Goal: Task Accomplishment & Management: Complete application form

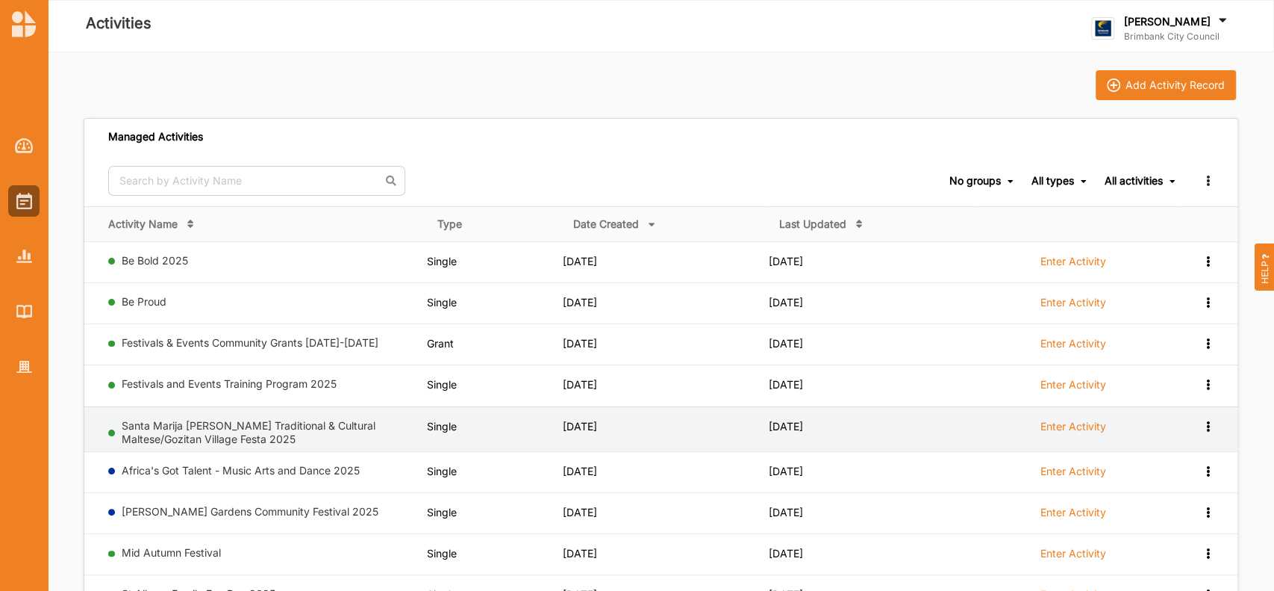
click at [1062, 423] on label "Enter Activity" at bounding box center [1074, 426] width 66 height 13
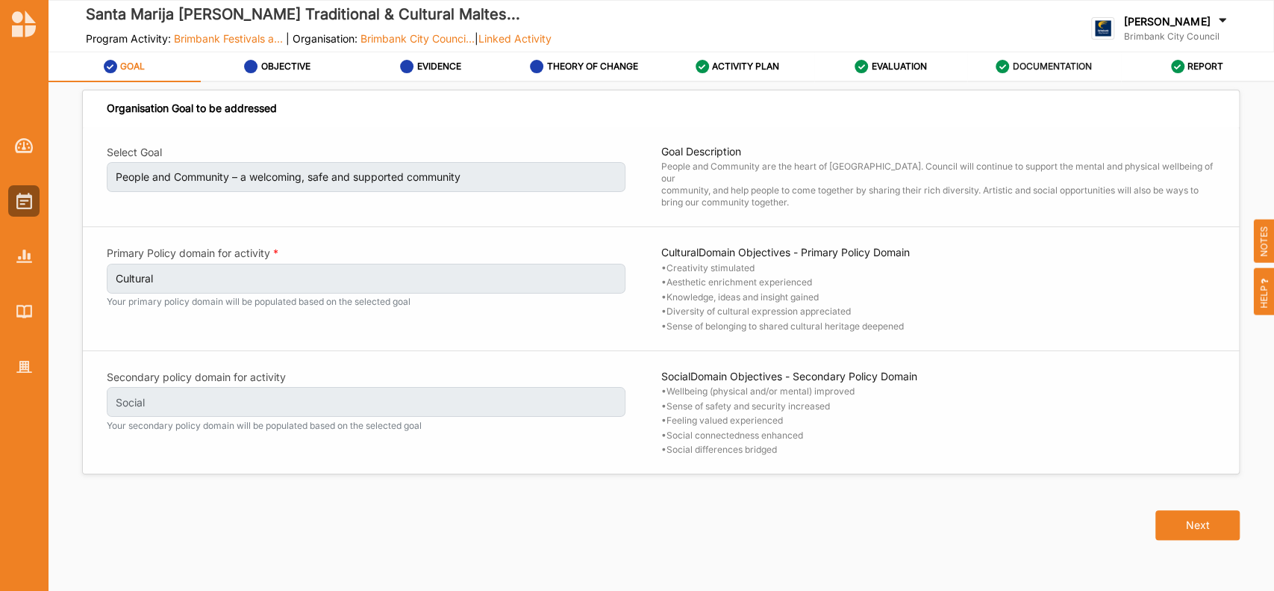
click at [1038, 65] on label "DOCUMENTATION" at bounding box center [1052, 66] width 79 height 12
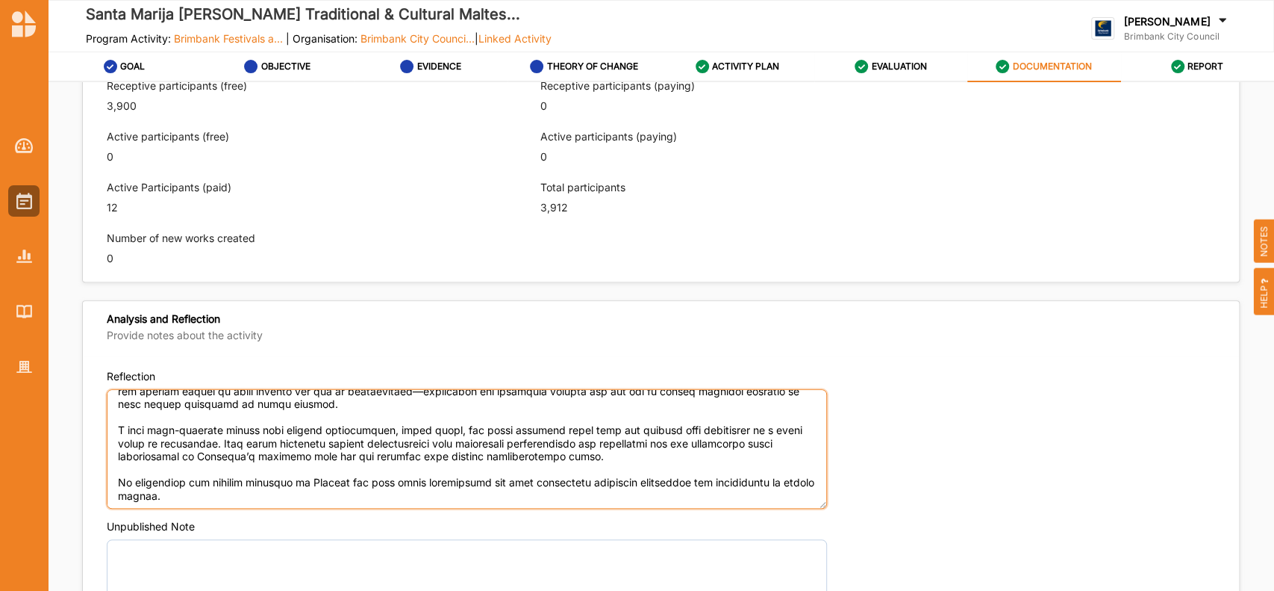
scroll to position [1083, 0]
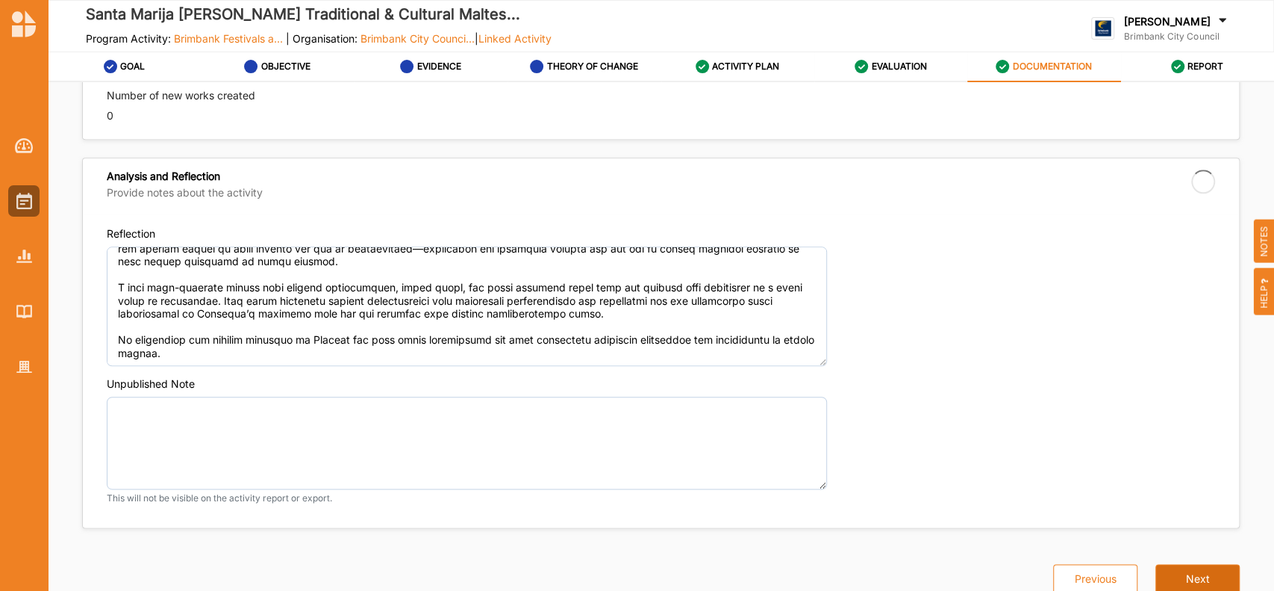
click at [1175, 579] on button "Next" at bounding box center [1198, 579] width 84 height 30
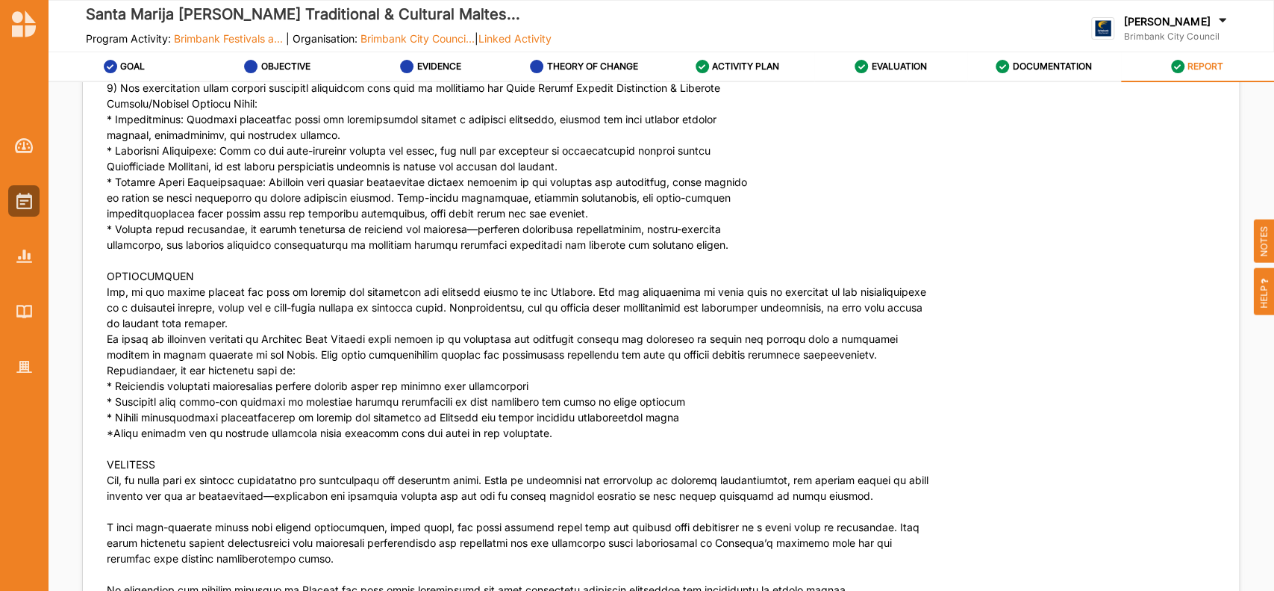
scroll to position [6427, 0]
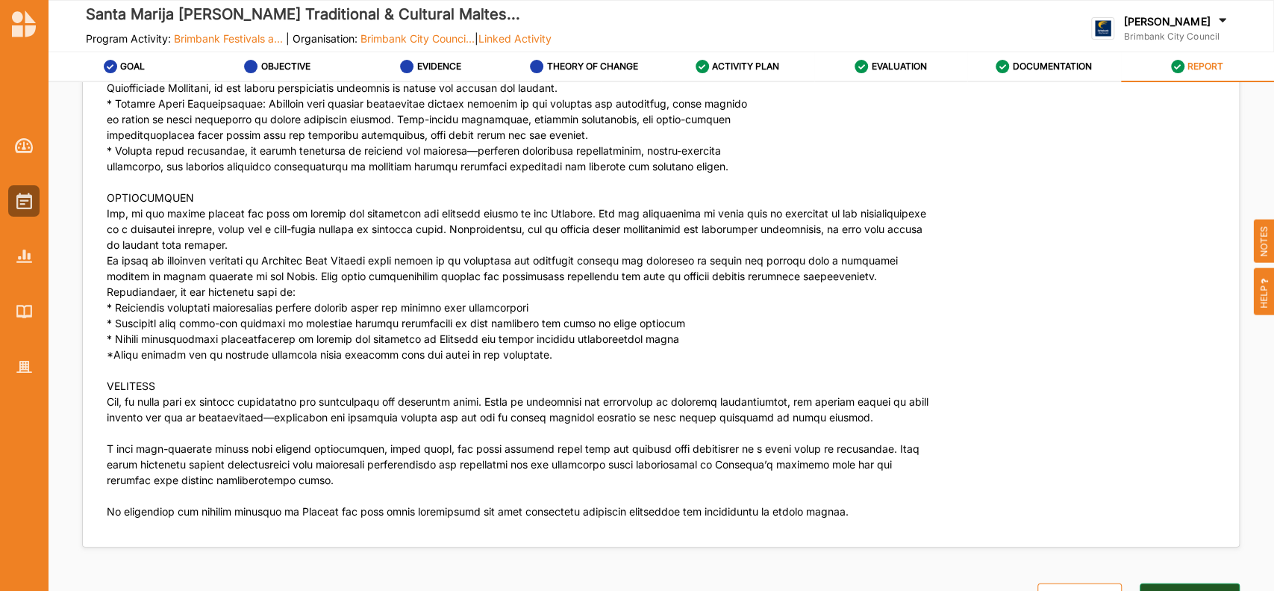
click at [1188, 583] on button "Archive Activity" at bounding box center [1190, 598] width 100 height 30
click at [28, 195] on img at bounding box center [24, 201] width 16 height 16
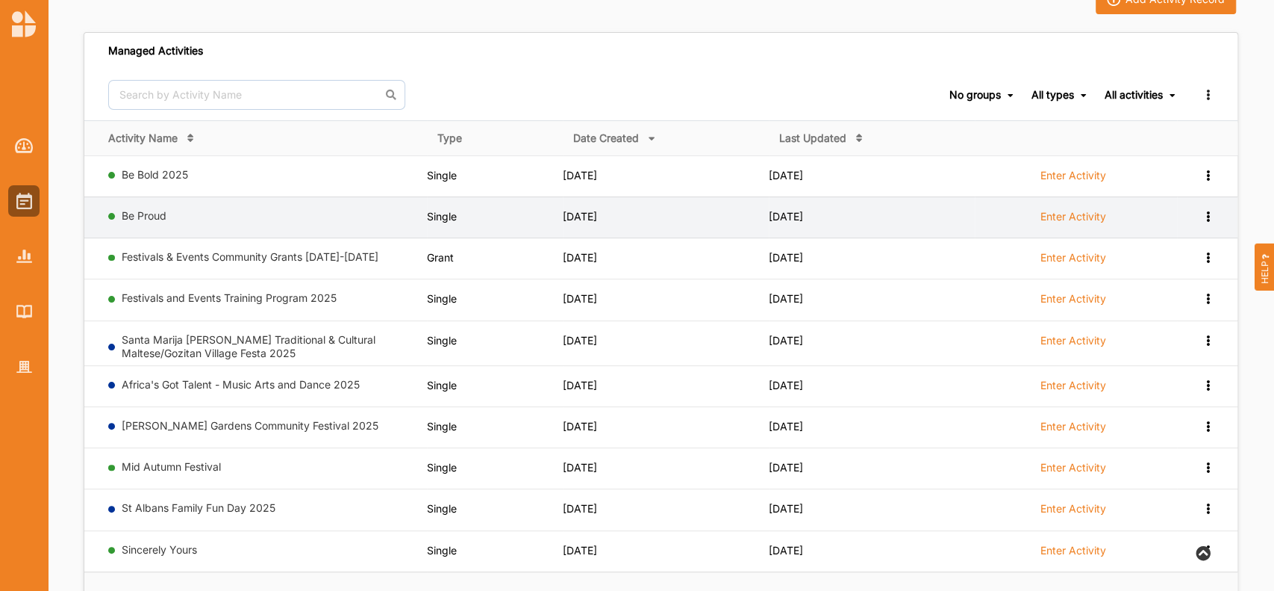
scroll to position [119, 0]
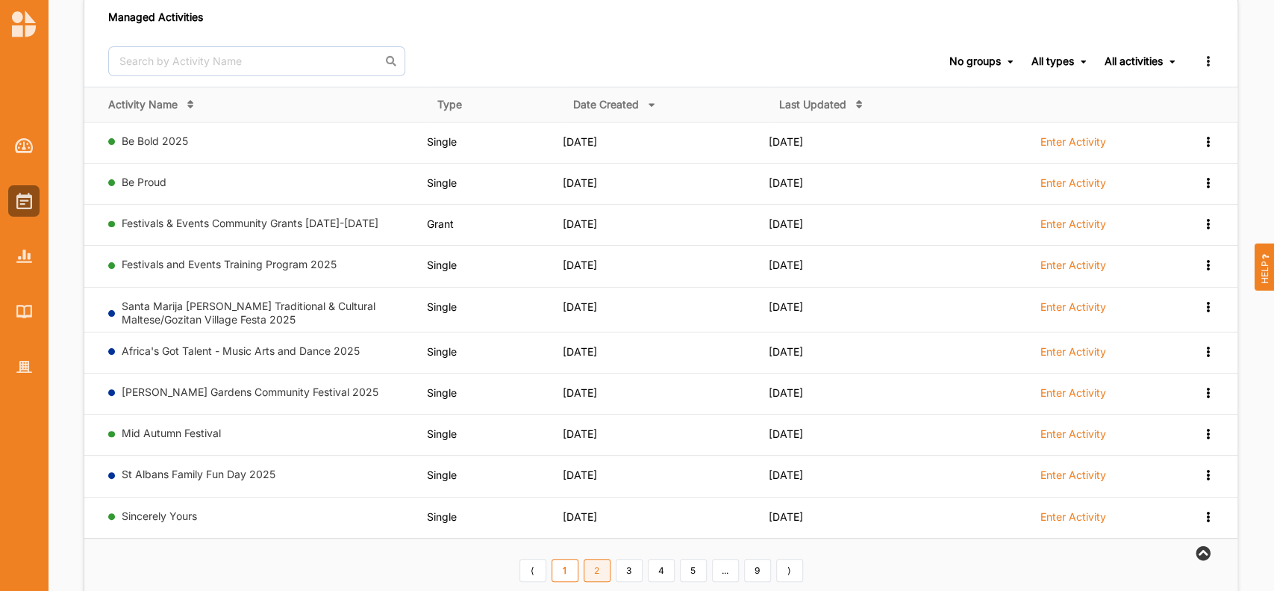
click at [599, 569] on link "2" at bounding box center [597, 570] width 27 height 24
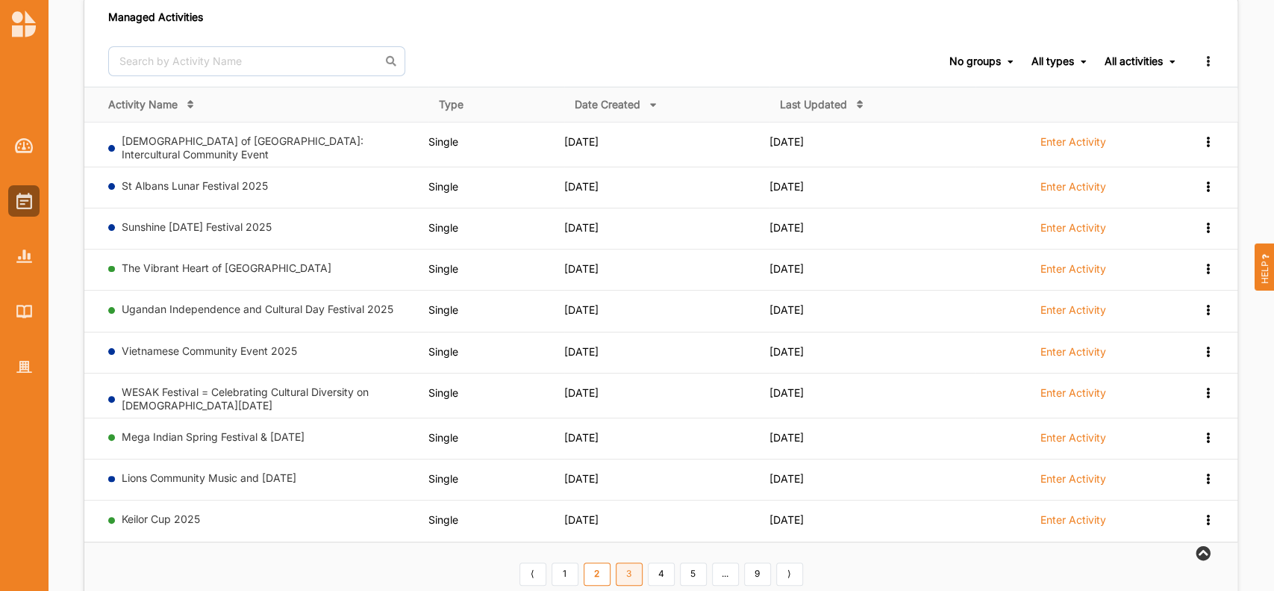
click at [627, 567] on link "3" at bounding box center [629, 574] width 27 height 24
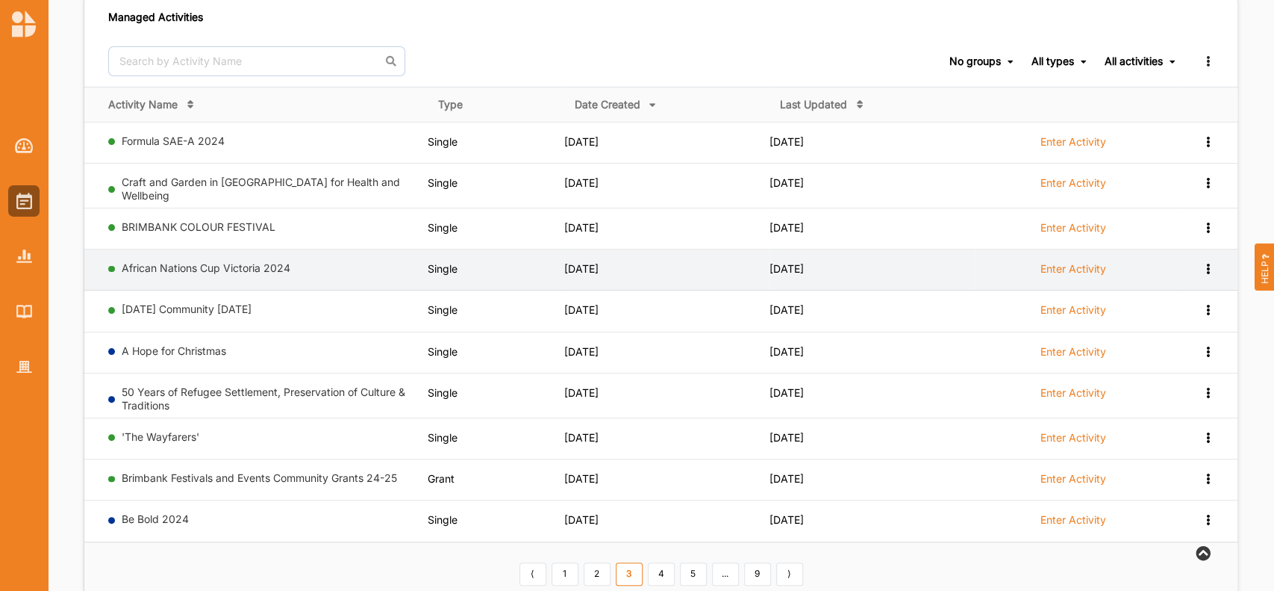
click at [1057, 262] on label "Enter Activity" at bounding box center [1074, 268] width 66 height 13
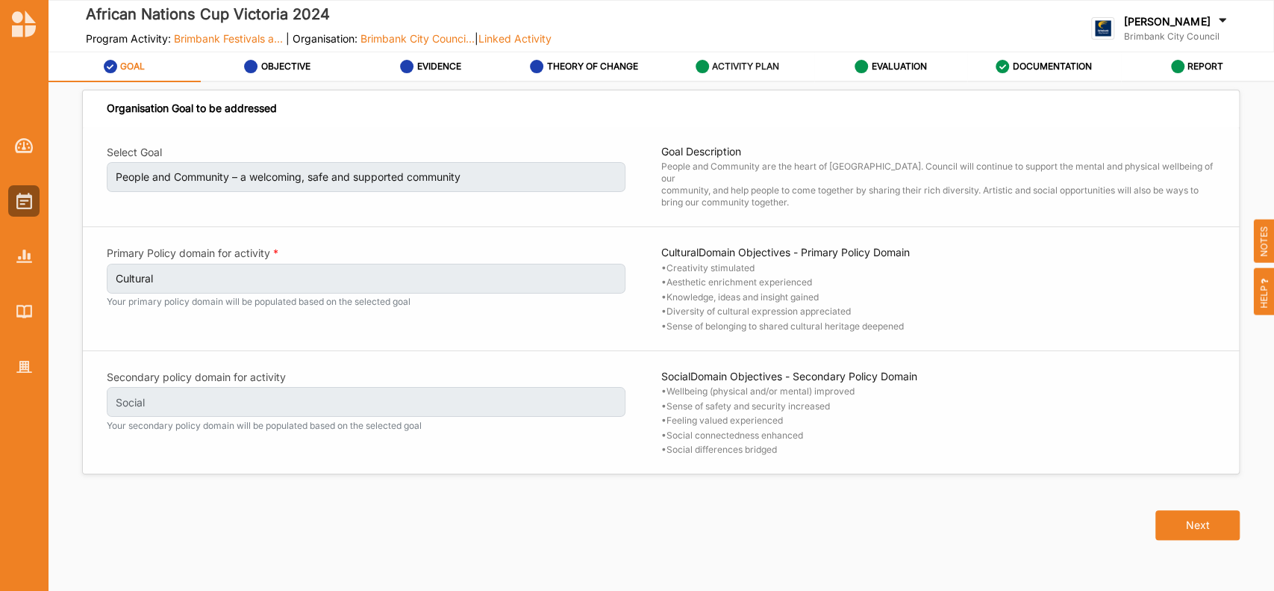
click at [739, 60] on label "ACTIVITY PLAN" at bounding box center [745, 66] width 67 height 12
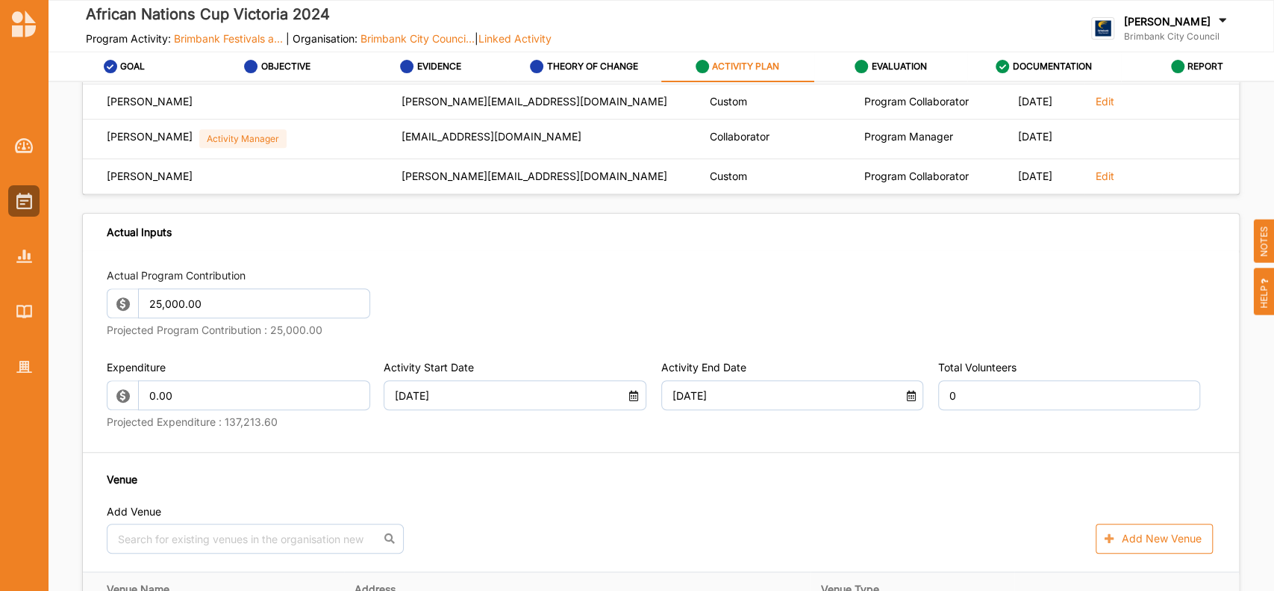
scroll to position [651, 0]
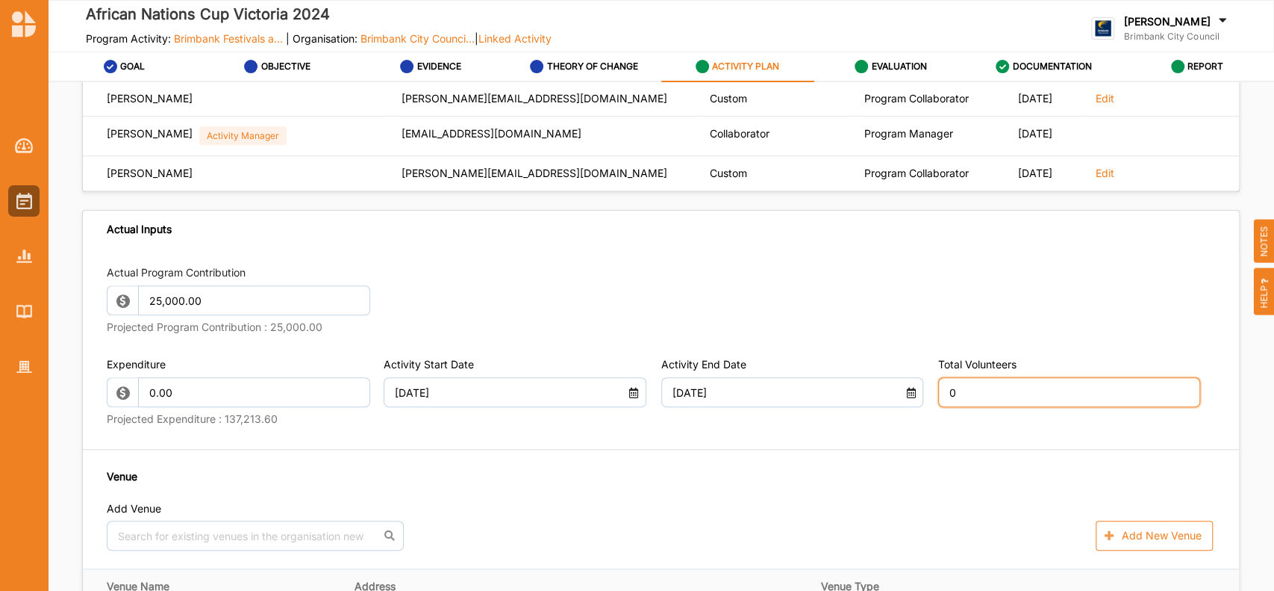
click at [957, 407] on input "0" at bounding box center [1069, 392] width 262 height 30
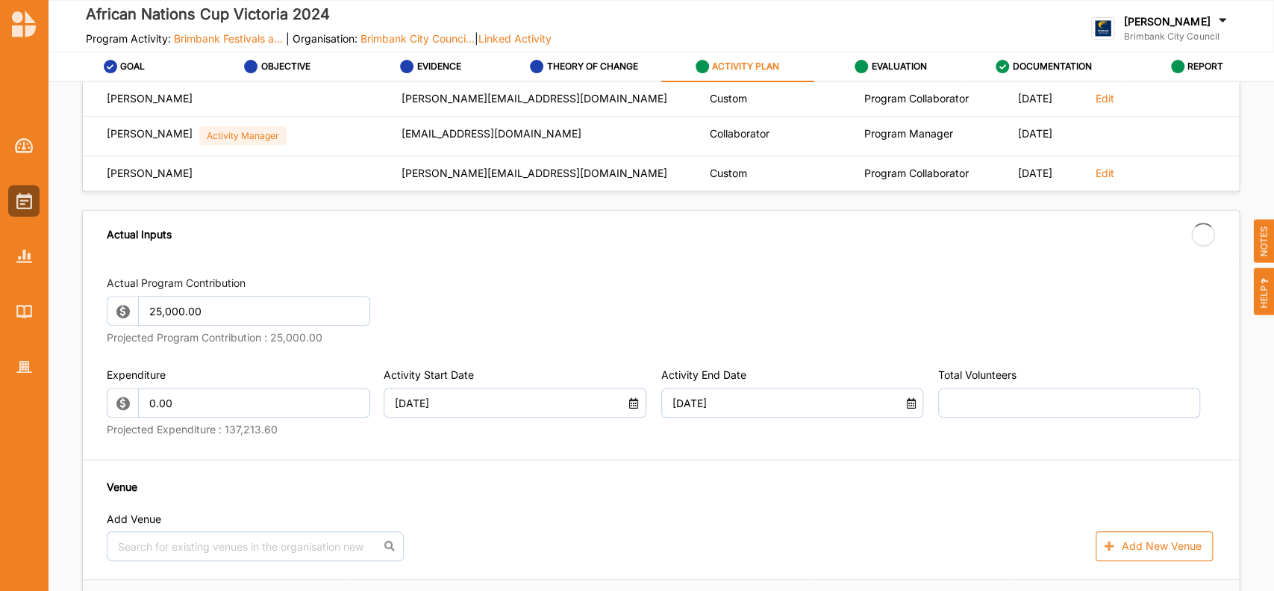
type input "0"
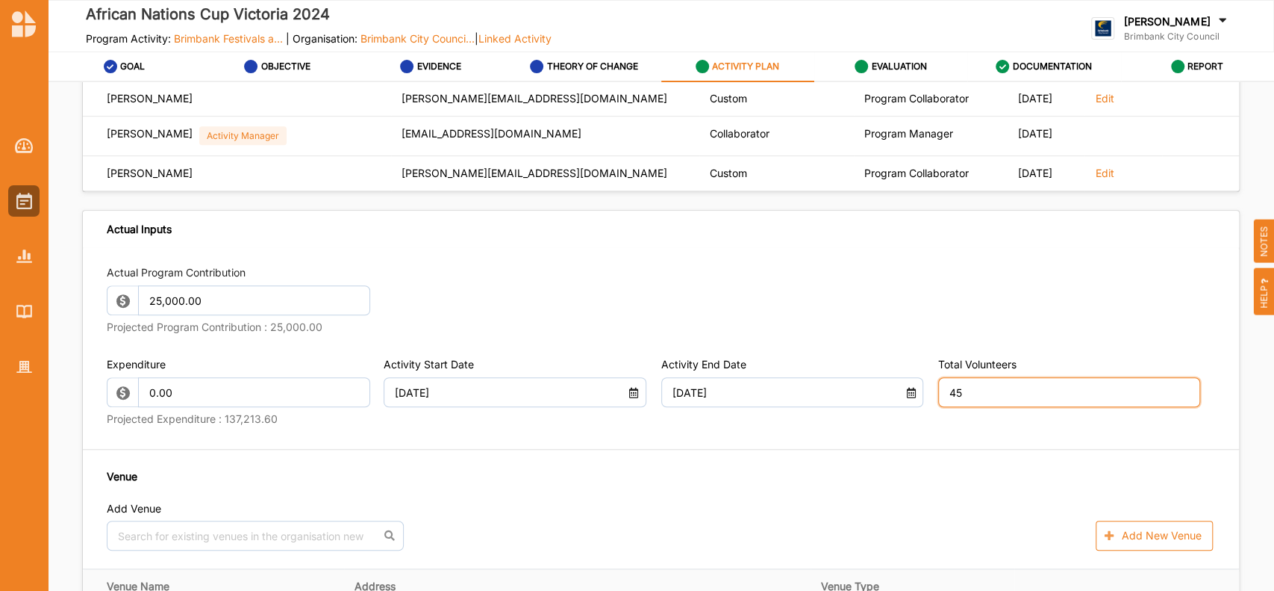
drag, startPoint x: 1270, startPoint y: 212, endPoint x: 1271, endPoint y: 240, distance: 28.4
click at [1271, 240] on div "HELP NOTES" at bounding box center [1264, 264] width 21 height 101
type input "45"
click at [1262, 363] on div "Activity Description Activity Name African Nations Cup Victoria 2024 Grant ID B…" at bounding box center [661, 345] width 1227 height 526
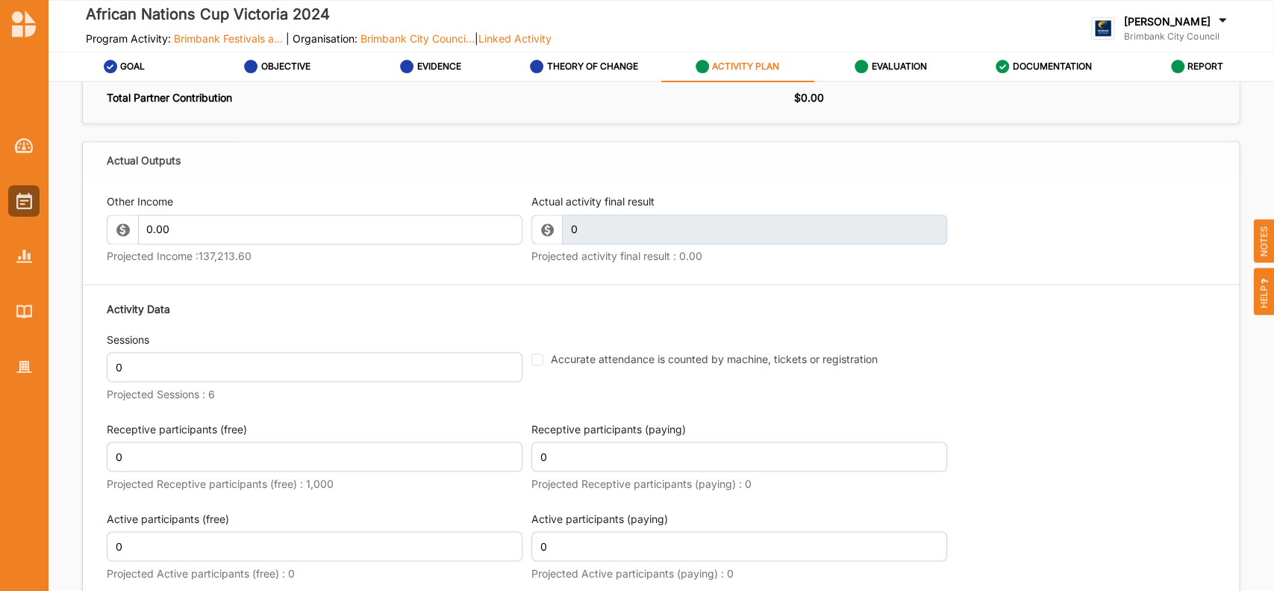
scroll to position [1766, 0]
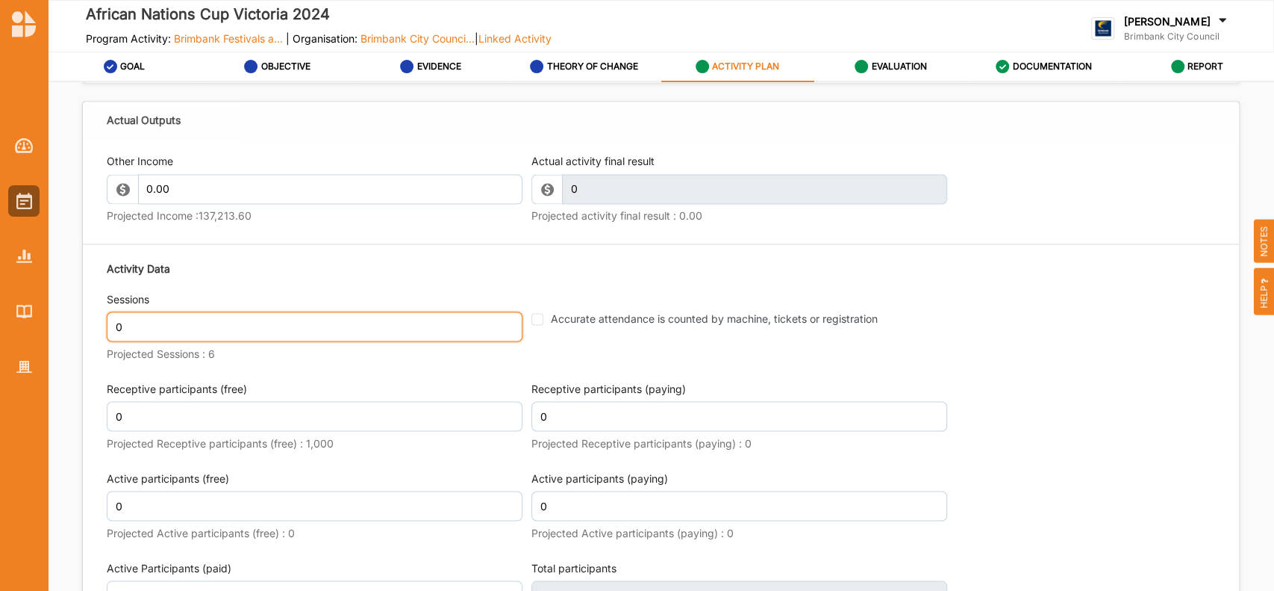
click at [134, 340] on input "0" at bounding box center [315, 326] width 416 height 30
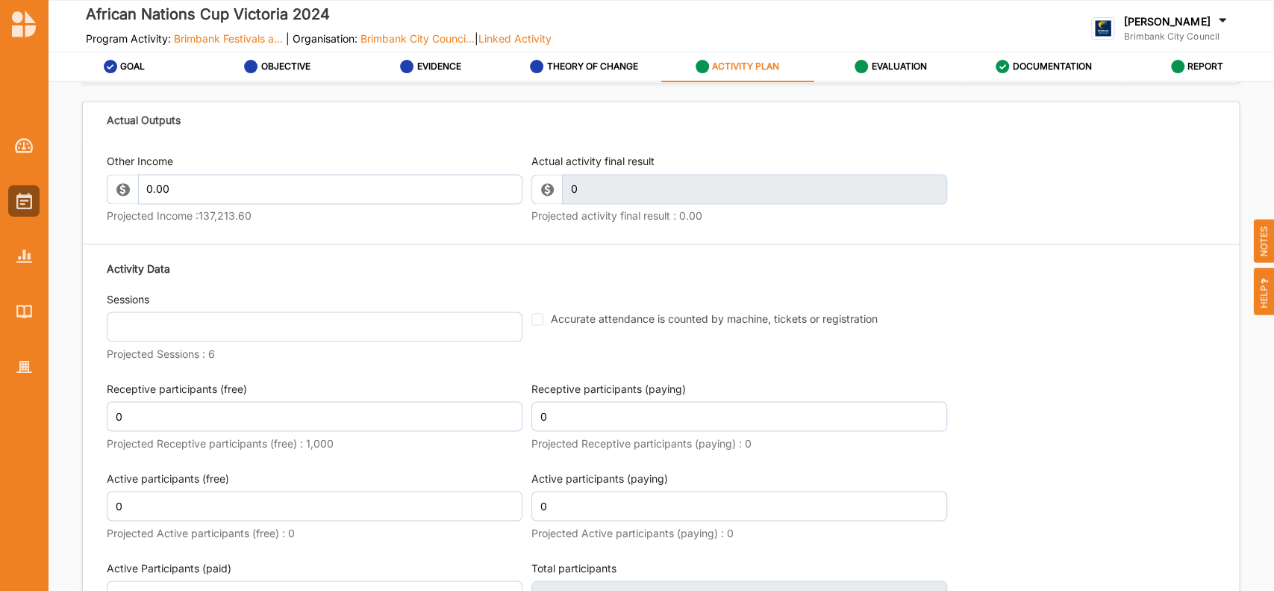
click at [856, 365] on div "Accurate attendance is counted by machine, tickets or registration" at bounding box center [740, 328] width 416 height 74
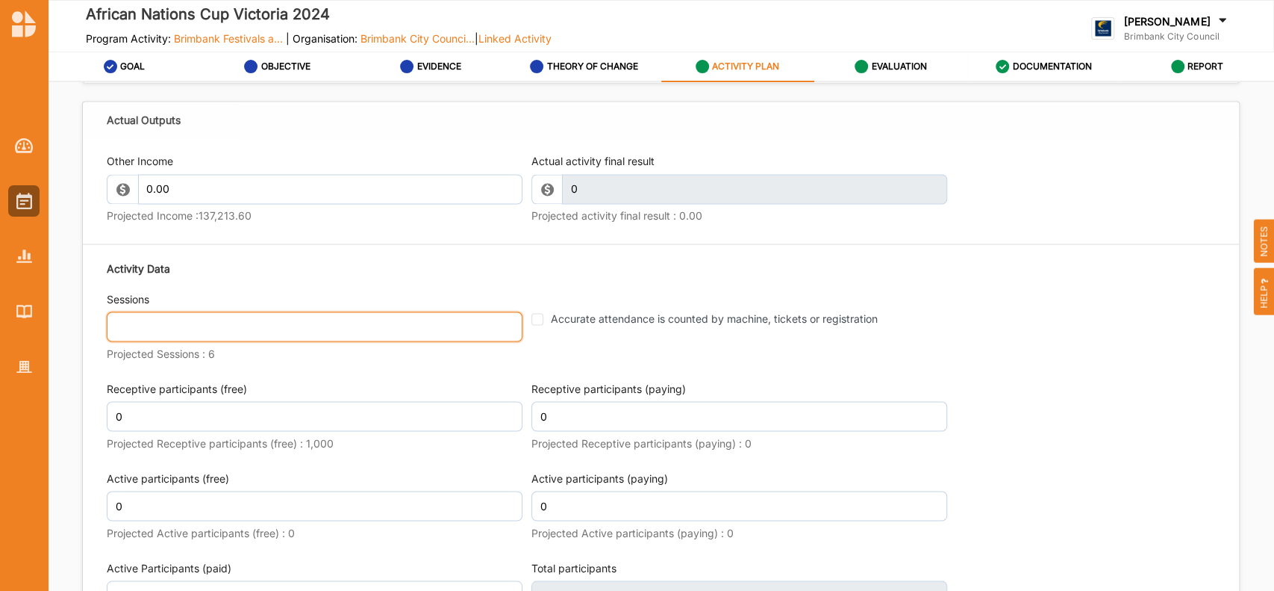
click at [194, 341] on input "text" at bounding box center [315, 326] width 416 height 30
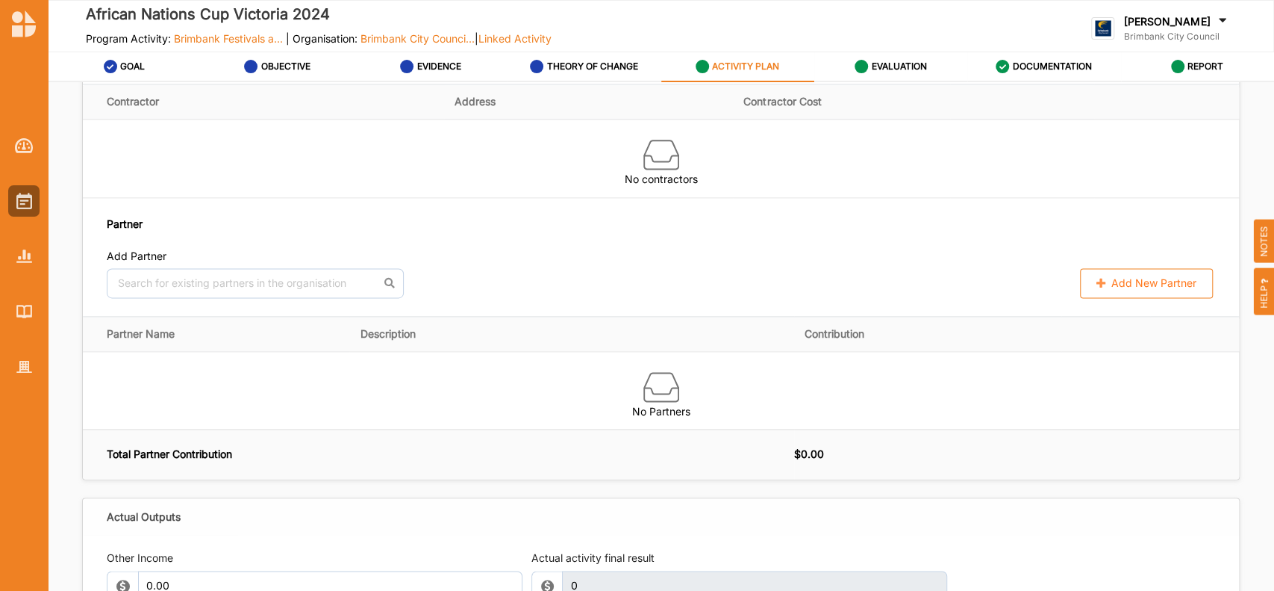
scroll to position [1363, 0]
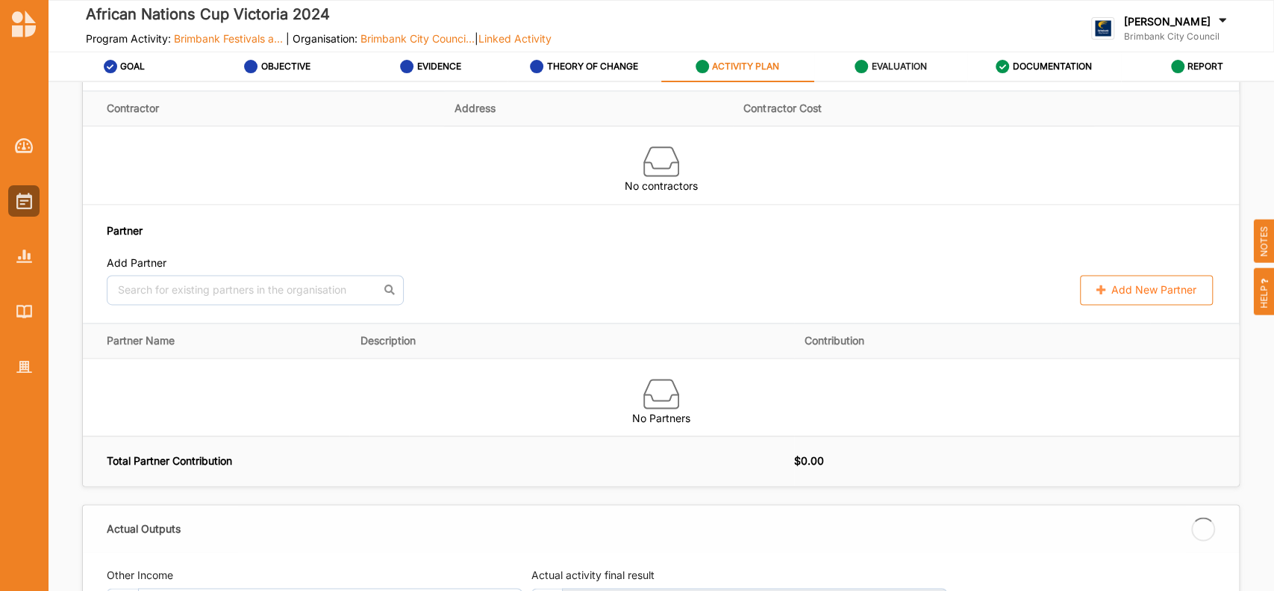
click at [879, 66] on label "EVALUATION" at bounding box center [898, 66] width 55 height 12
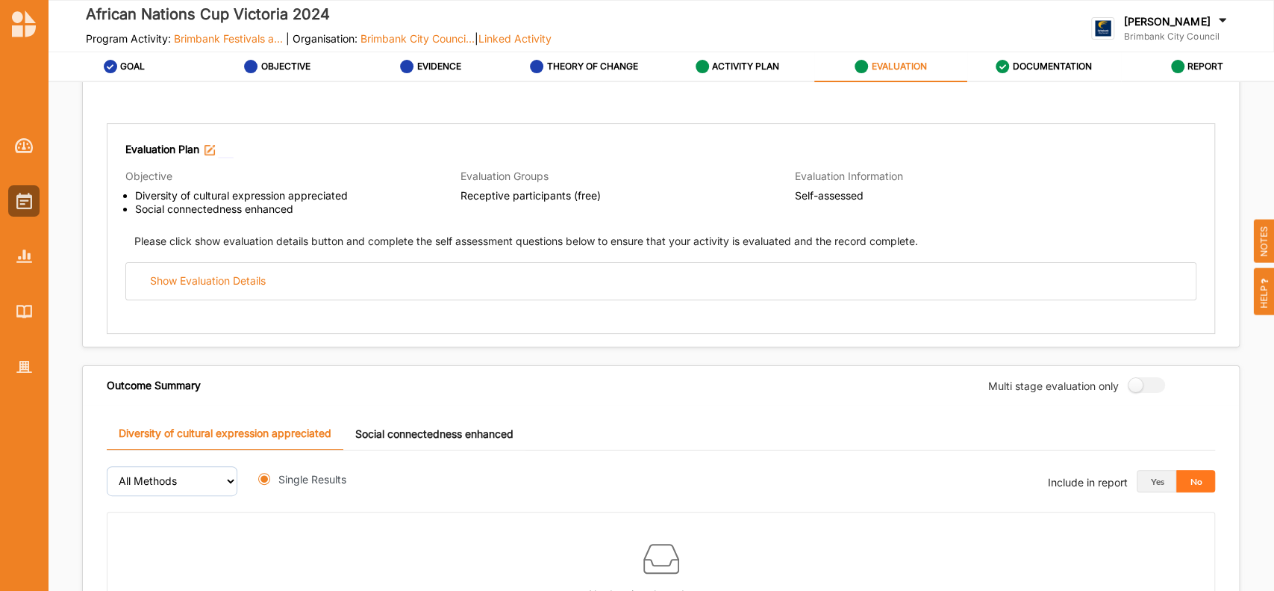
radio input "true"
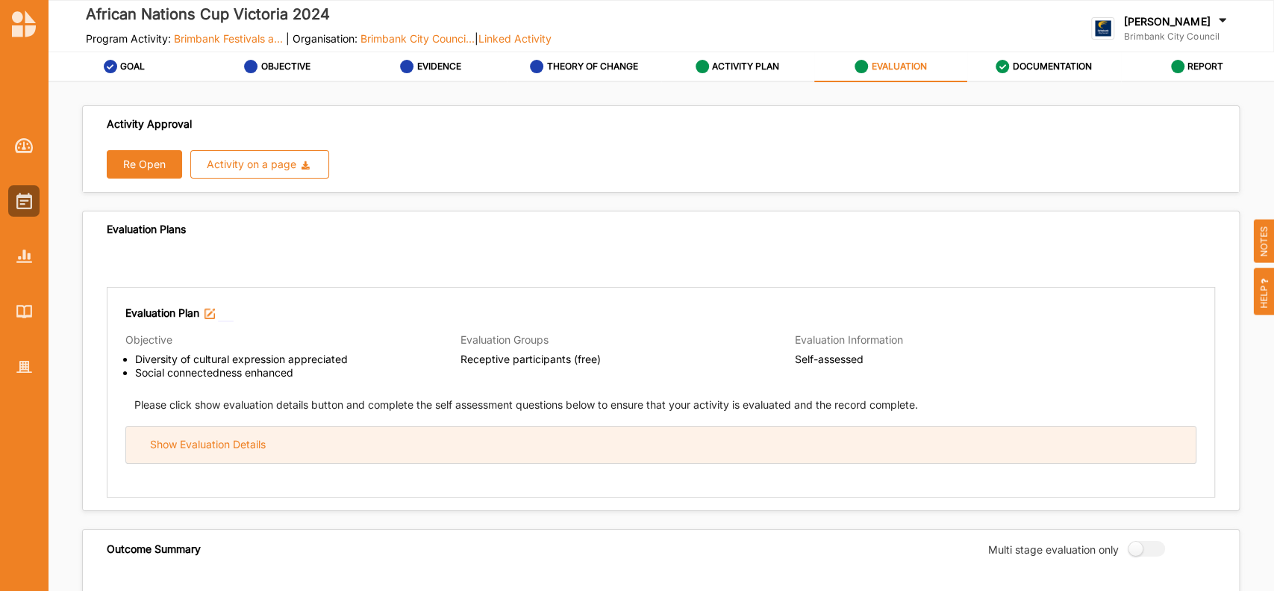
click at [667, 448] on div "Show Evaluation Details" at bounding box center [661, 444] width 1070 height 37
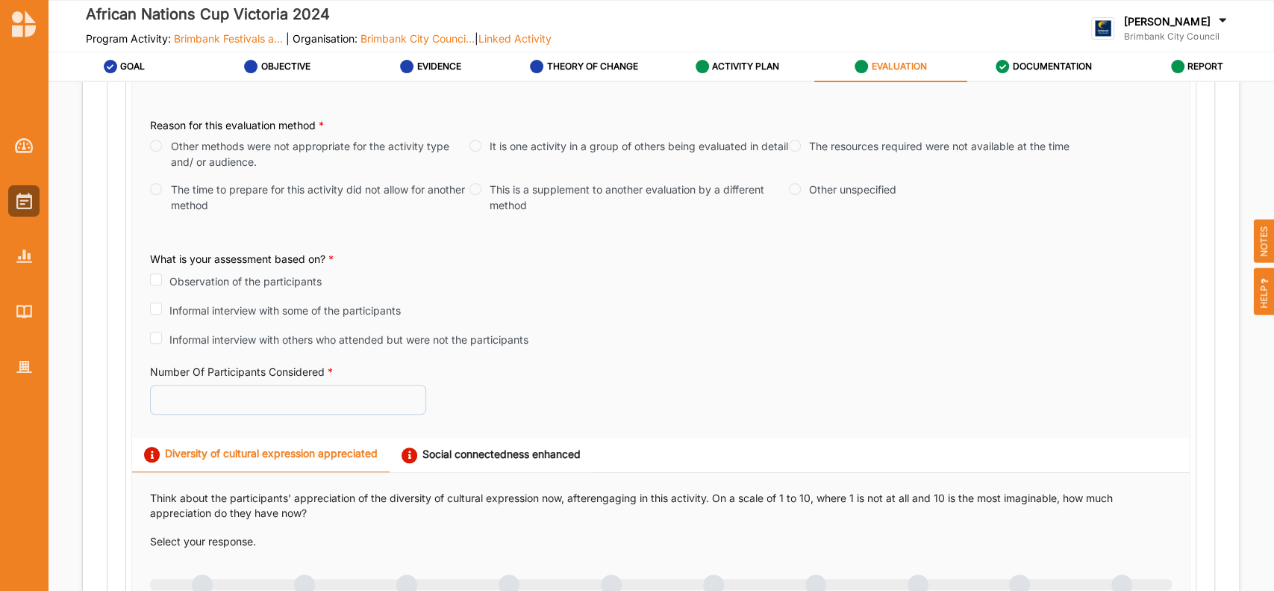
scroll to position [466, 0]
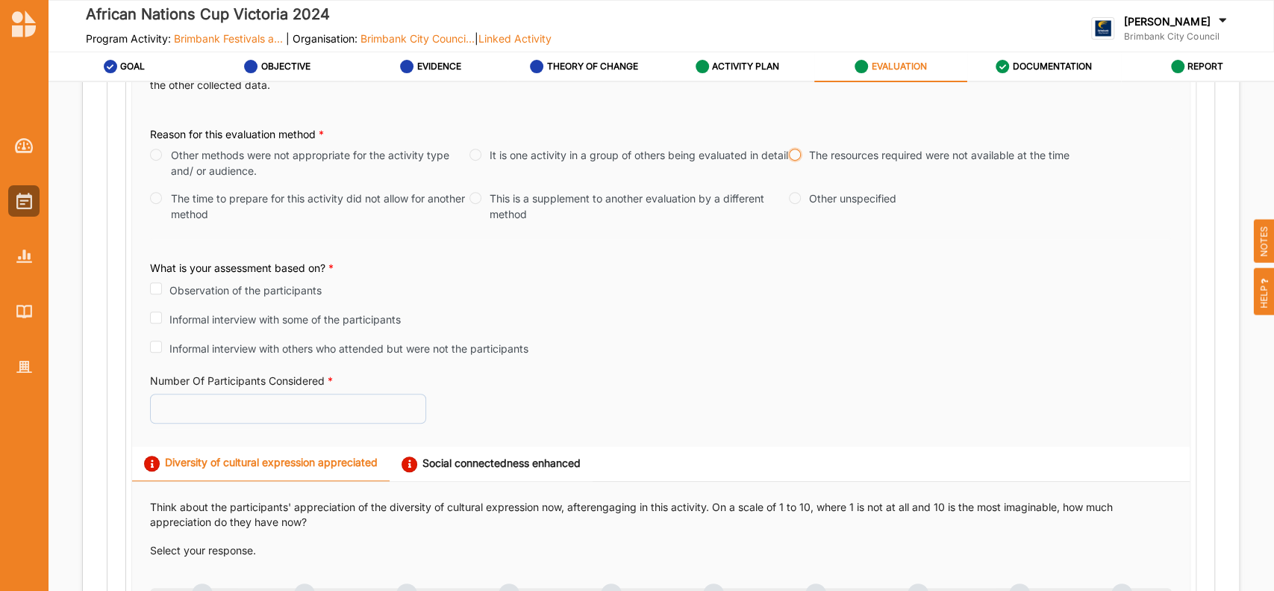
click at [789, 155] on input "The resources required were not available at the time" at bounding box center [795, 155] width 12 height 12
radio input "true"
click at [720, 65] on label "ACTIVITY PLAN" at bounding box center [745, 66] width 67 height 12
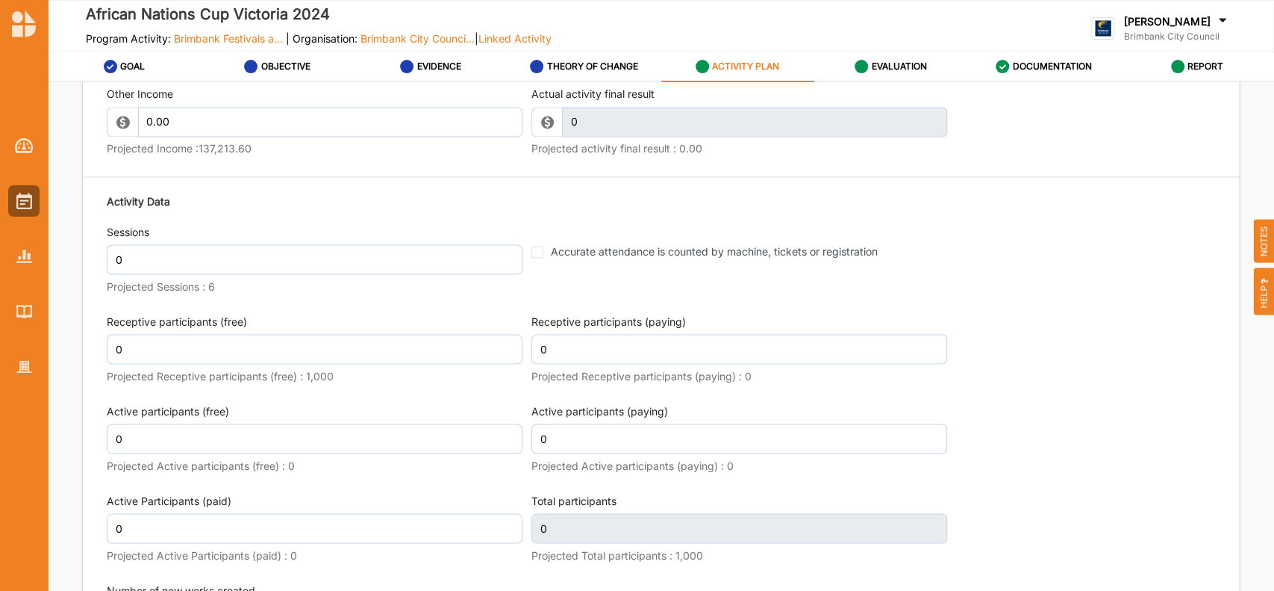
scroll to position [1847, 0]
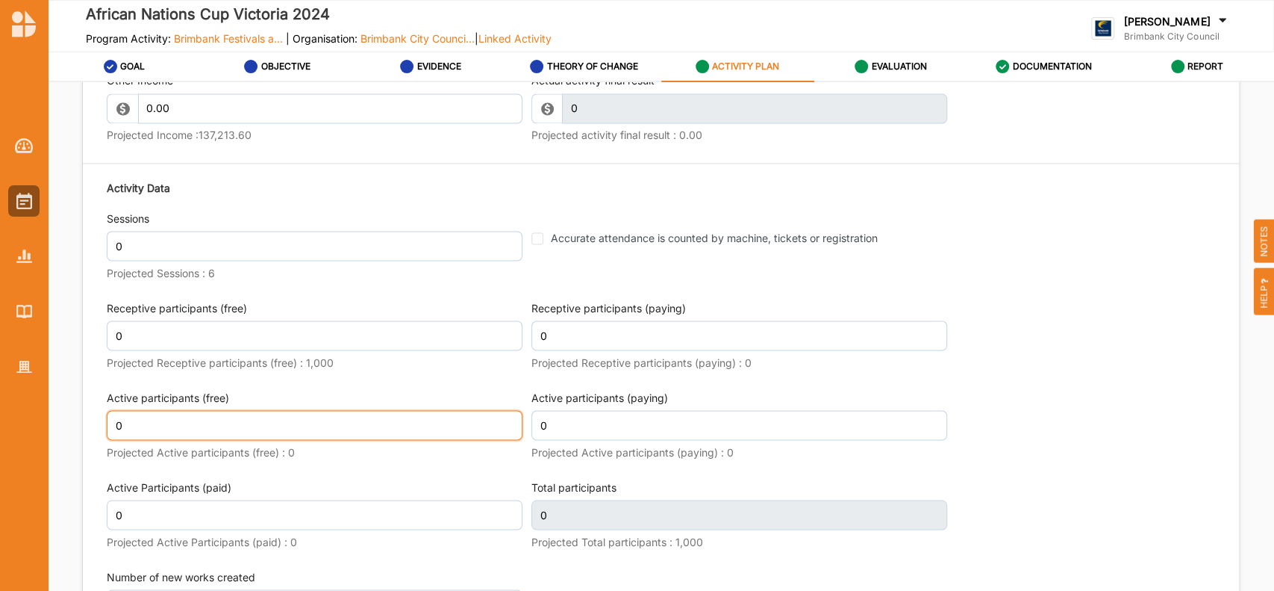
click at [125, 440] on input "0" at bounding box center [315, 425] width 416 height 30
type input "600"
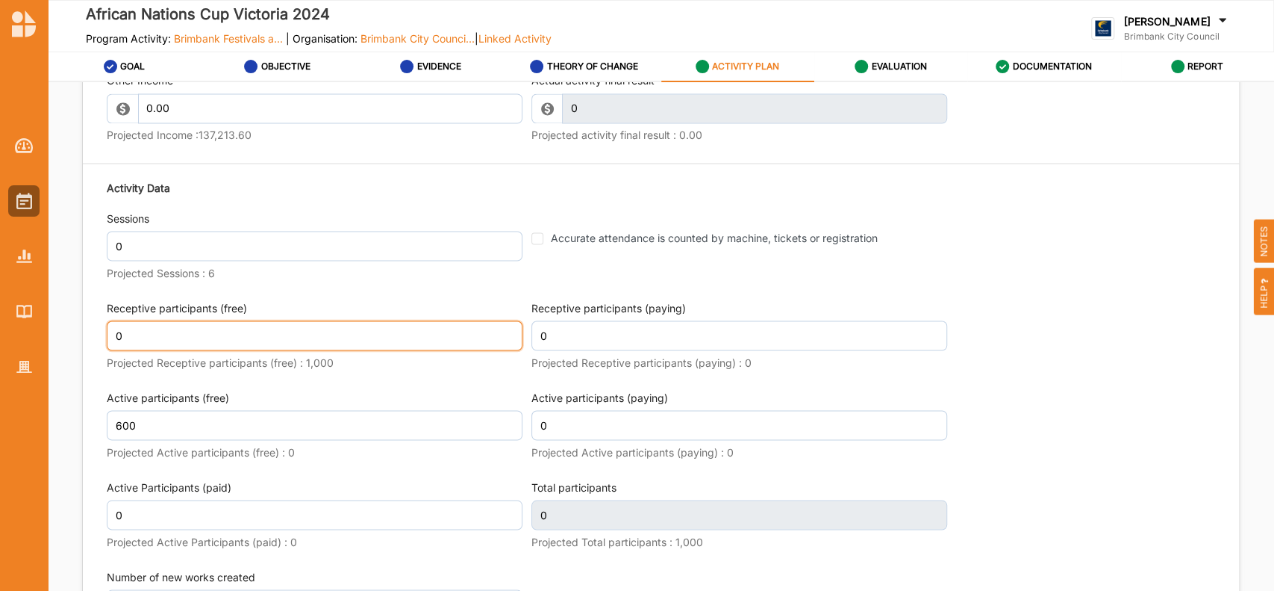
scroll to position [1858, 0]
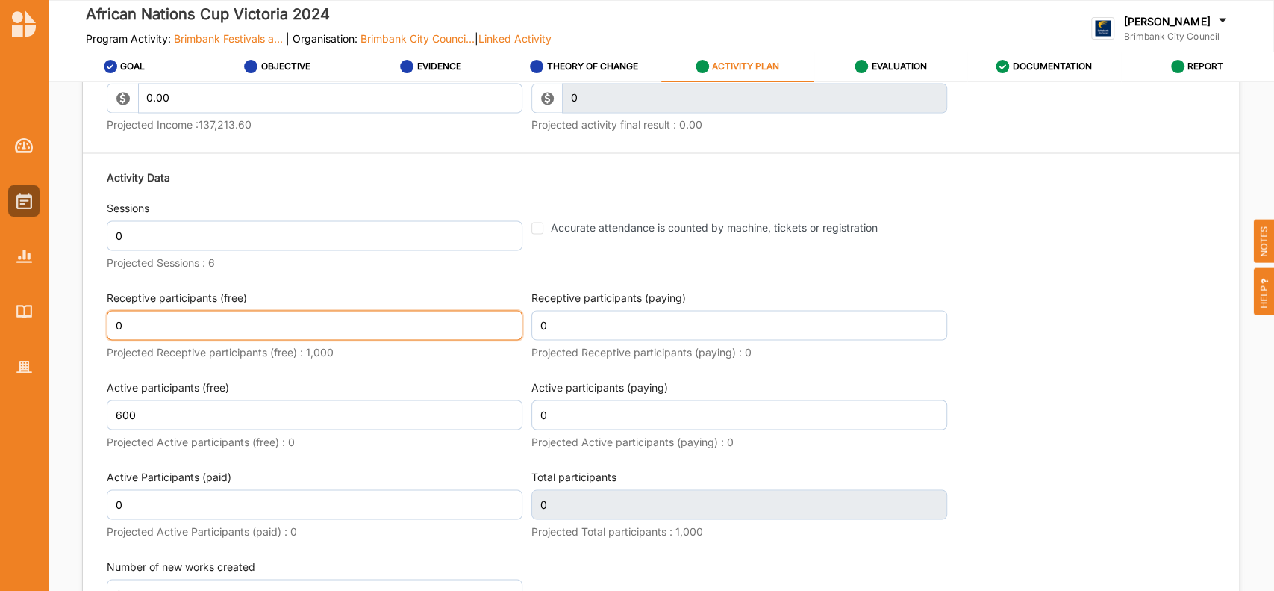
click at [138, 340] on input "0" at bounding box center [315, 325] width 416 height 30
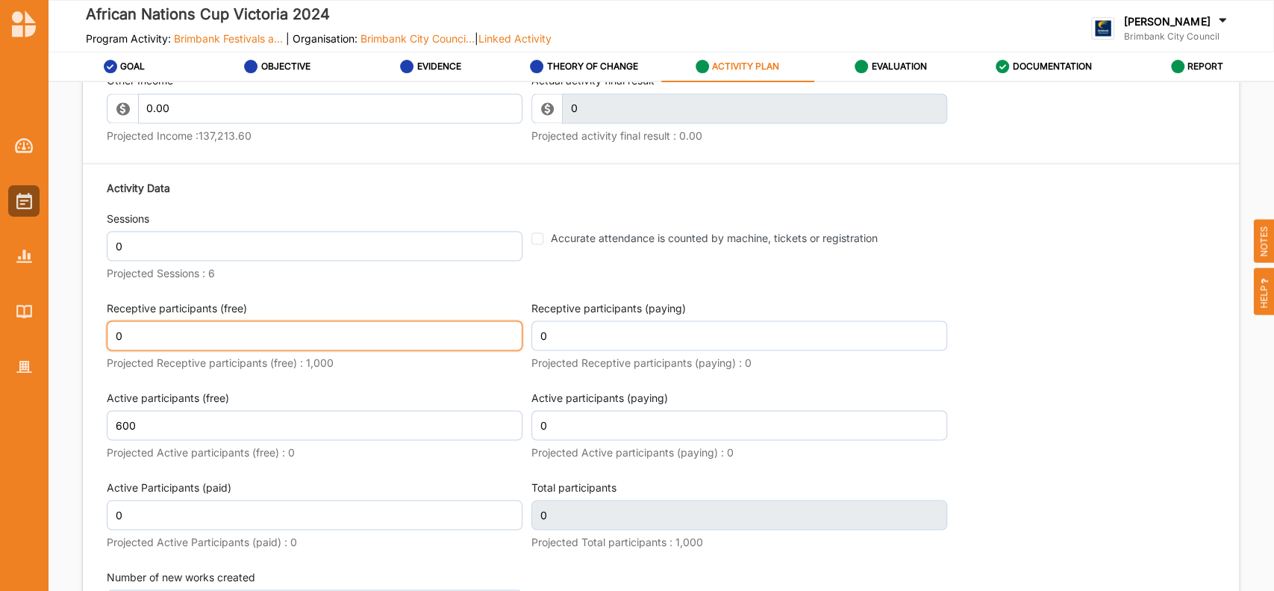
type input "600"
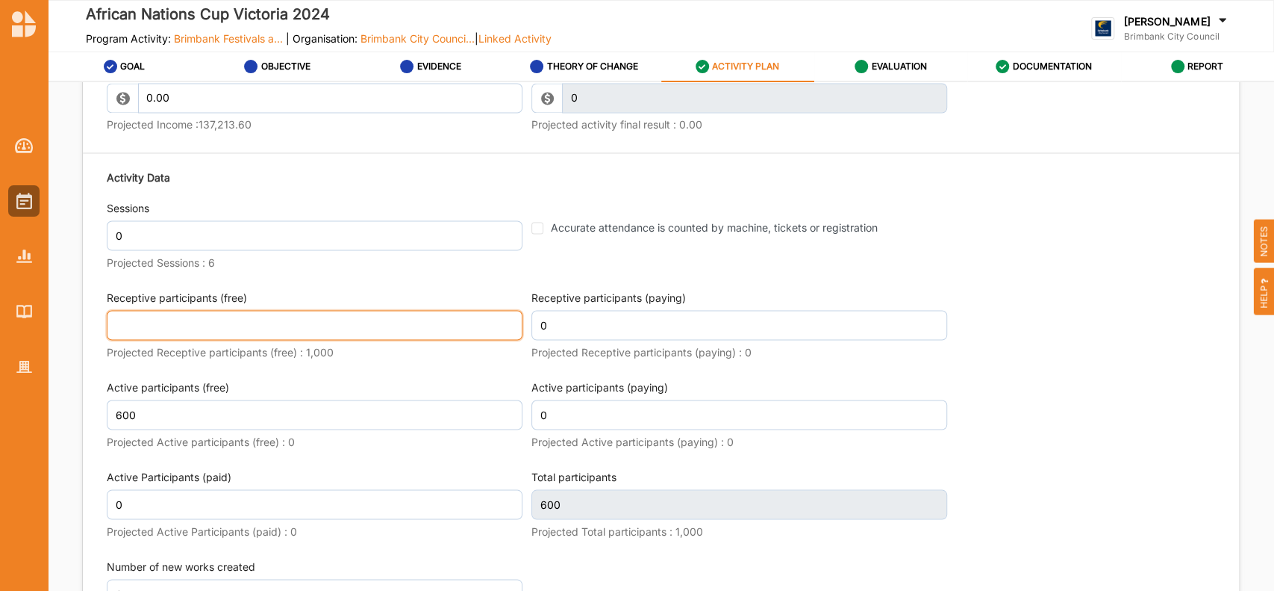
scroll to position [1847, 0]
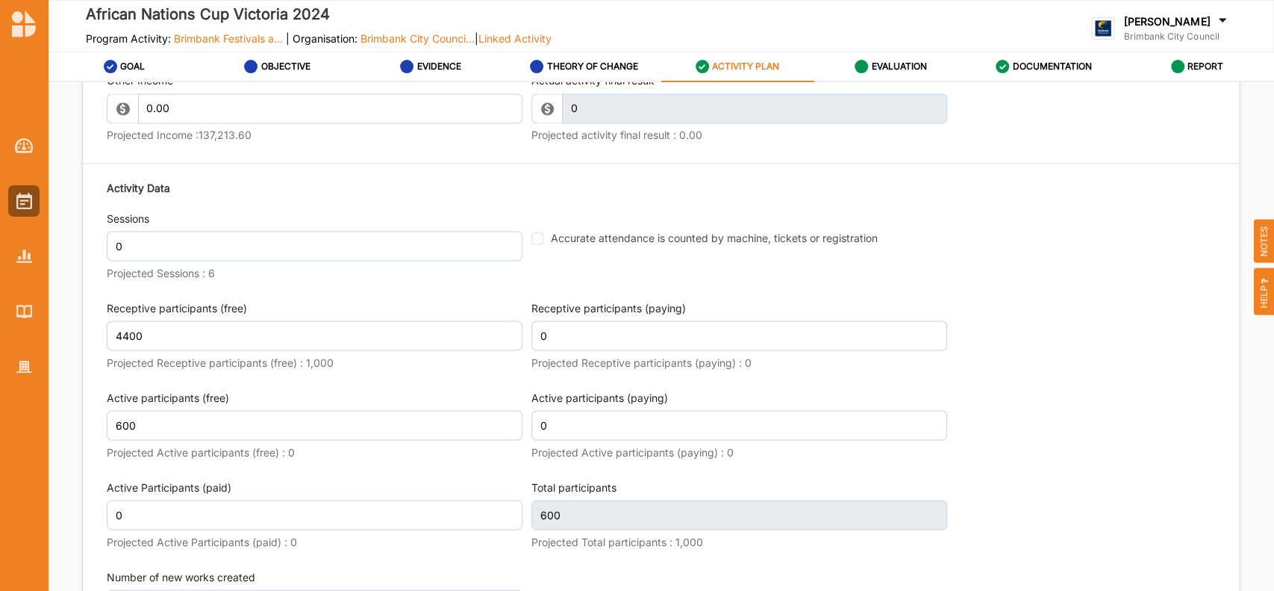
type input "4,400"
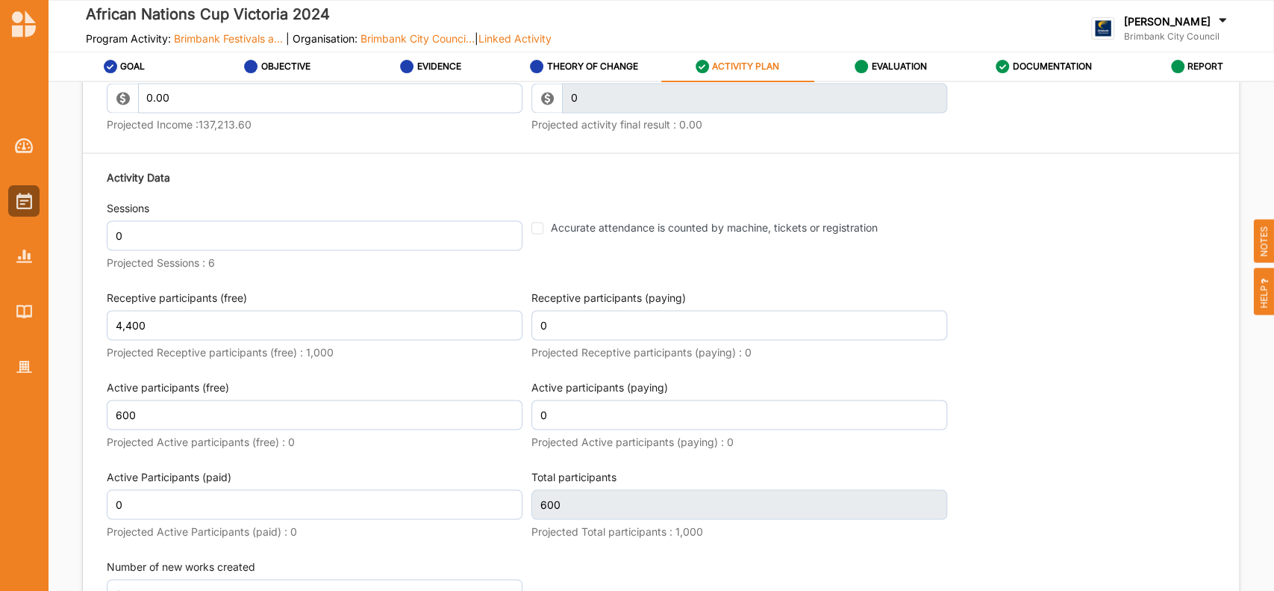
click at [439, 314] on div "Activity Data Sessions 0 Projected Sessions : 6 Accurate attendance is counted …" at bounding box center [661, 400] width 1109 height 479
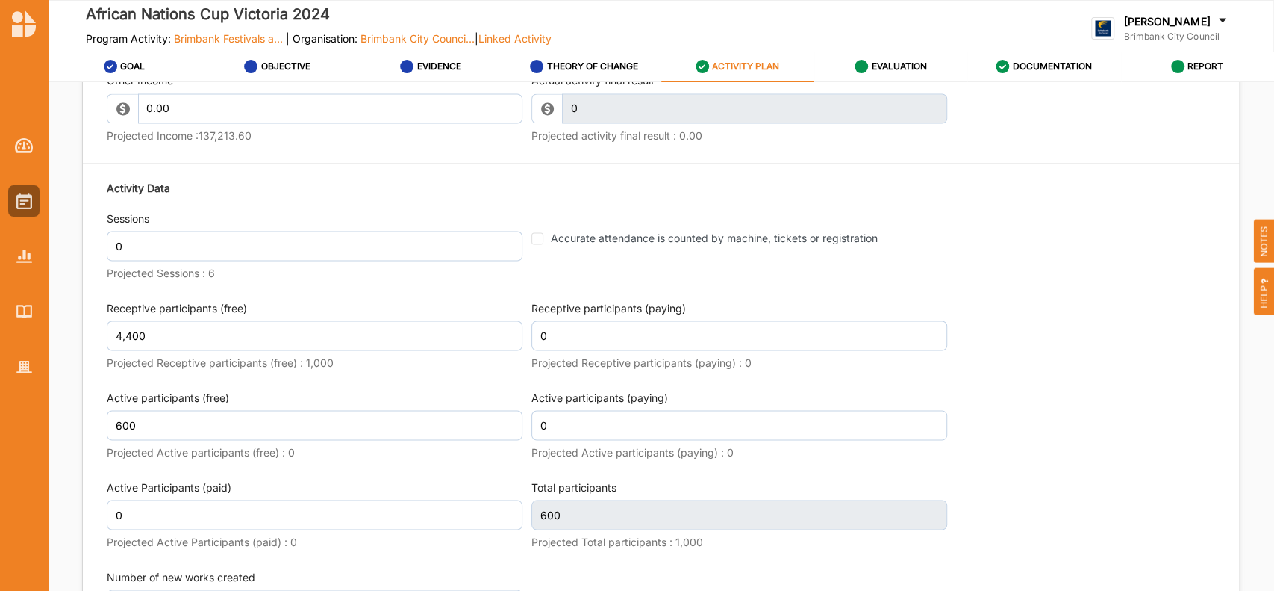
type input "5,000"
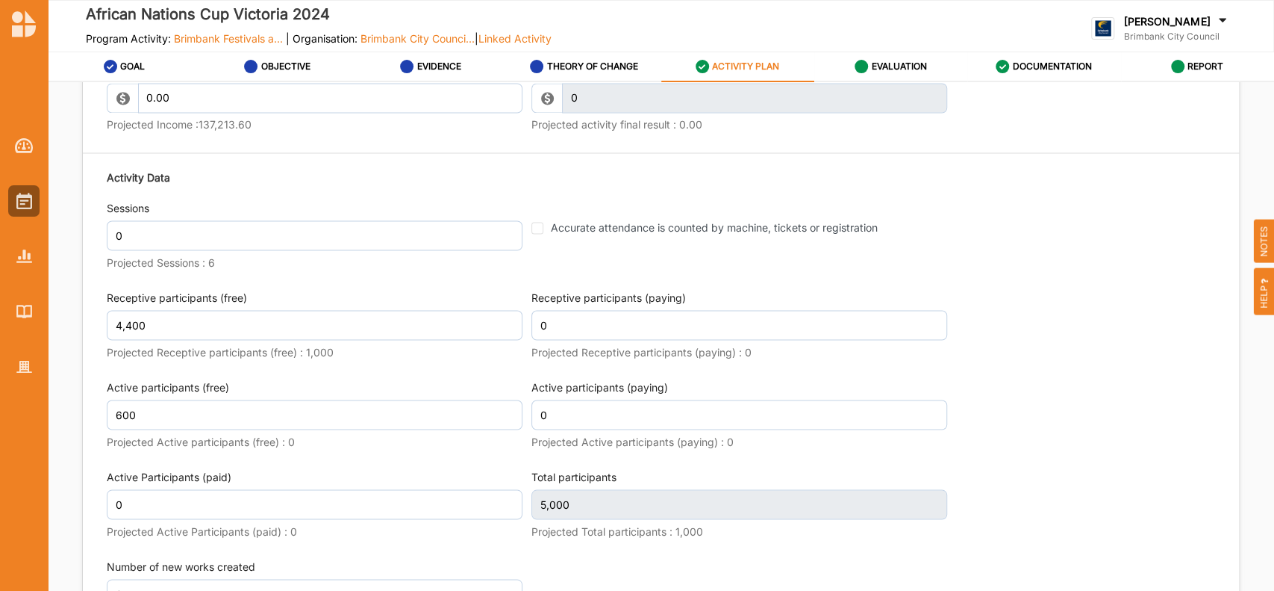
scroll to position [1847, 0]
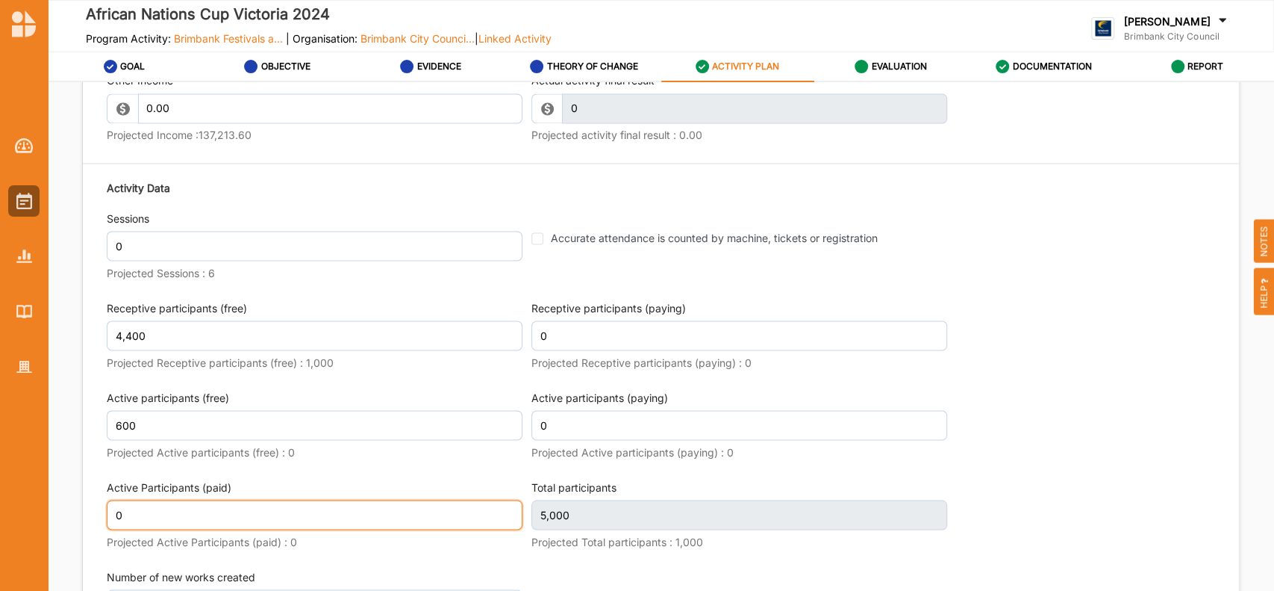
click at [125, 529] on input "0" at bounding box center [315, 514] width 416 height 30
type input "28"
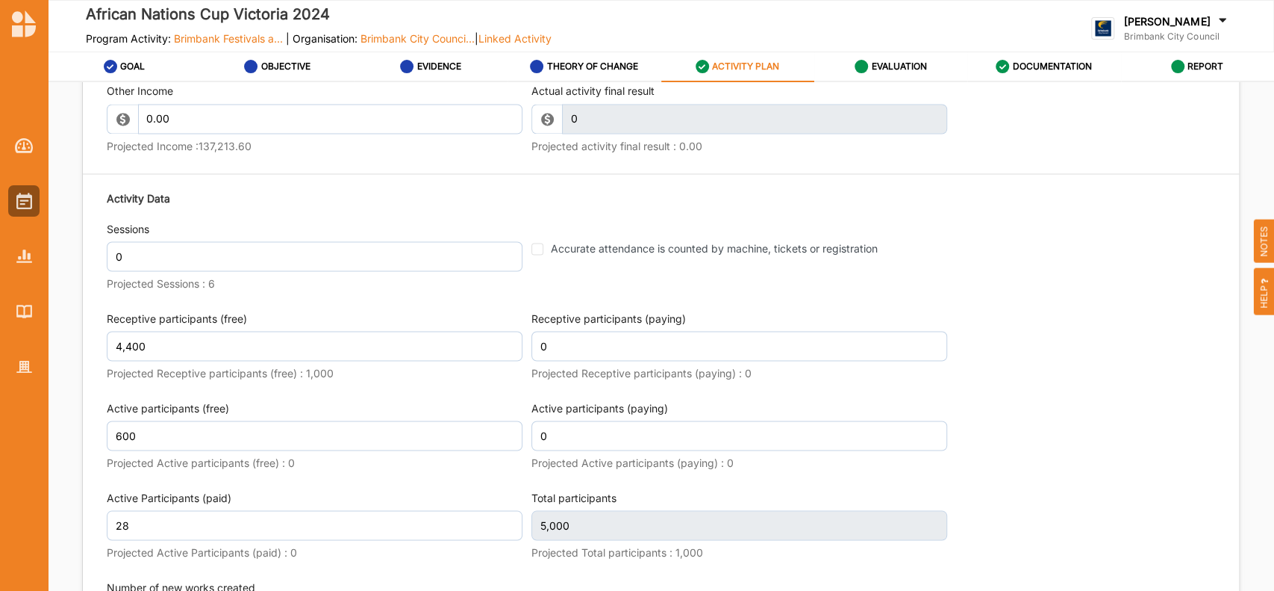
scroll to position [1858, 0]
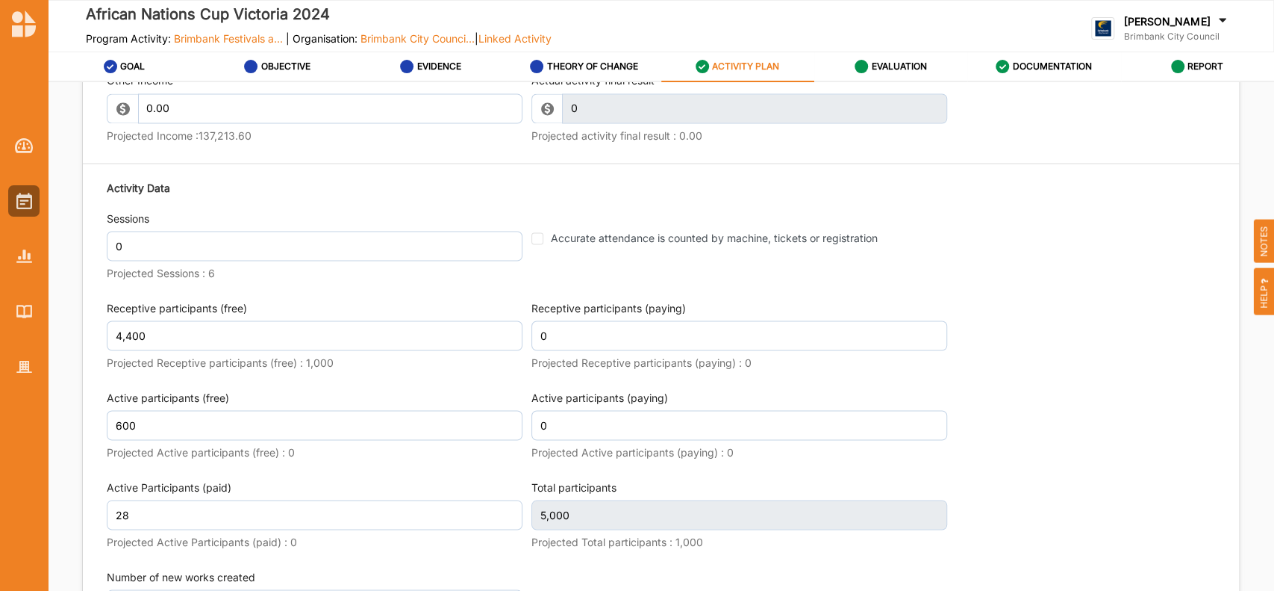
click at [1102, 346] on div "Activity Data Sessions 0 Projected Sessions : 6 Accurate attendance is counted …" at bounding box center [661, 411] width 1109 height 479
type input "5,028"
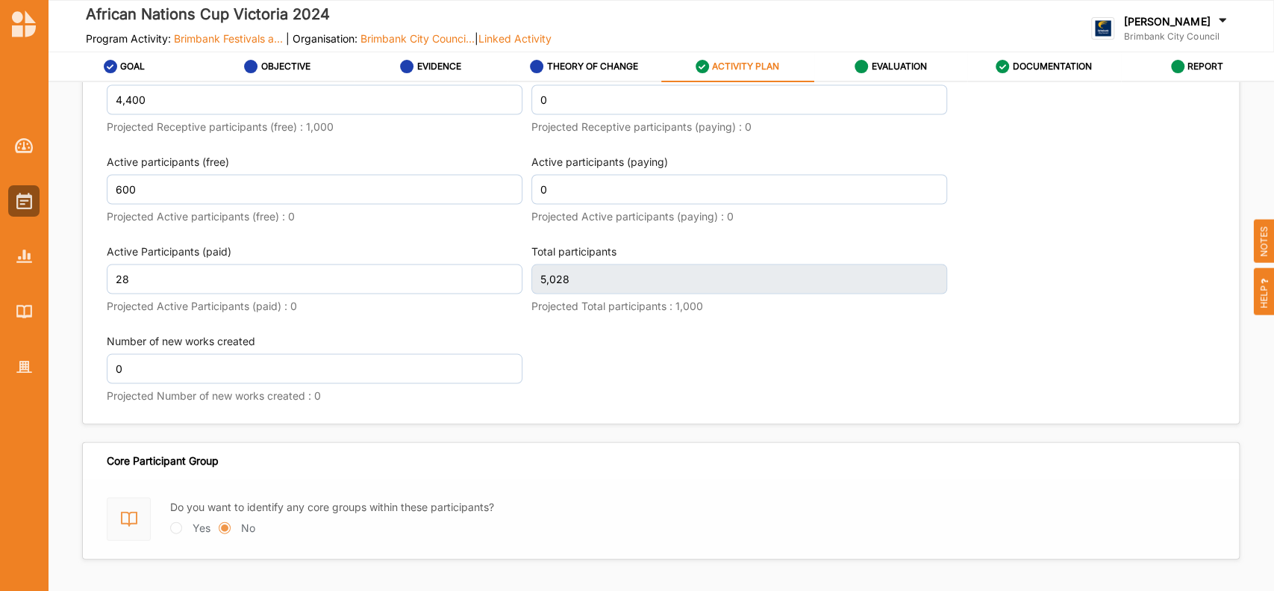
scroll to position [2132, 0]
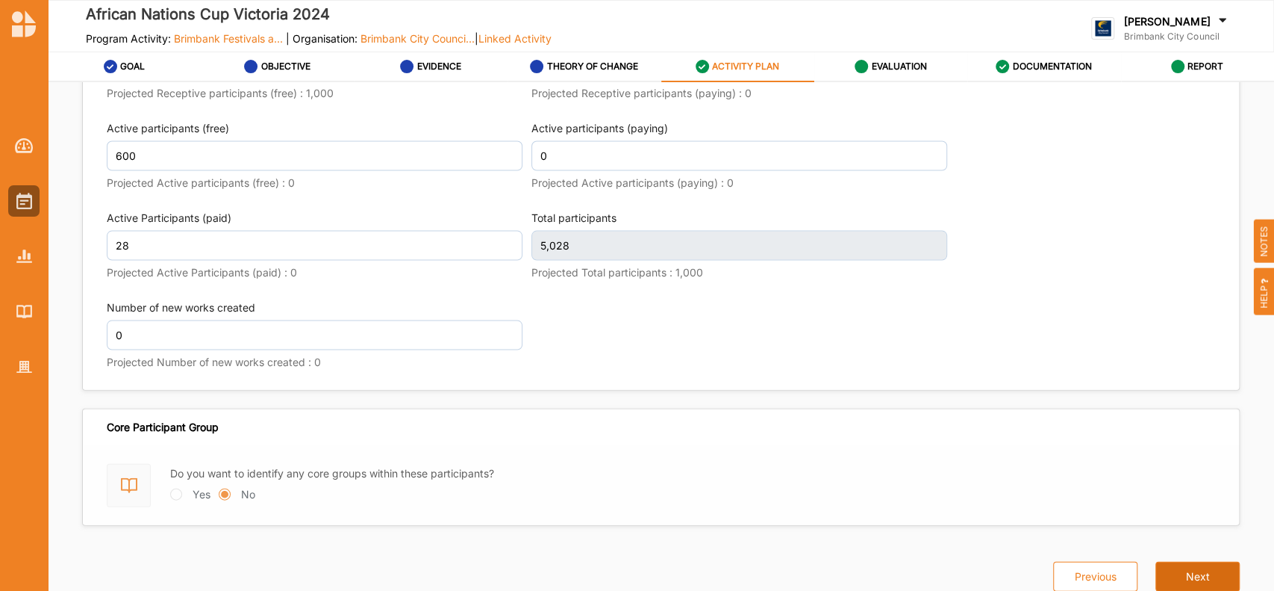
click at [1184, 579] on button "Next" at bounding box center [1198, 576] width 84 height 30
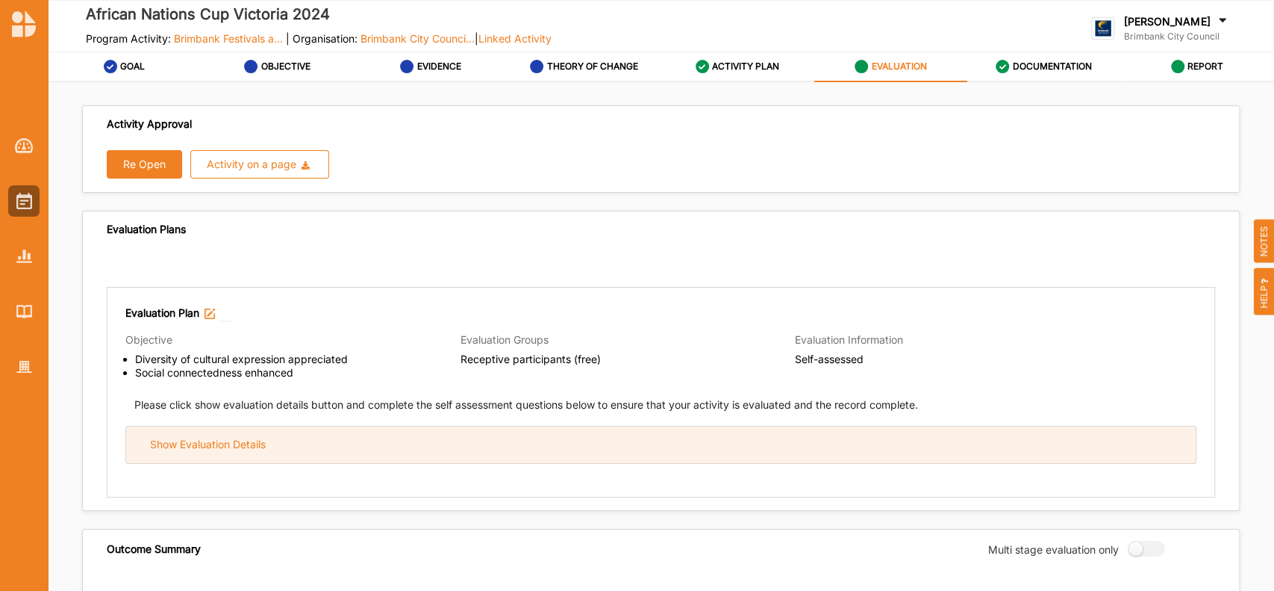
click at [496, 437] on div "Show Evaluation Details" at bounding box center [661, 444] width 1070 height 37
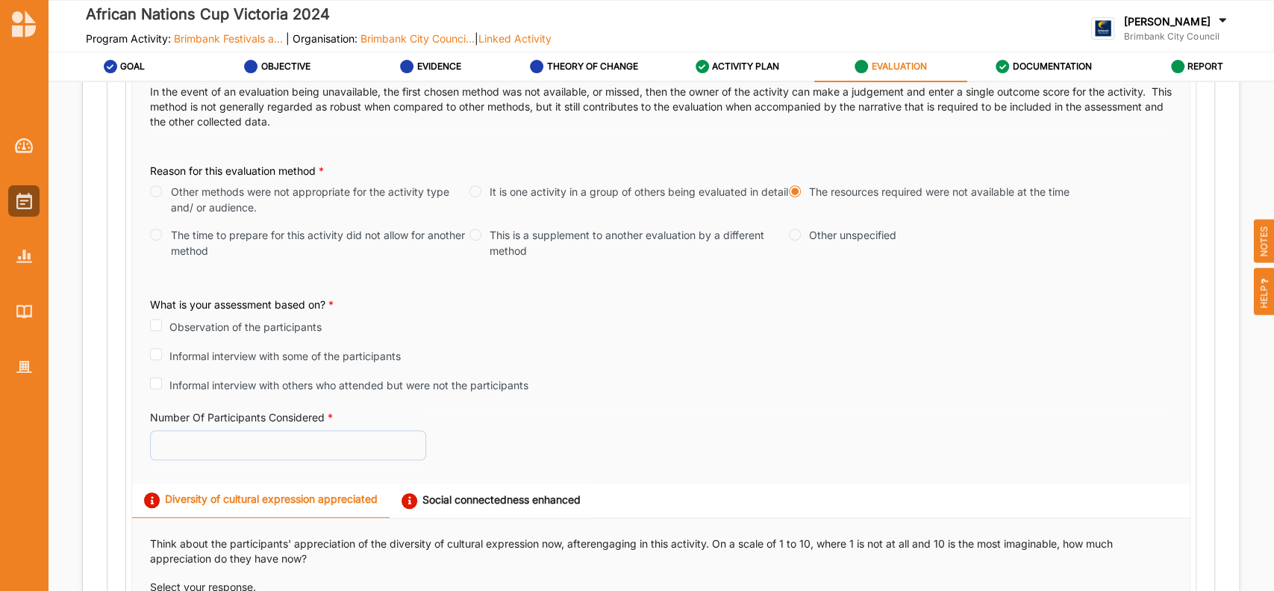
scroll to position [432, 0]
click at [158, 323] on input "Observation of the participants" at bounding box center [156, 323] width 12 height 12
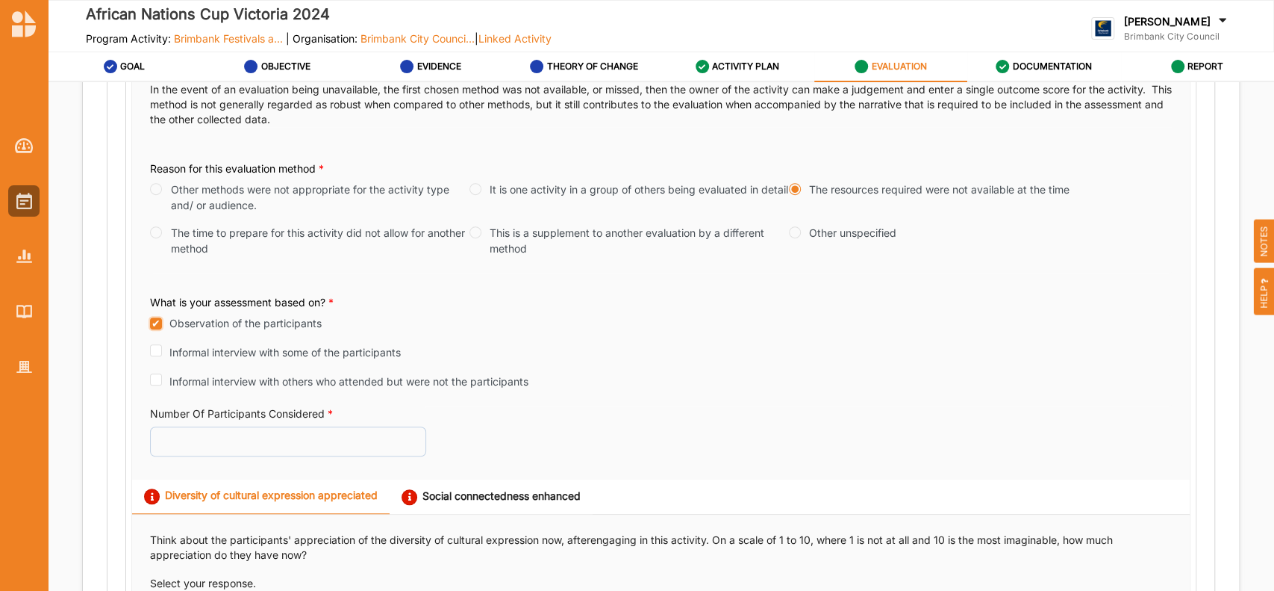
checkbox input "true"
click at [193, 441] on input "Number Of Participants Considered *" at bounding box center [288, 441] width 276 height 30
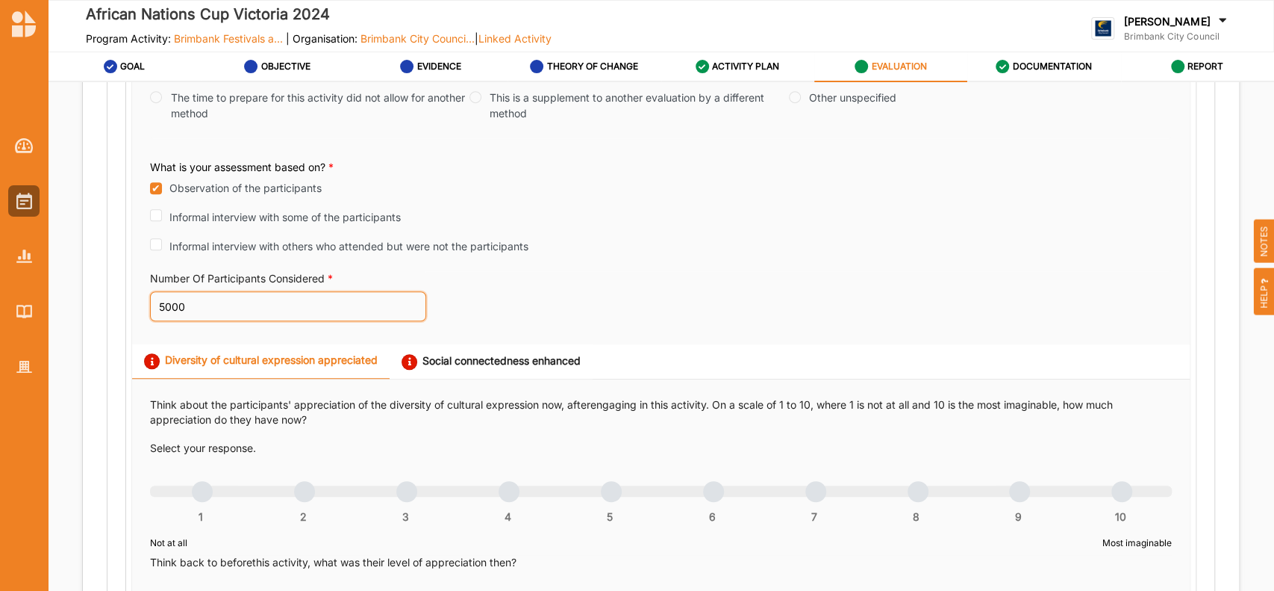
scroll to position [603, 0]
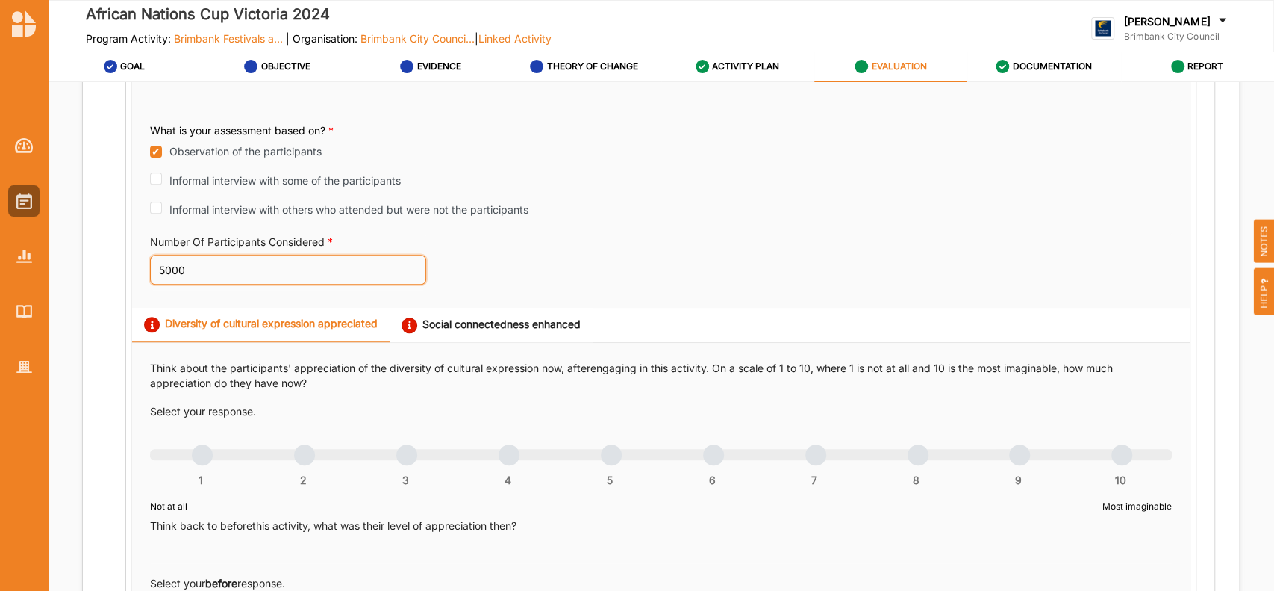
type input "5000"
click at [1027, 313] on div "Diversity of cultural expression appreciated Social connectedness enhanced" at bounding box center [661, 325] width 1058 height 35
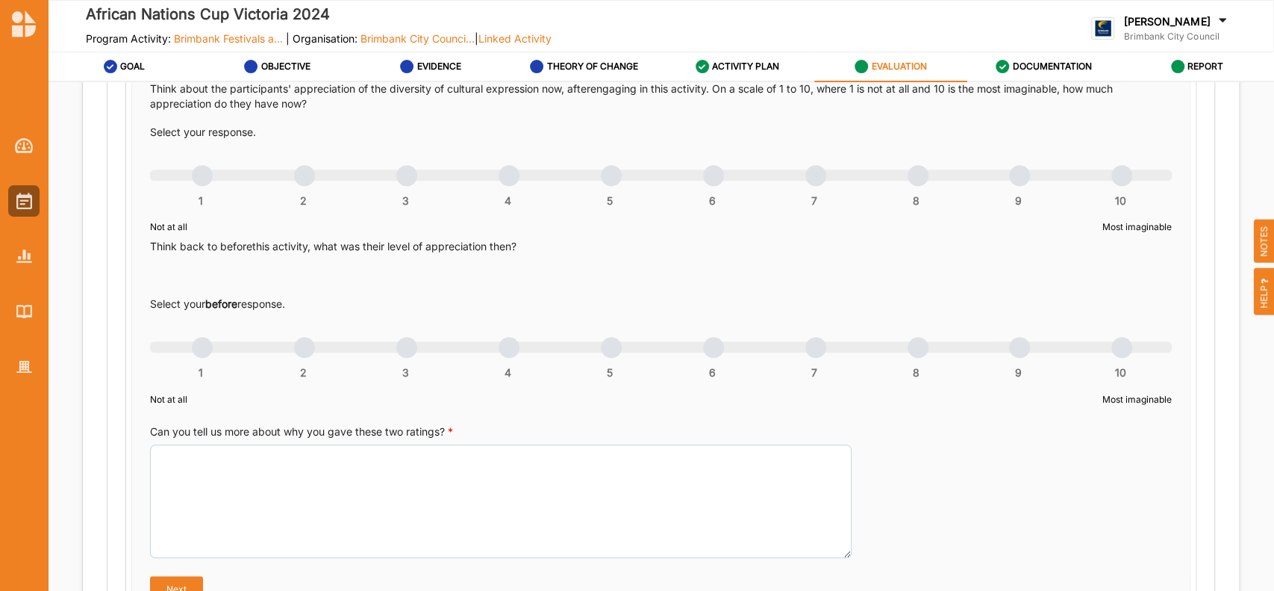
scroll to position [908, 0]
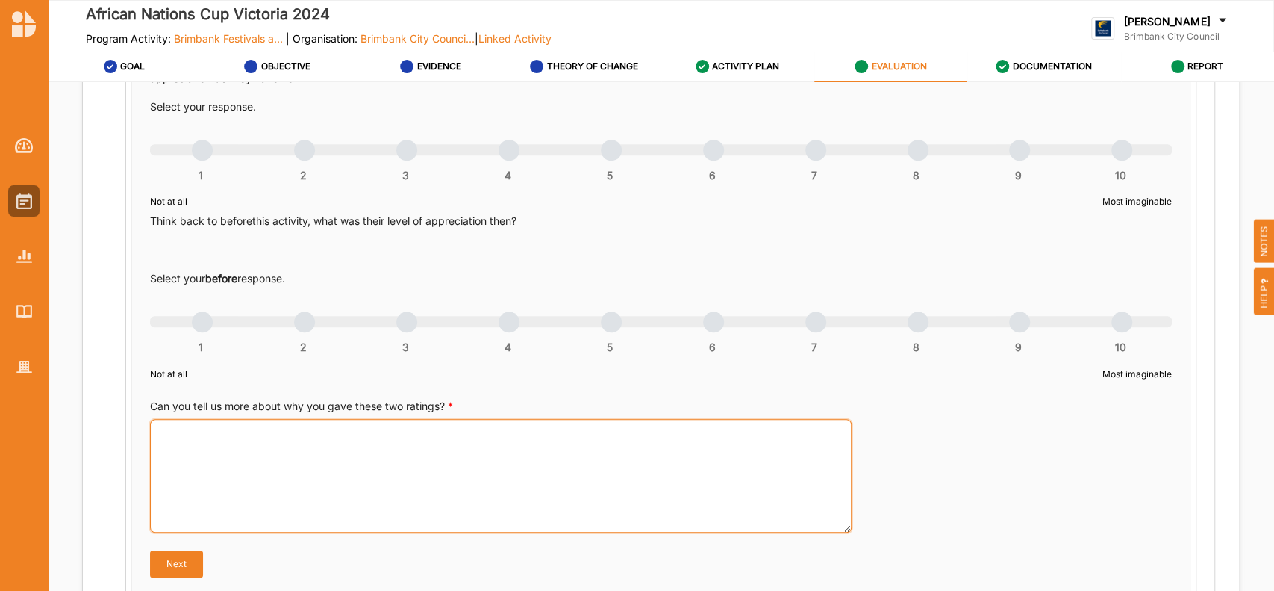
click at [233, 445] on textarea "Can you tell us more about why you gave these two ratings? *" at bounding box center [501, 475] width 702 height 113
paste textarea "The African Nations Cup Victoria 2024 was a vibrant celebration of Australia’s …"
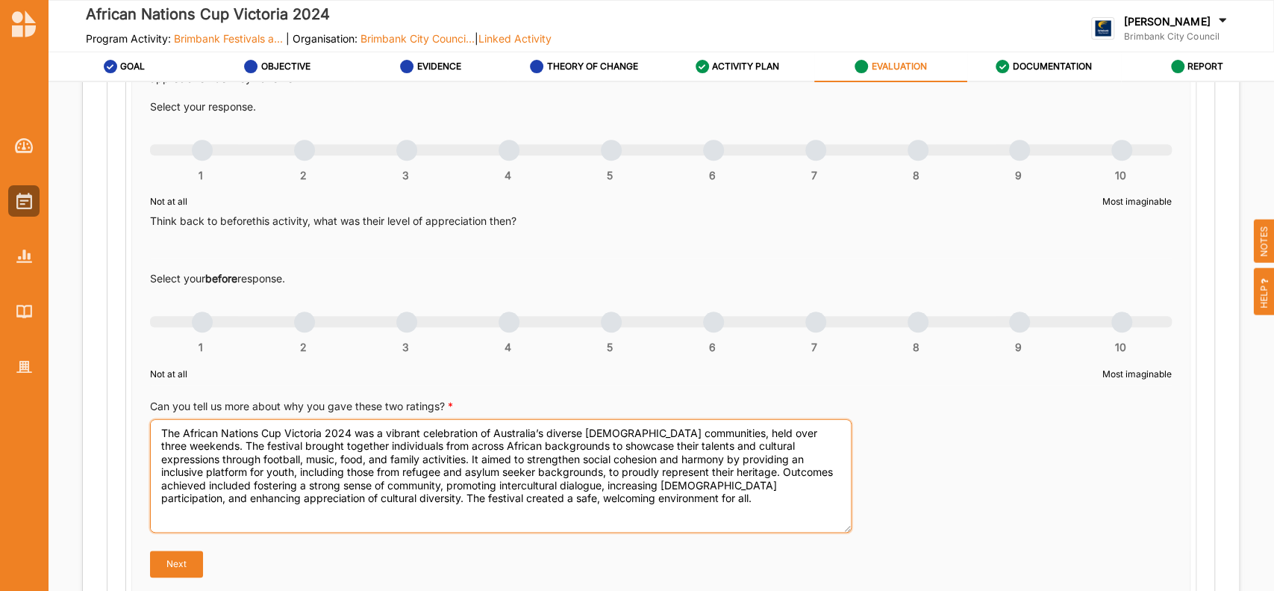
type textarea "The African Nations Cup Victoria 2024 was a vibrant celebration of Australia’s …"
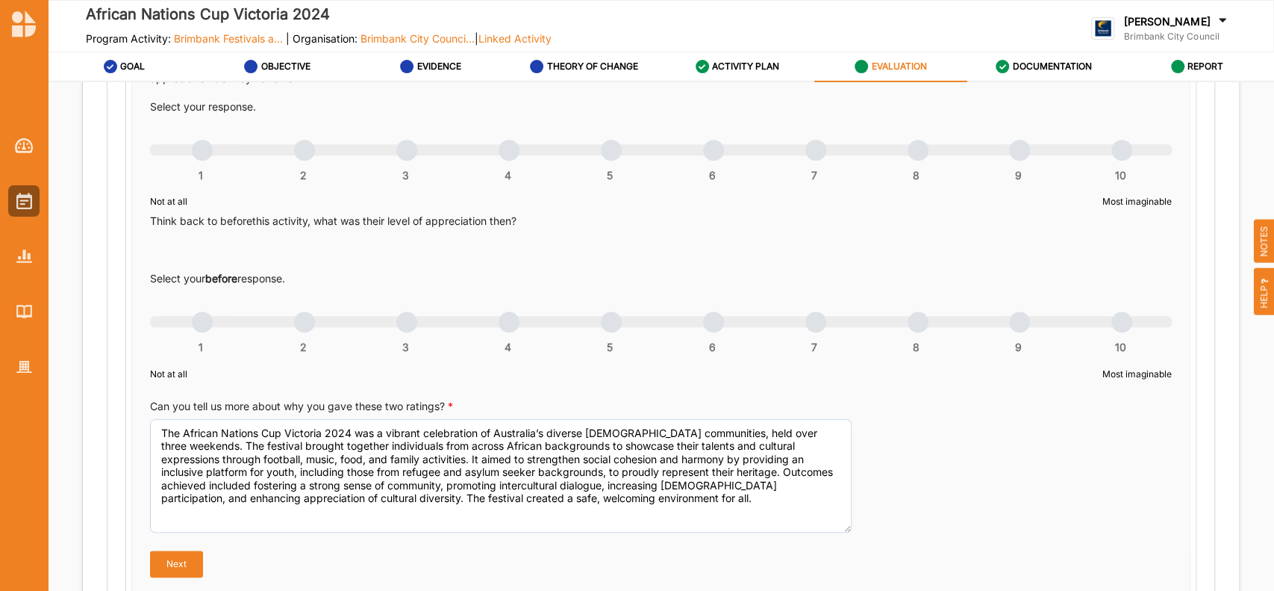
click at [1106, 152] on div "1 2 3 4 5 6 7 8 9 10" at bounding box center [661, 157] width 1022 height 10
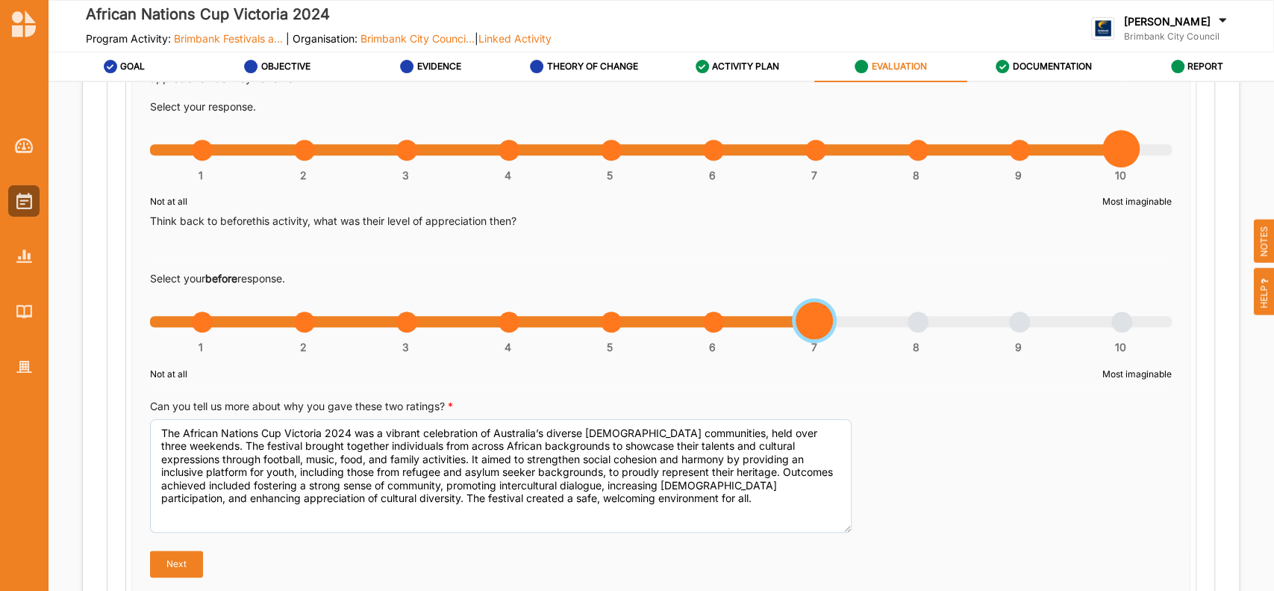
click at [804, 326] on div "1 2 3 4 5 6 7 8 9 10" at bounding box center [661, 329] width 1022 height 10
click at [182, 564] on button "Next" at bounding box center [176, 563] width 53 height 27
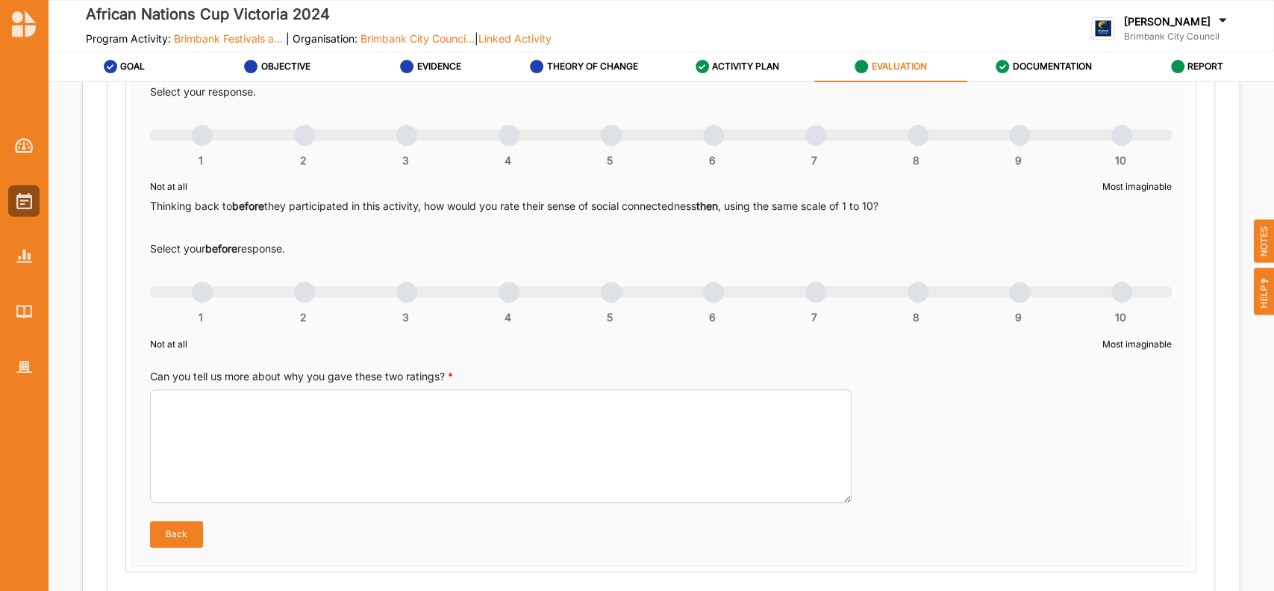
scroll to position [17, 0]
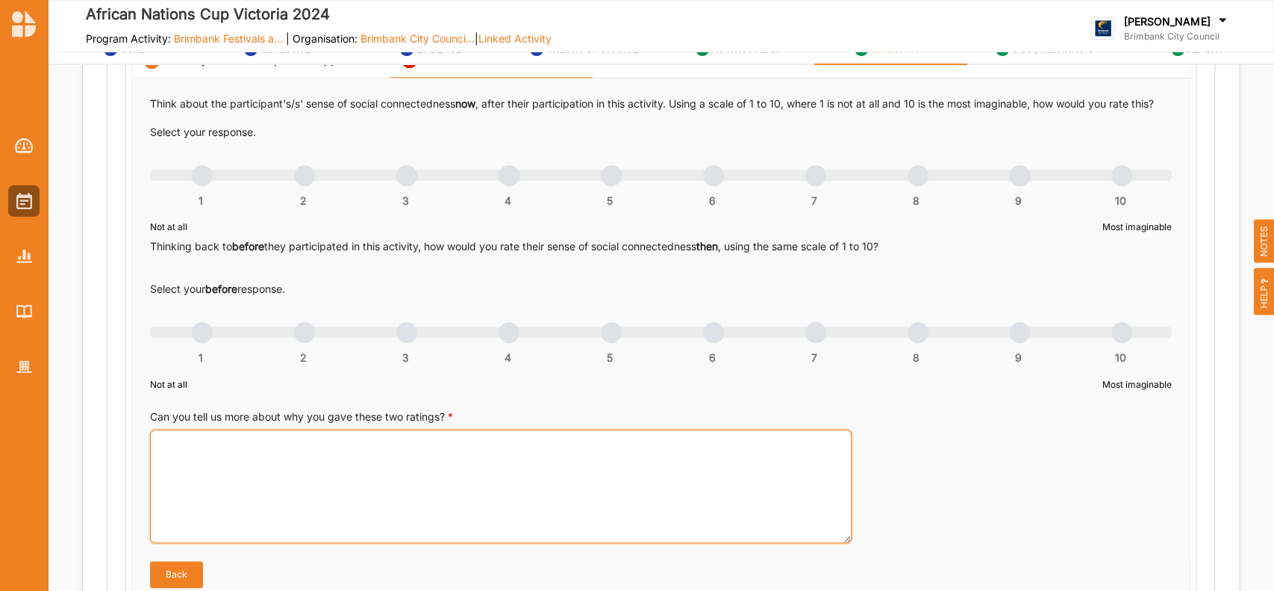
click at [309, 511] on textarea "Can you tell us more about why you gave these two ratings? *" at bounding box center [501, 485] width 702 height 113
paste textarea "The African Nations Cup Victoria 2024 was a vibrant and inclusive festival held…"
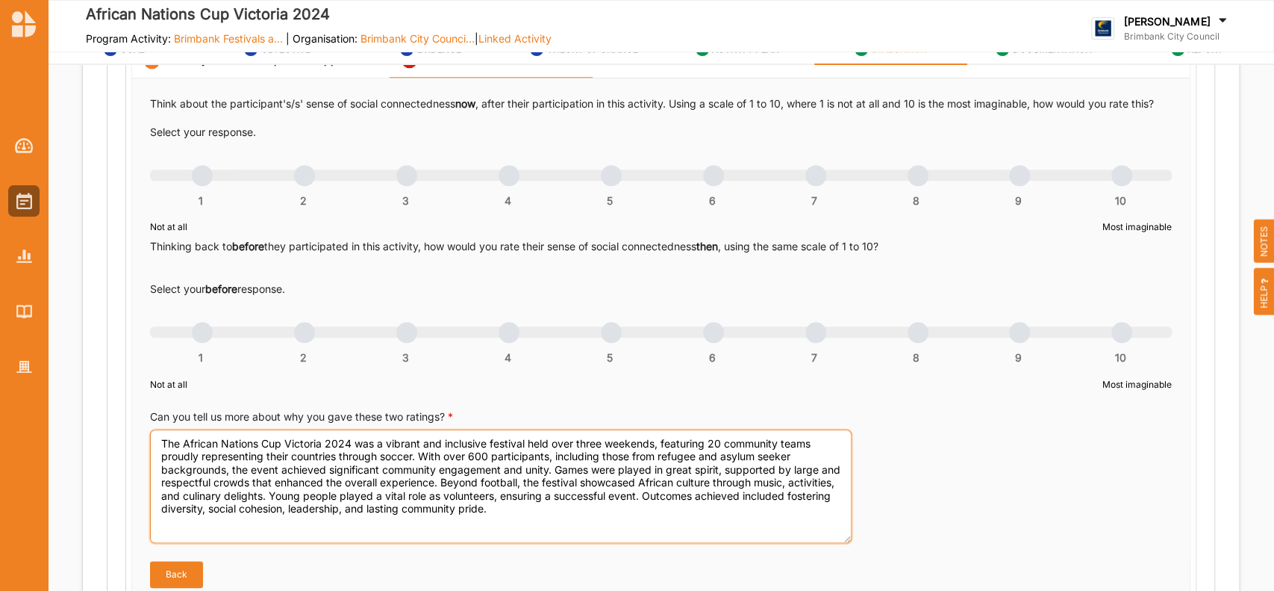
type textarea "The African Nations Cup Victoria 2024 was a vibrant and inclusive festival held…"
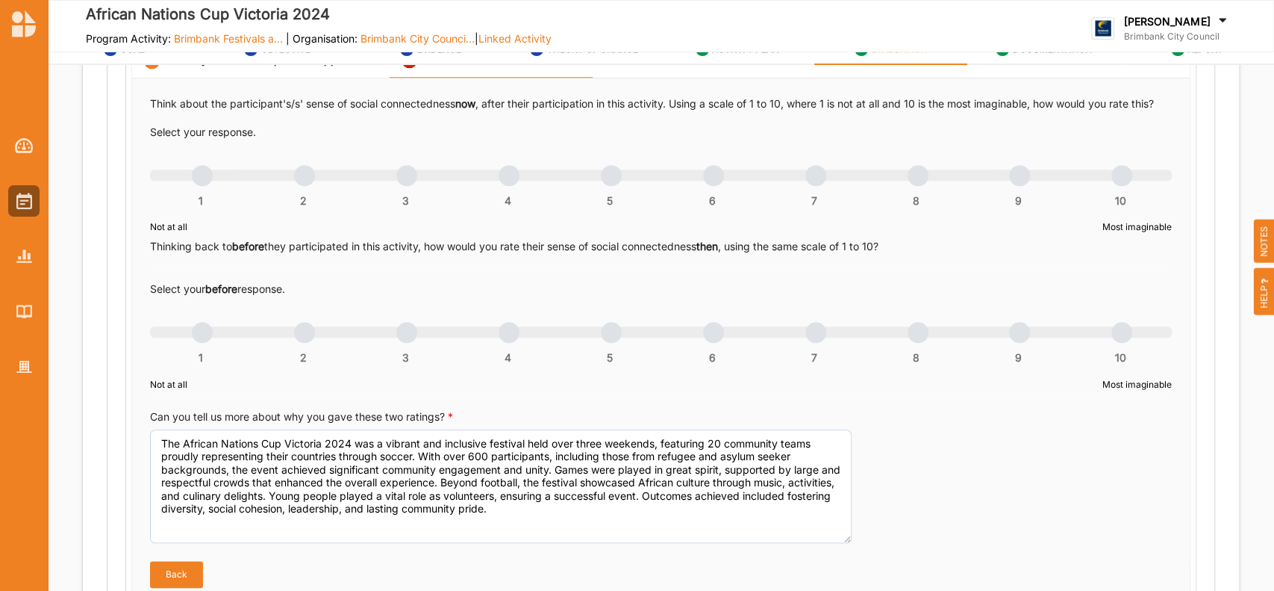
click at [1113, 185] on div "1 2 3 4 5 6 7 8 9 10" at bounding box center [661, 183] width 1022 height 10
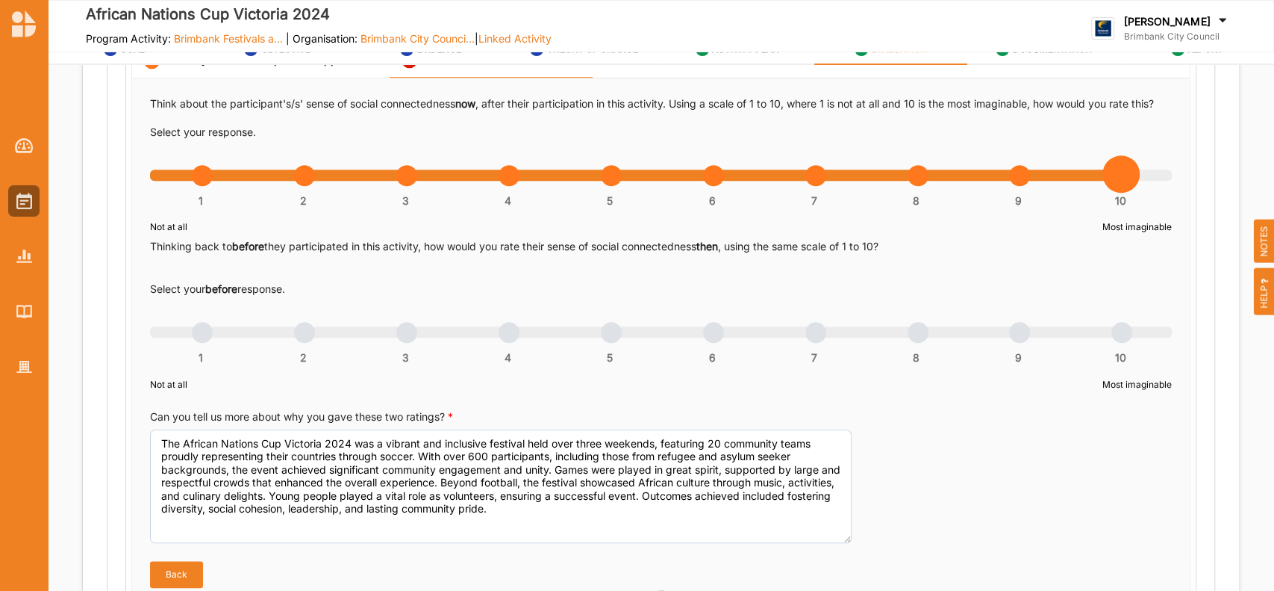
click at [806, 345] on div "1 2 3 4 5 6 7 8 9 10" at bounding box center [661, 339] width 1022 height 10
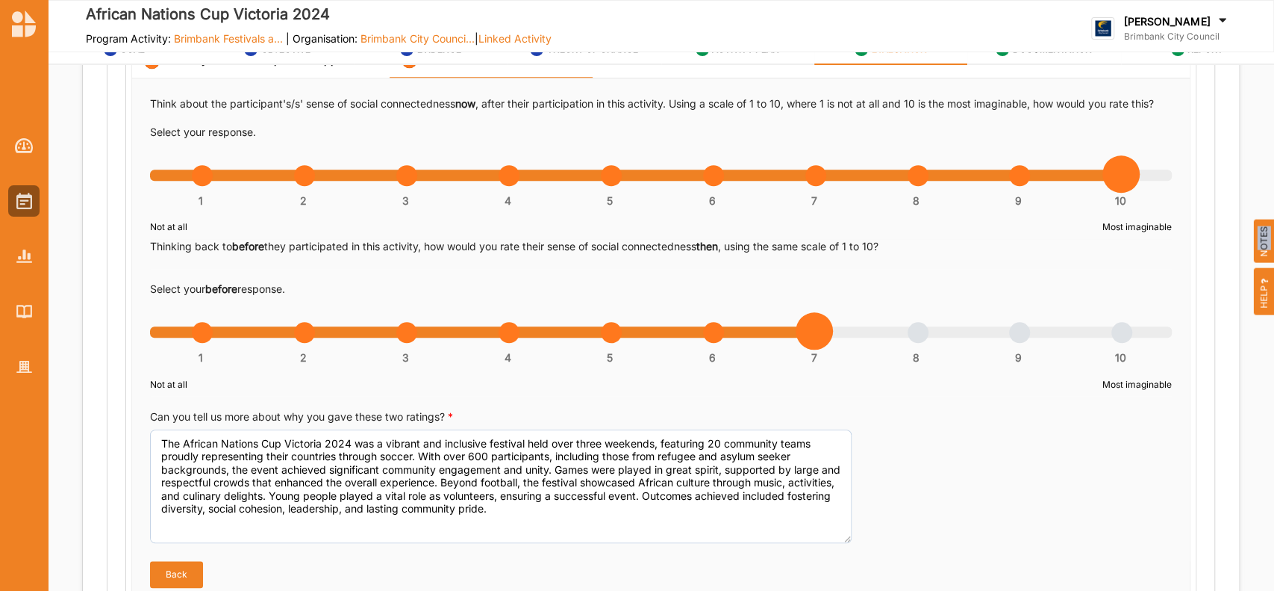
drag, startPoint x: 1271, startPoint y: 214, endPoint x: 1273, endPoint y: 250, distance: 35.9
click at [1273, 250] on div "HELP NOTES" at bounding box center [1264, 264] width 21 height 101
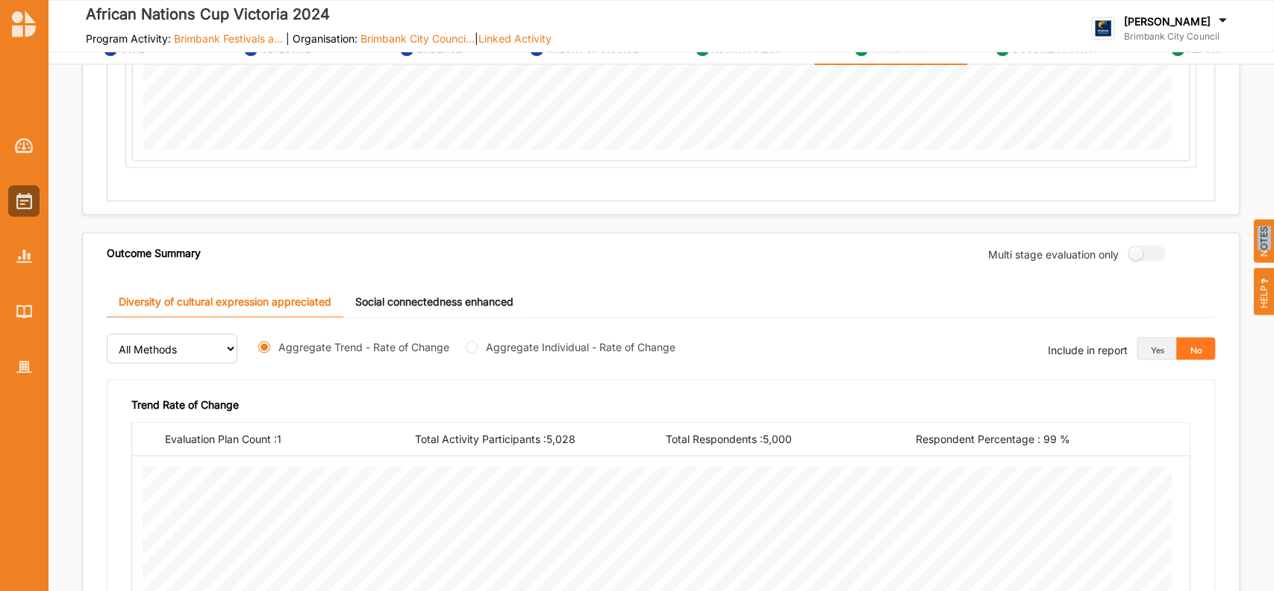
scroll to position [1959, 0]
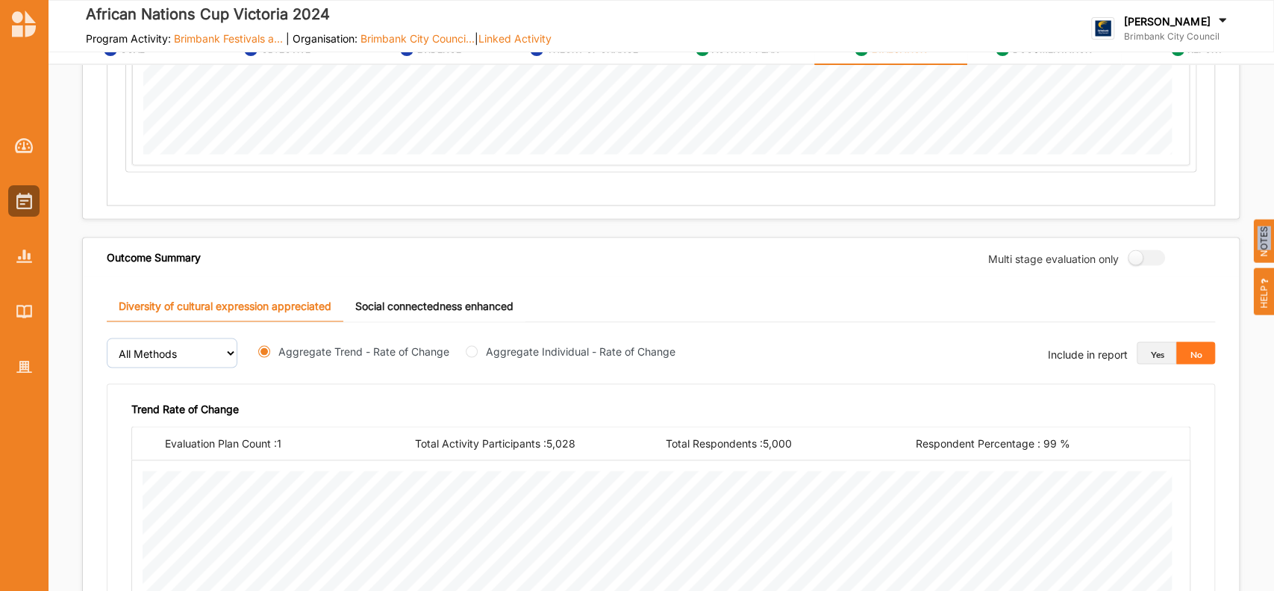
click at [1141, 364] on button "Yes" at bounding box center [1157, 353] width 40 height 22
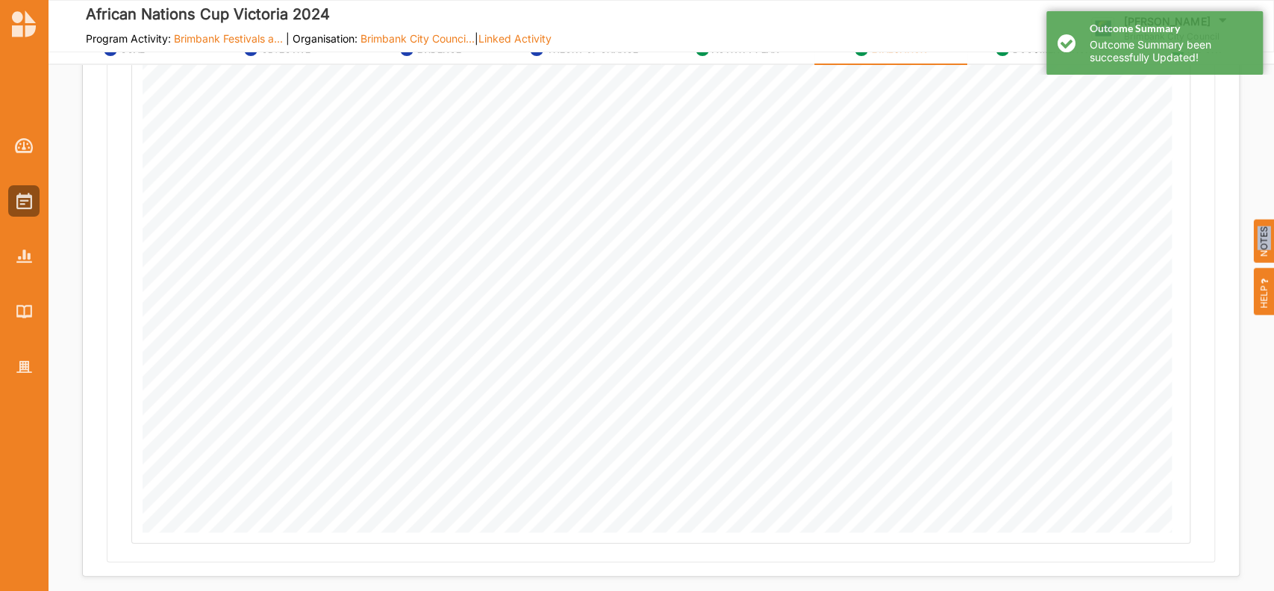
scroll to position [2554, 0]
click at [1195, 551] on button "Next" at bounding box center [1198, 559] width 84 height 30
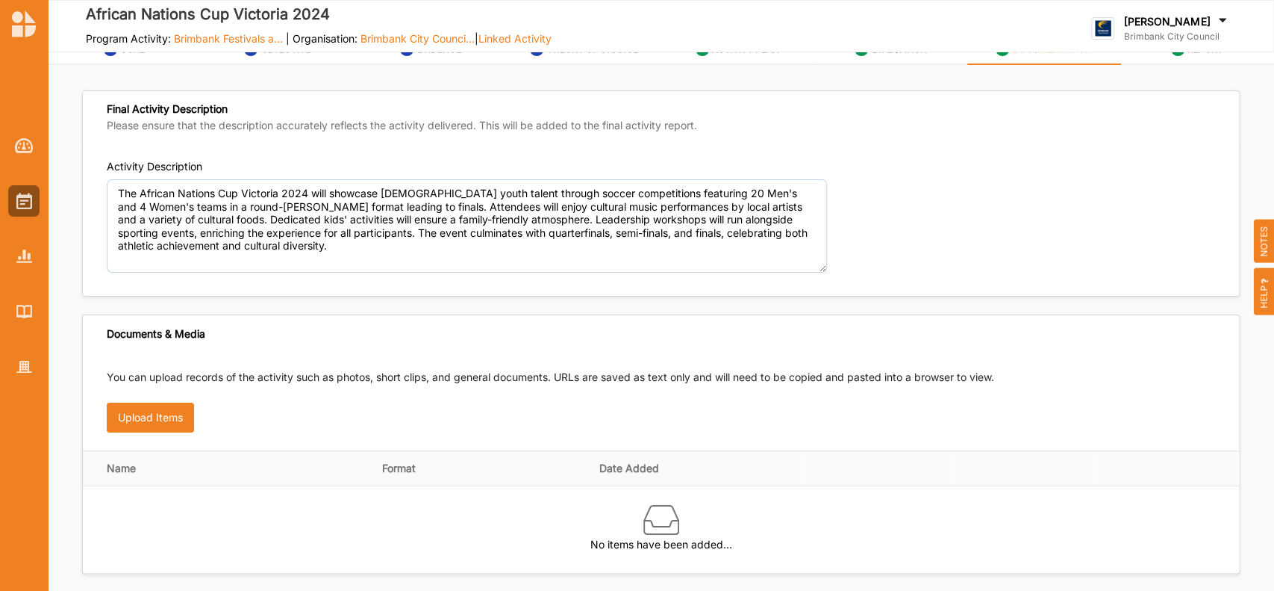
click at [800, 333] on div "Documents & Media" at bounding box center [661, 333] width 1156 height 37
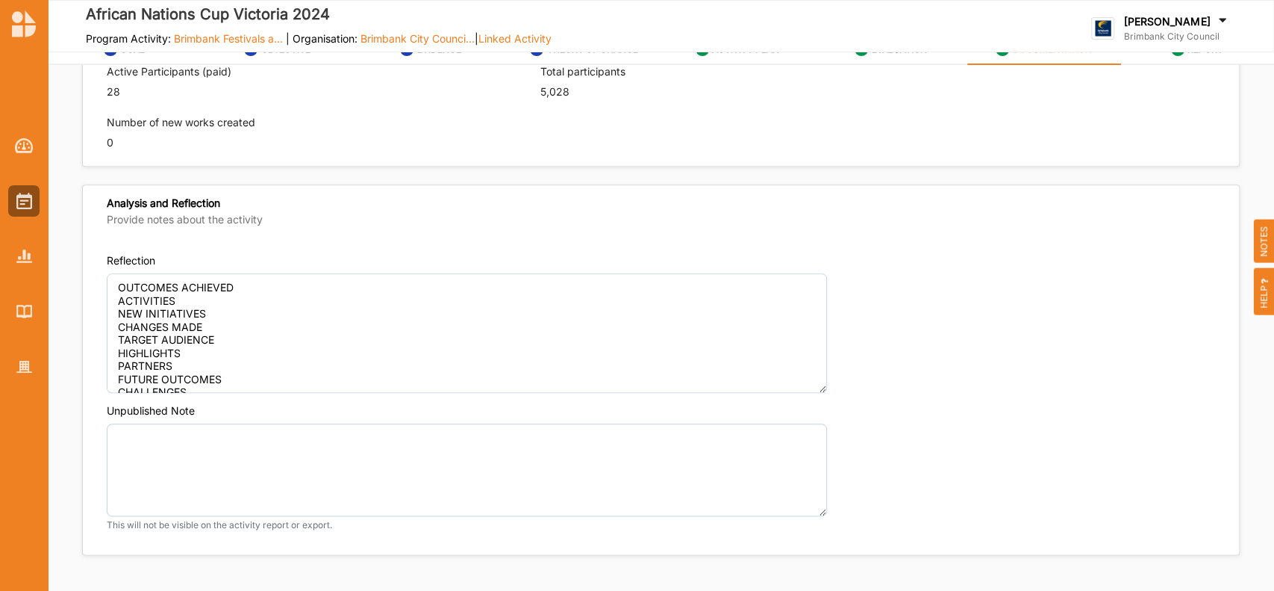
scroll to position [1083, 0]
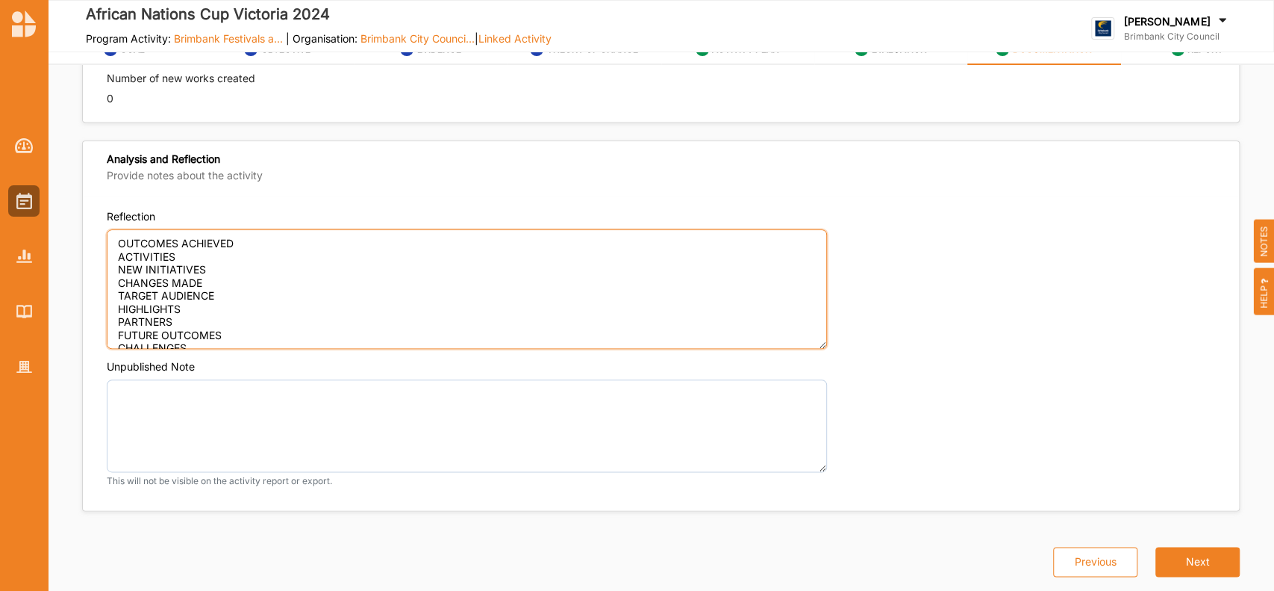
click at [298, 233] on textarea "OUTCOMES ACHIEVED ACTIVITIES NEW INITIATIVES CHANGES MADE TARGET AUDIENCE HIGHL…" at bounding box center [467, 288] width 720 height 119
paste textarea "The African Nations Cup Victoria 2024 was a vibrant and inclusive festival held…"
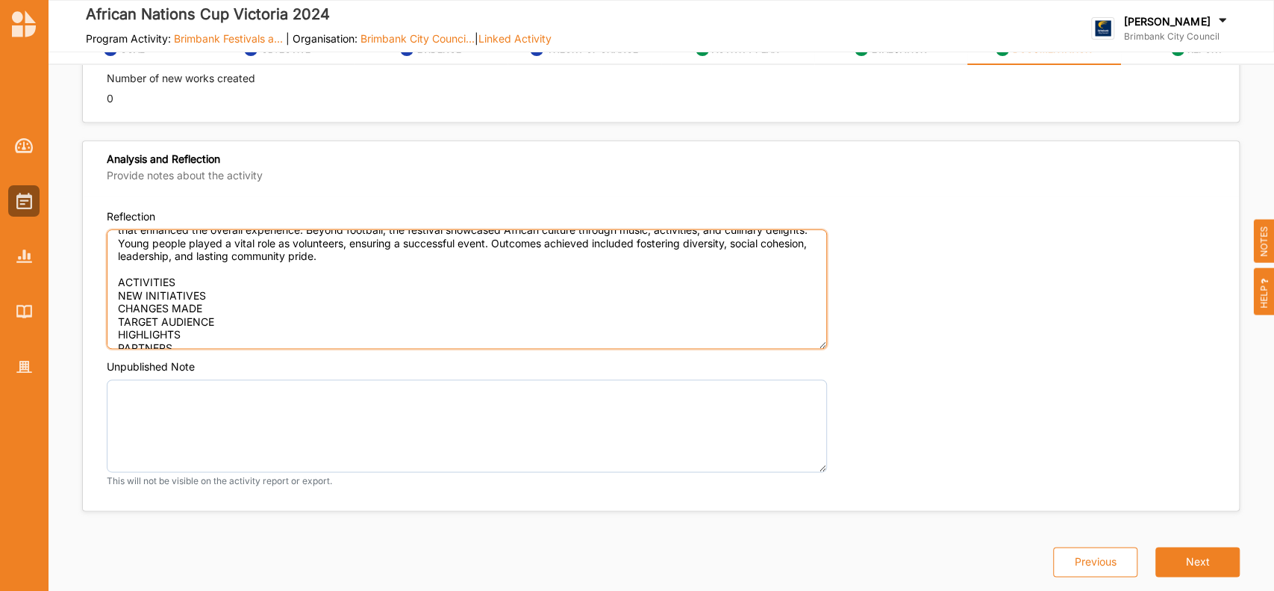
scroll to position [84, 0]
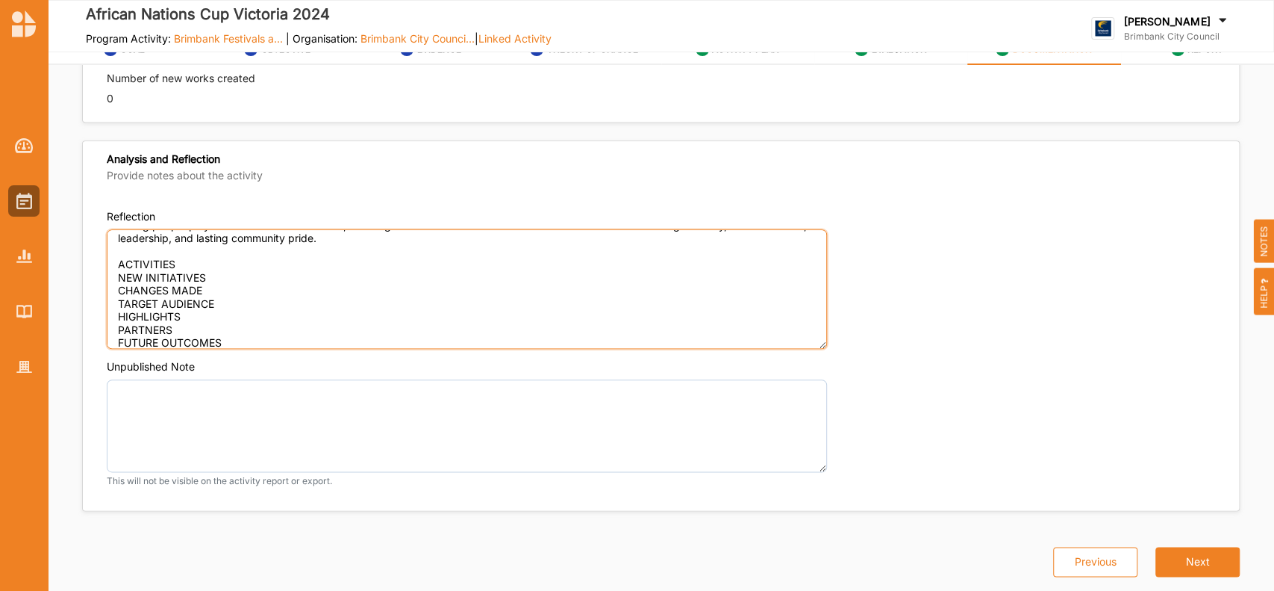
click at [201, 261] on textarea "OUTCOMES ACHIEVED The African Nations Cup Victoria 2024 was a vibrant and inclu…" at bounding box center [467, 288] width 720 height 119
paste textarea "The African Nations Cup Victoria 2024 featured a variety of activities and ente…"
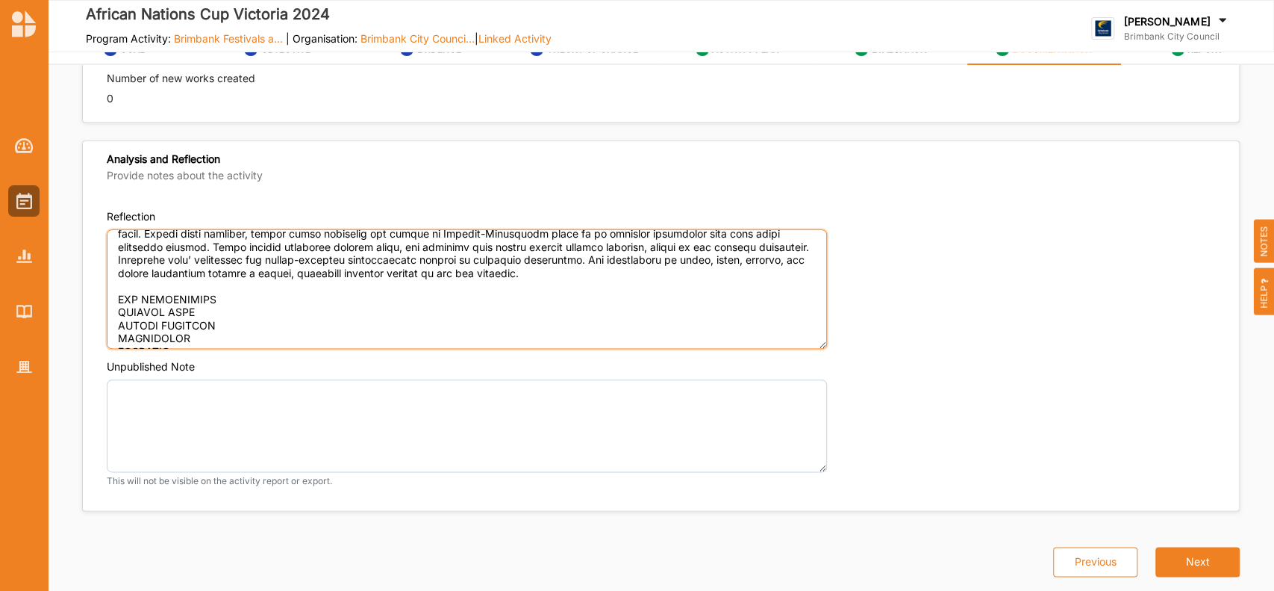
scroll to position [149, 0]
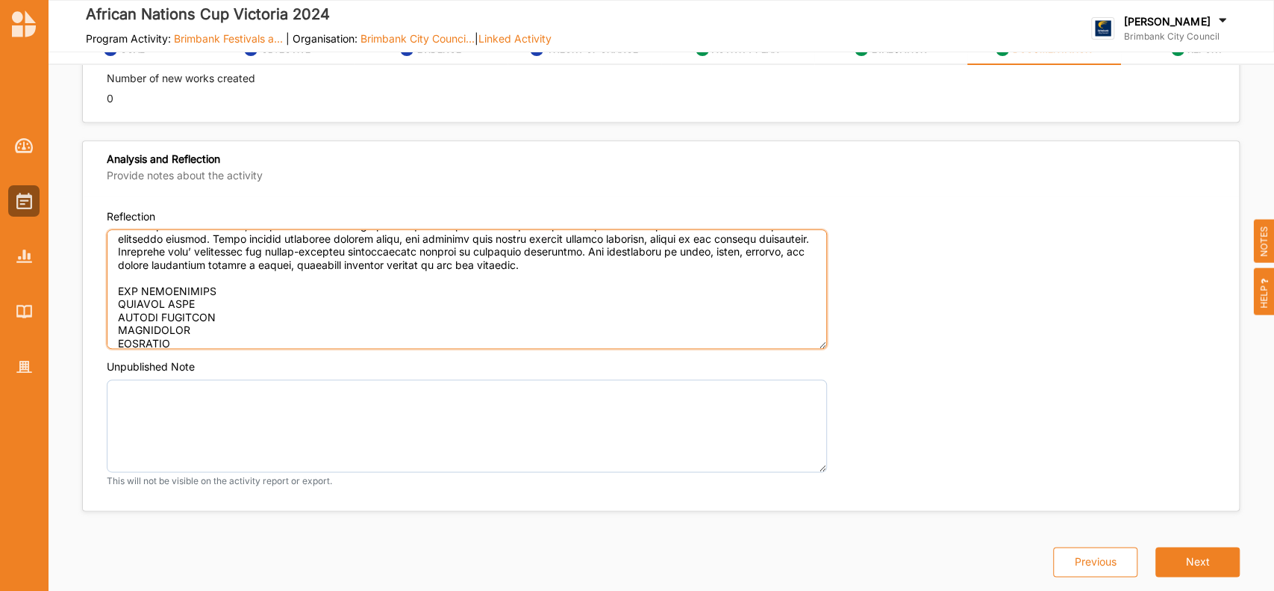
click at [211, 290] on textarea "Reflection" at bounding box center [467, 288] width 720 height 119
paste textarea "On Grand Final Day, [DATE], we introduced a new initiative to enhance the festi…"
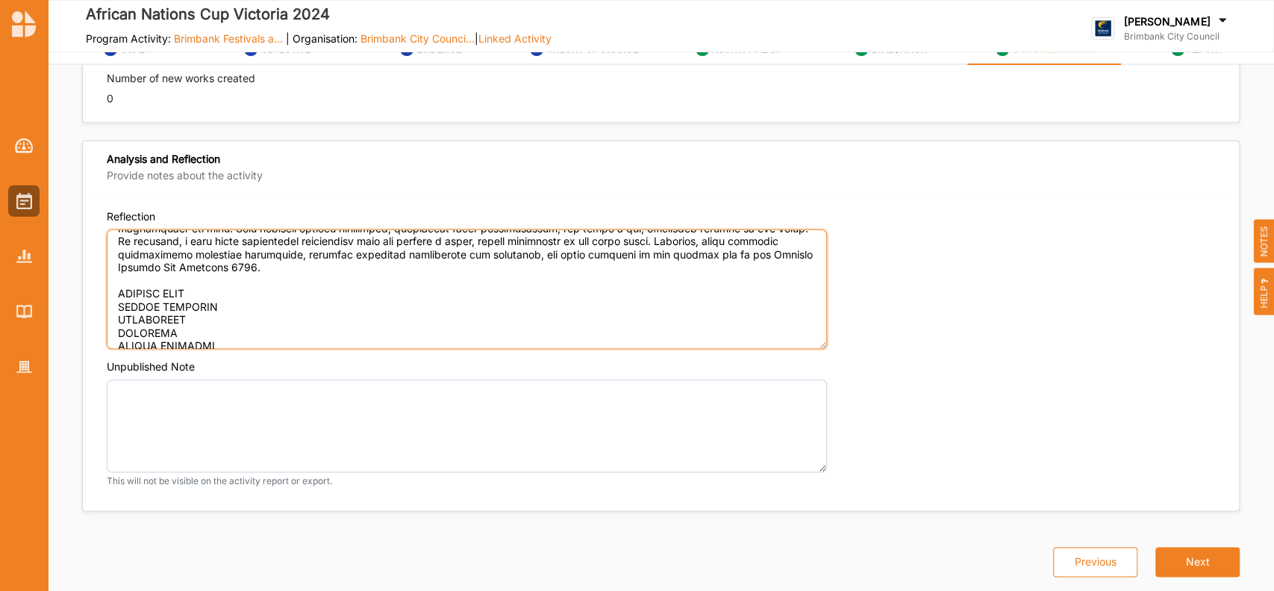
scroll to position [242, 0]
click at [207, 287] on textarea "Reflection" at bounding box center [467, 288] width 720 height 119
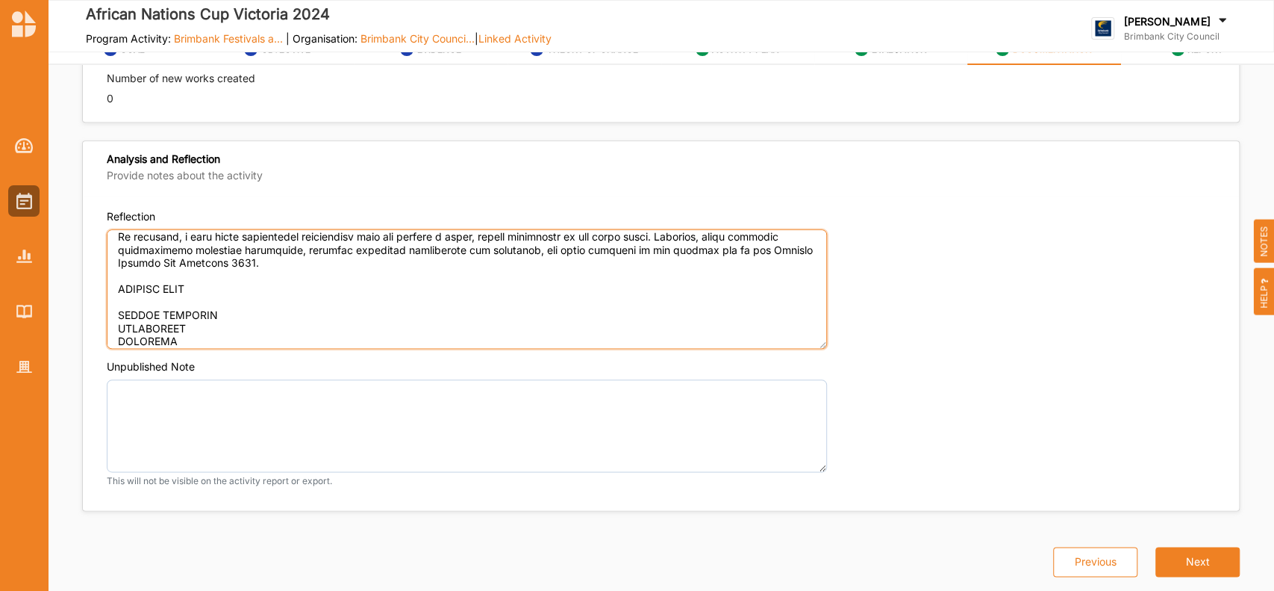
paste textarea "There was a small change to the semi-final schedule [DATE][DATE], at [PERSON_NA…"
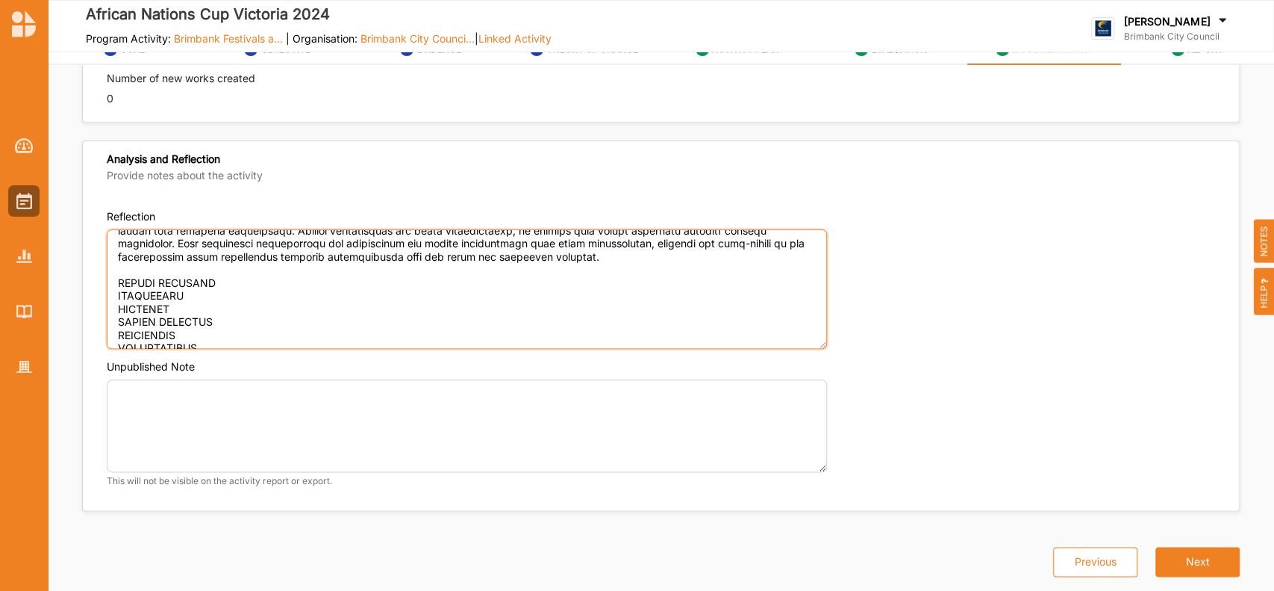
scroll to position [343, 0]
click at [232, 270] on textarea "Reflection" at bounding box center [467, 288] width 720 height 119
click at [223, 277] on textarea "Reflection" at bounding box center [467, 288] width 720 height 119
paste textarea "Our main target groups were young [DEMOGRAPHIC_DATA] of all genders and backgro…"
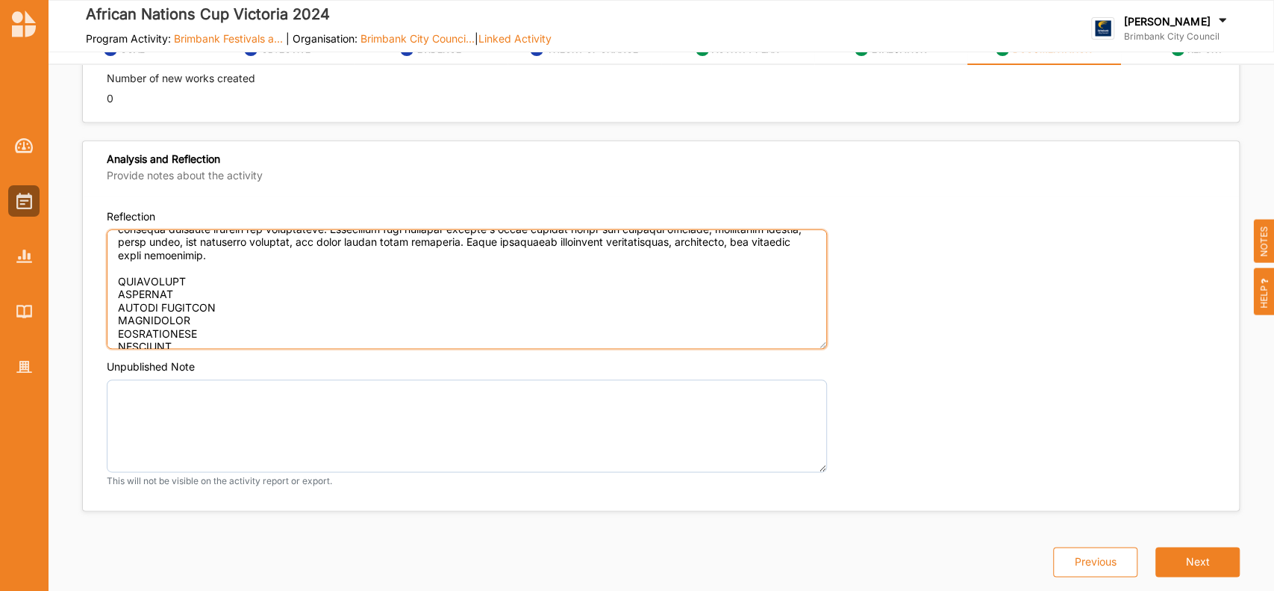
scroll to position [470, 0]
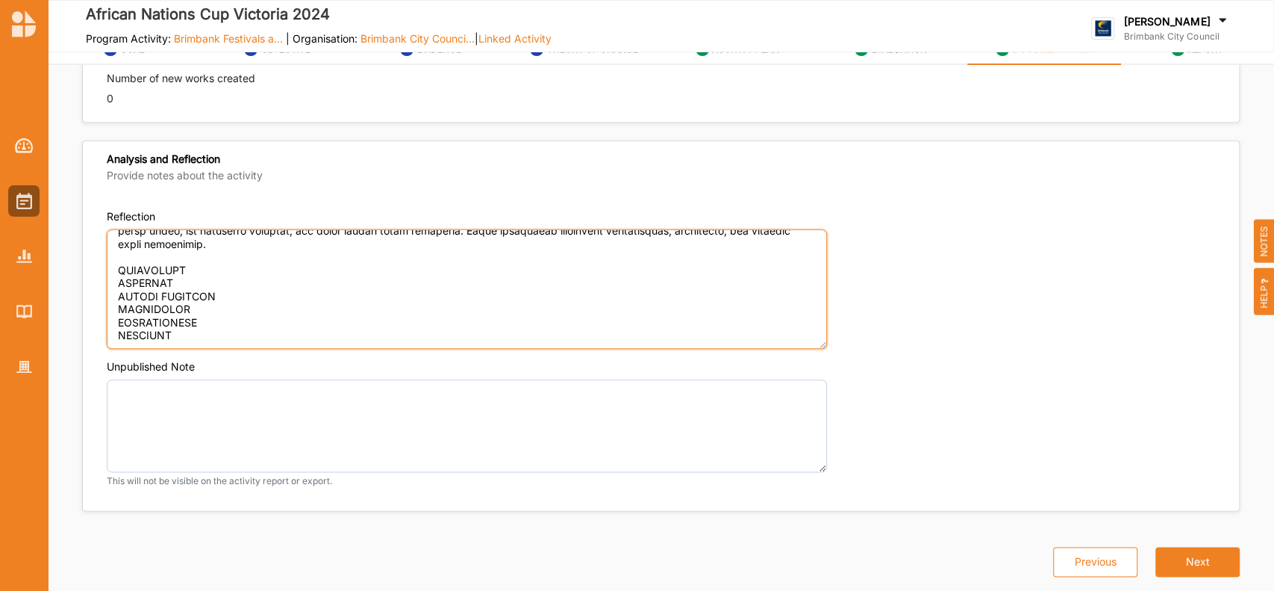
click at [204, 253] on textarea "Reflection" at bounding box center [467, 288] width 720 height 119
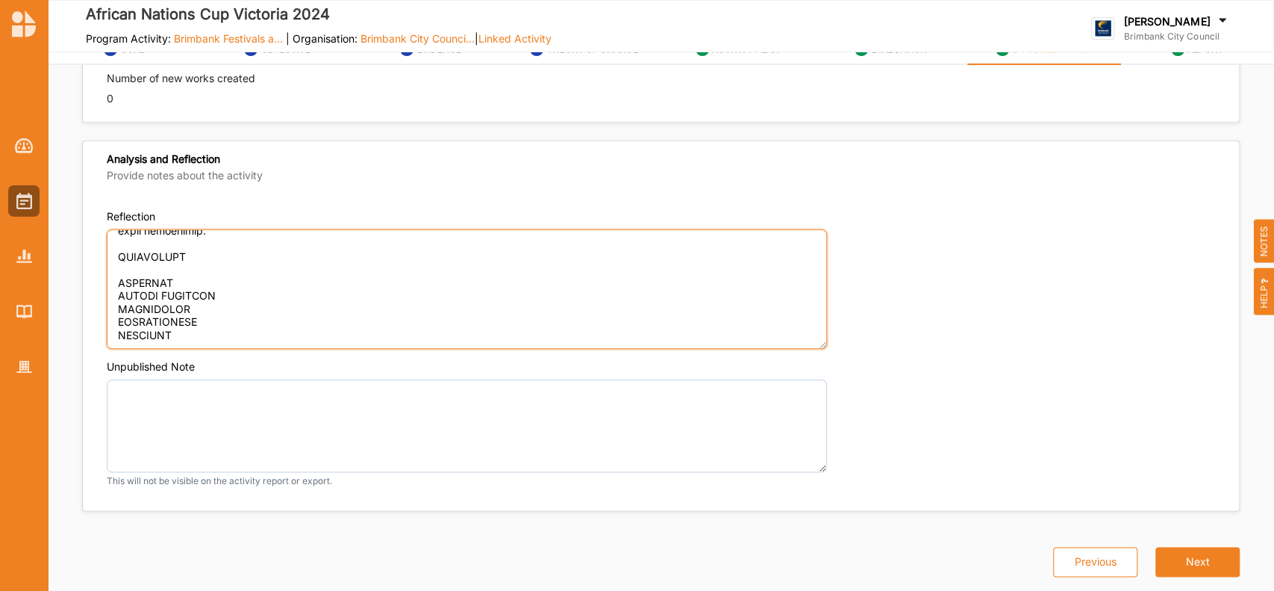
paste textarea "The festival’s standout moments included remarkable community involvement, driv…"
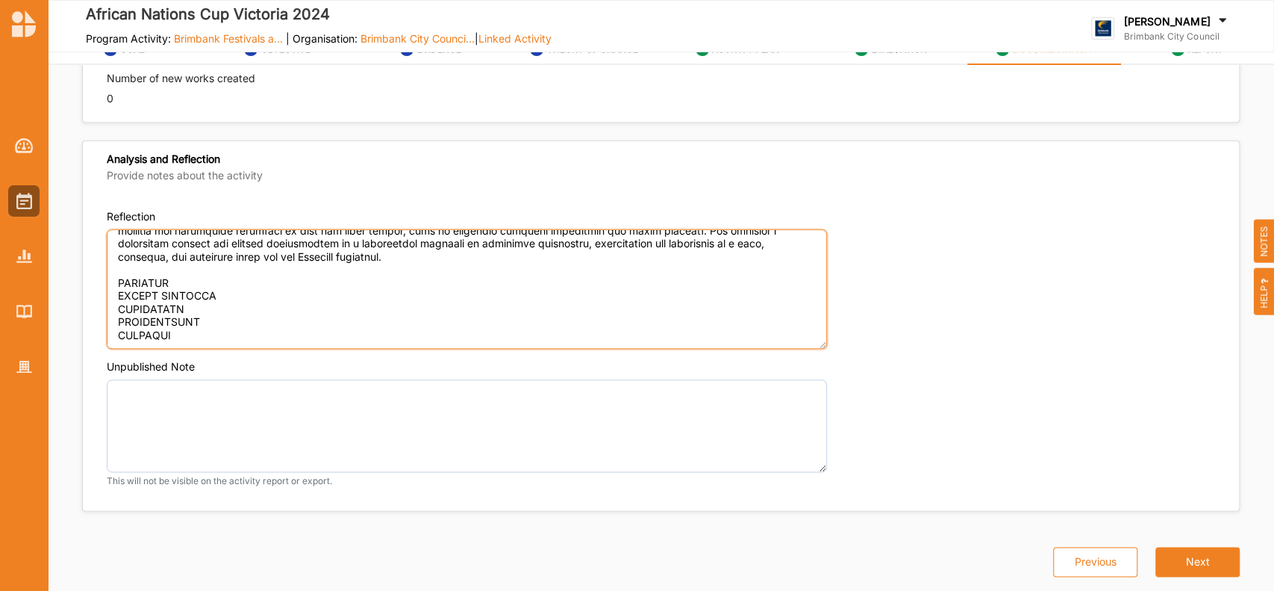
scroll to position [561, 0]
click at [192, 264] on textarea "Reflection" at bounding box center [467, 288] width 720 height 119
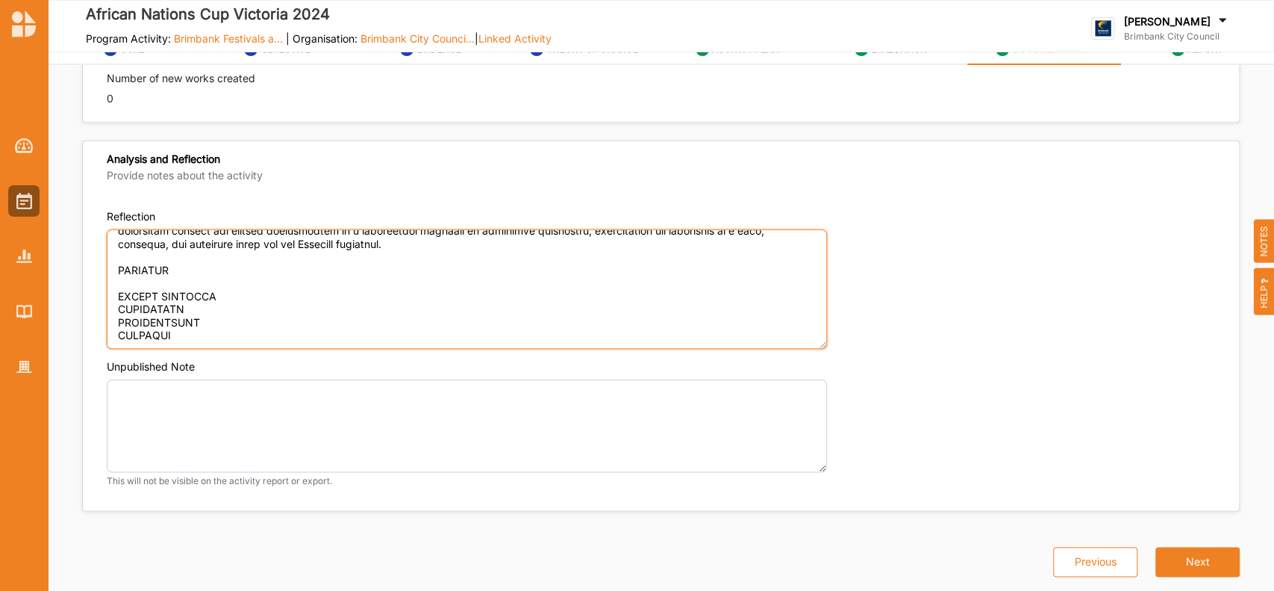
paste textarea "Brimbank Council, Victoria Police, Football Victoria, [DEMOGRAPHIC_DATA], and […"
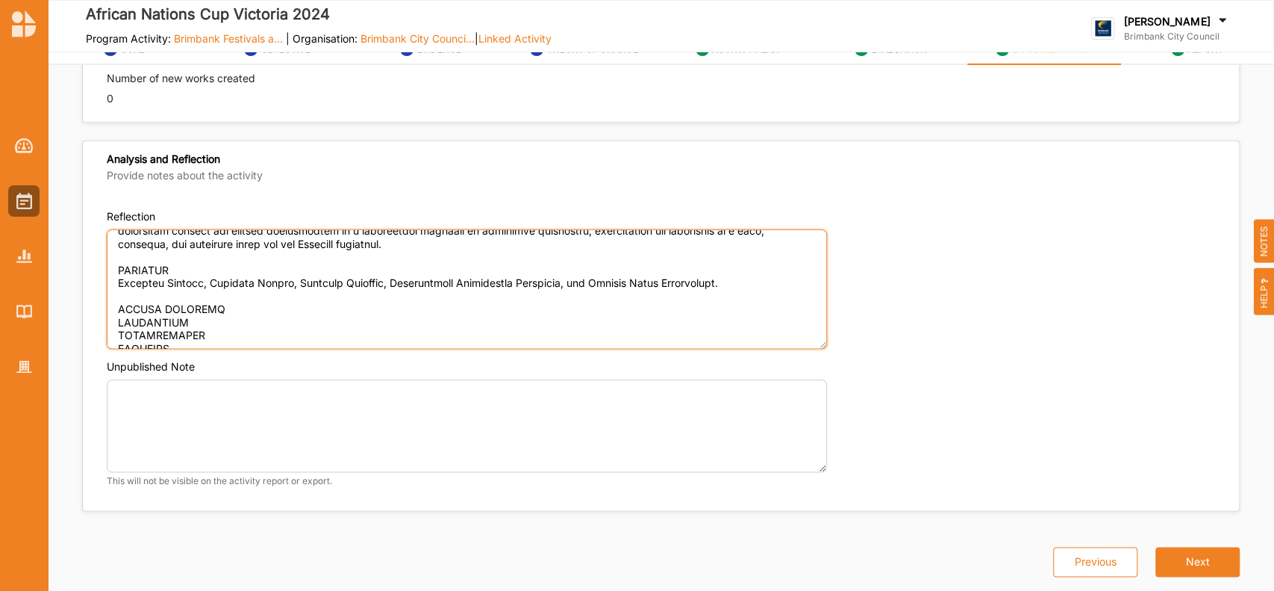
click at [236, 306] on textarea "Reflection" at bounding box center [467, 288] width 720 height 119
click at [140, 317] on textarea "Reflection" at bounding box center [467, 288] width 720 height 119
paste textarea "Lor, ip dolorsitam consect adipisci elitsedd eius tem incididu utla etdo magnaa…"
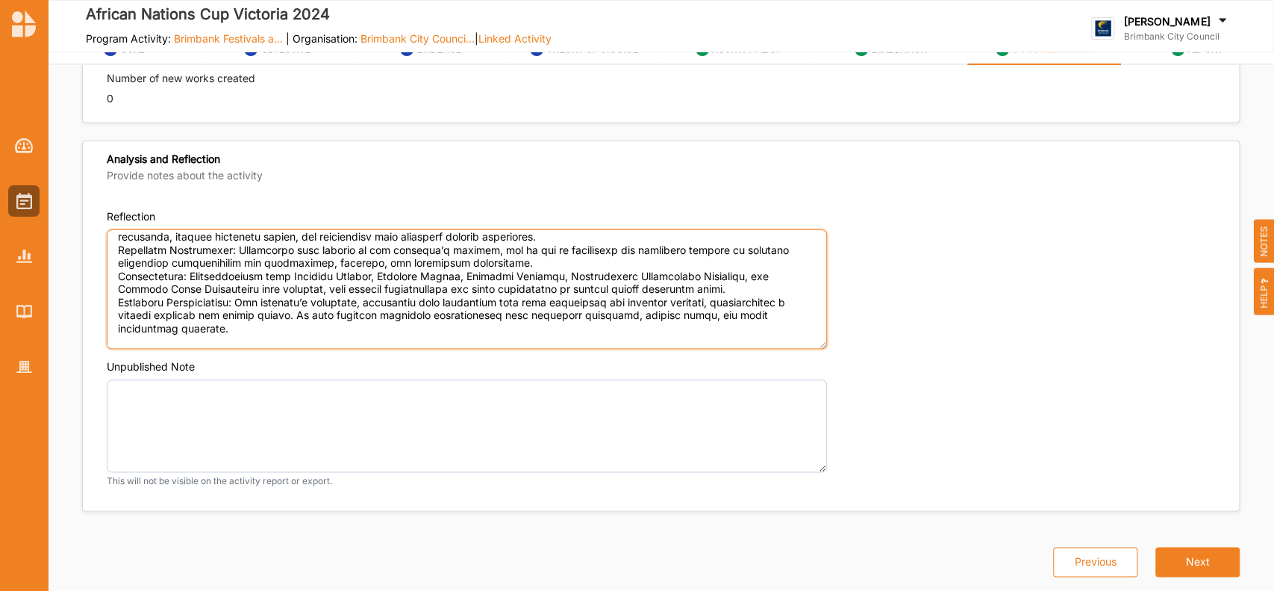
scroll to position [744, 0]
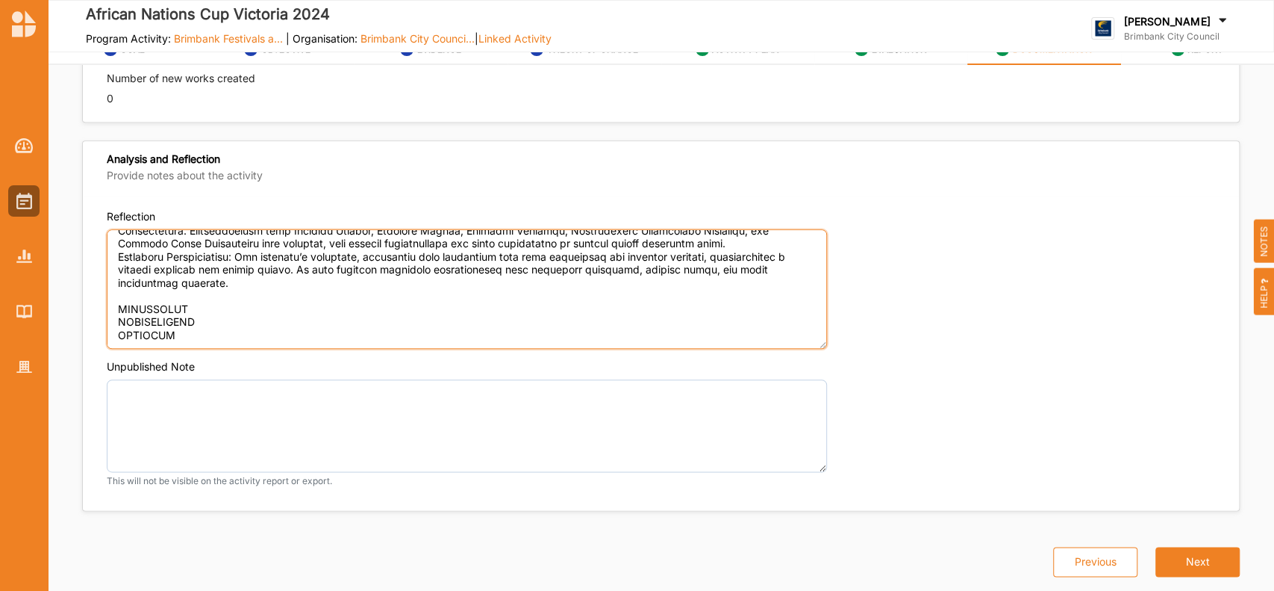
click at [190, 290] on textarea "Reflection" at bounding box center [467, 288] width 720 height 119
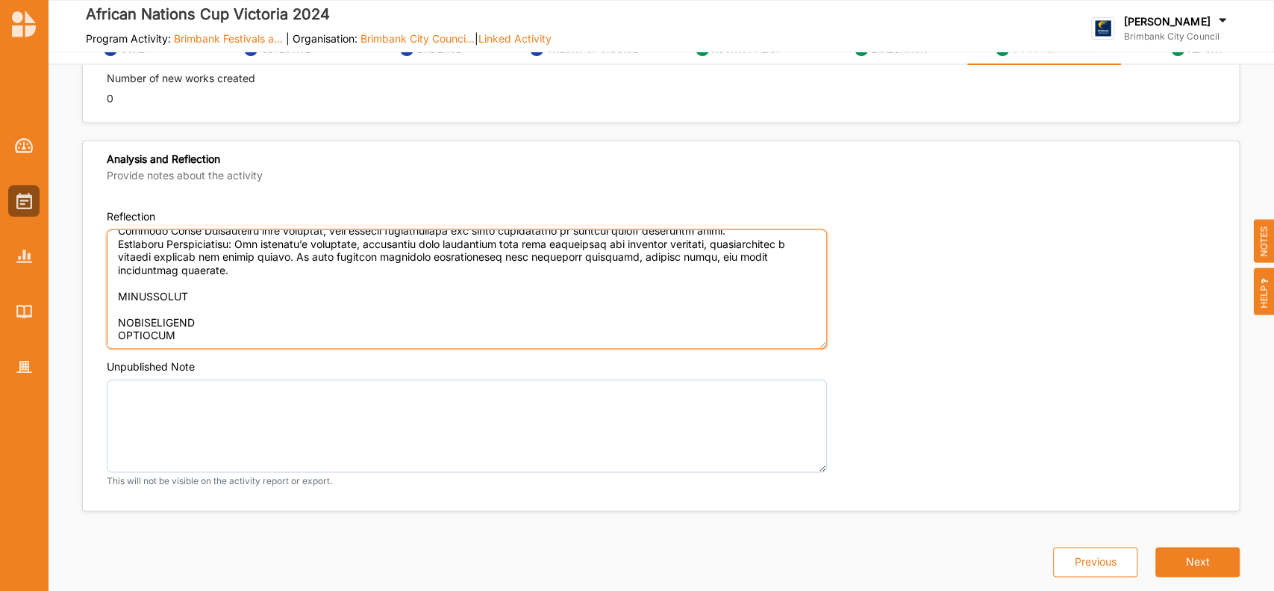
paste textarea "One of the main challenges we faced was managing a scheduling conflict at [PERS…"
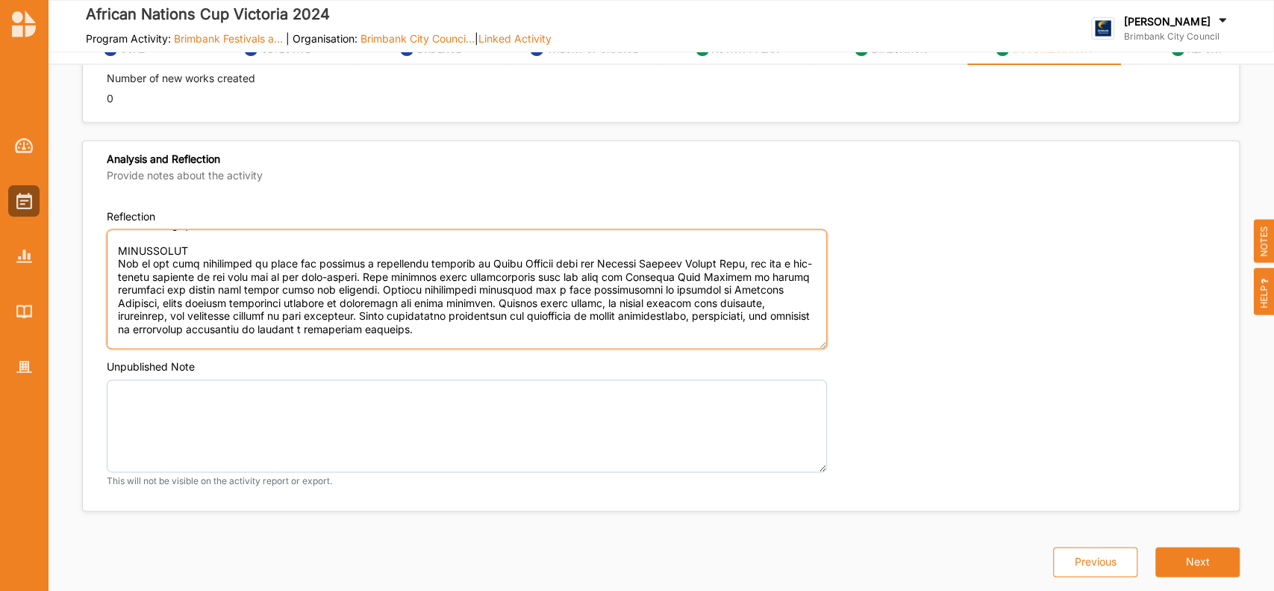
scroll to position [836, 0]
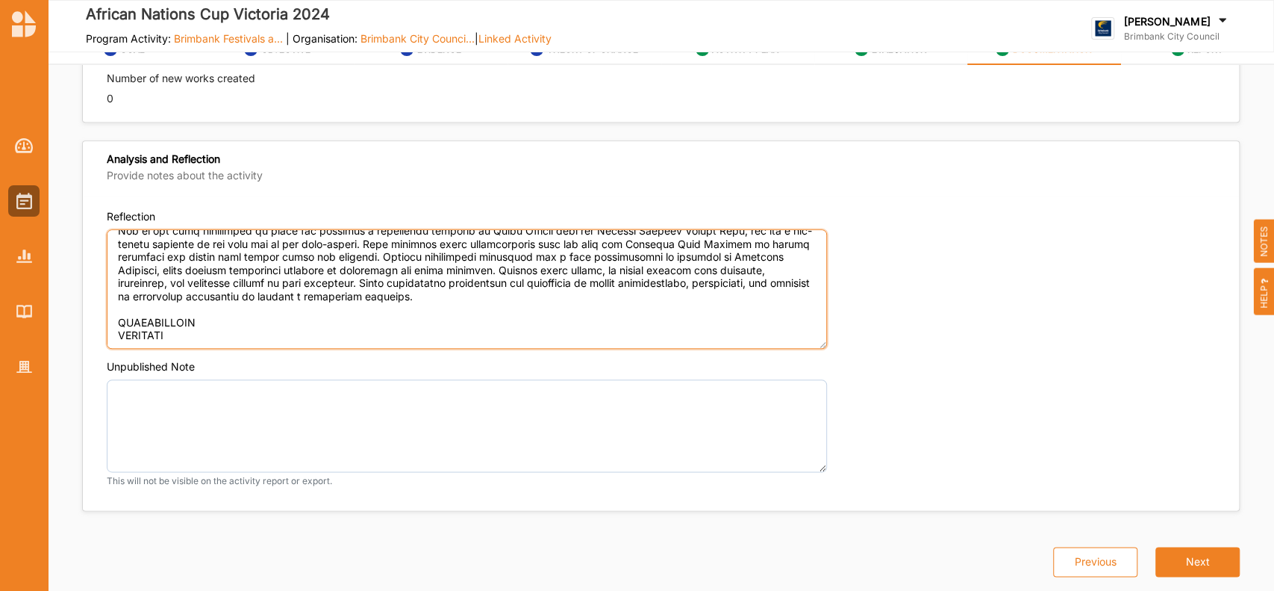
click at [226, 306] on textarea "Reflection" at bounding box center [467, 288] width 720 height 119
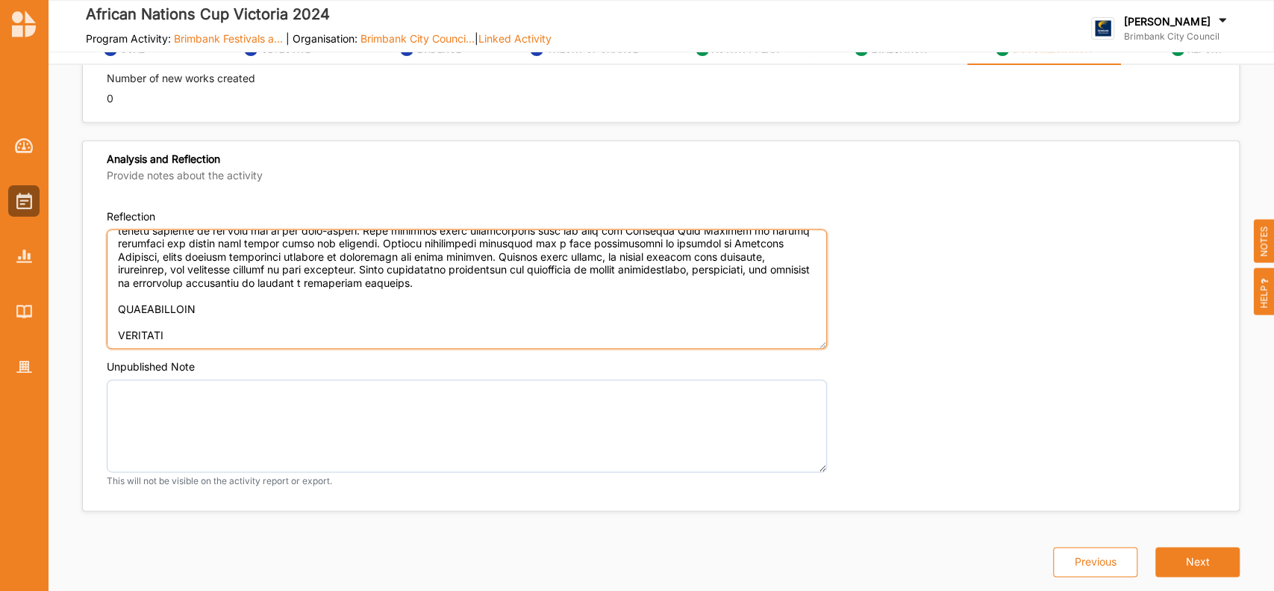
paste textarea "Yes, we plan to make some changes to improve the way we run the festival in fut…"
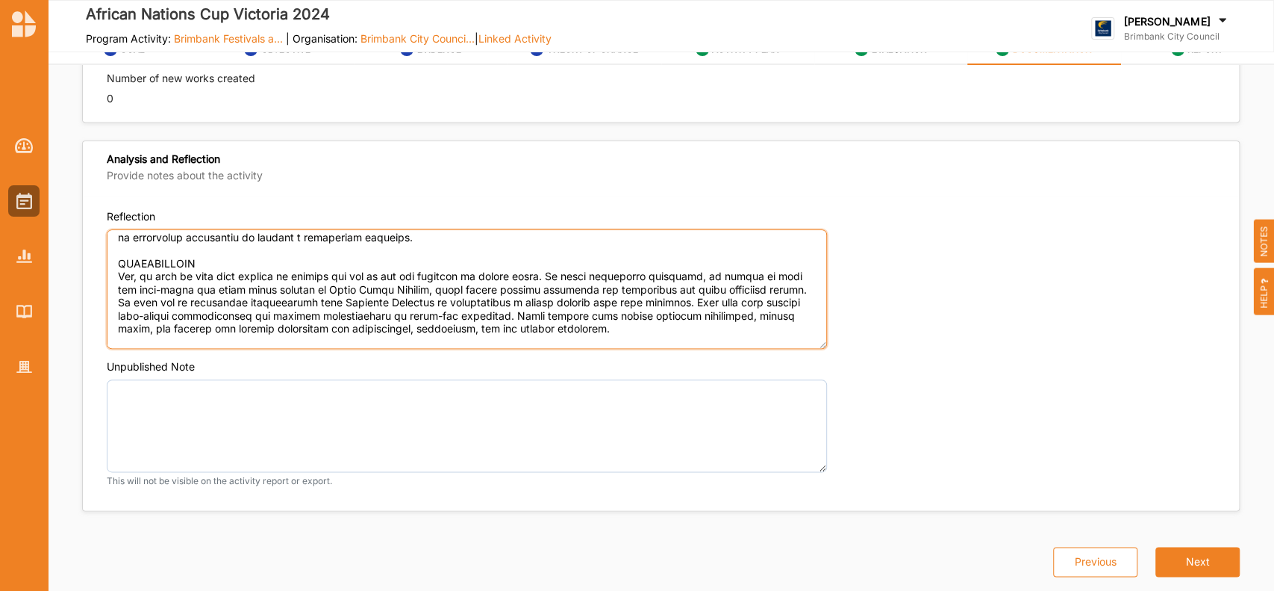
scroll to position [914, 0]
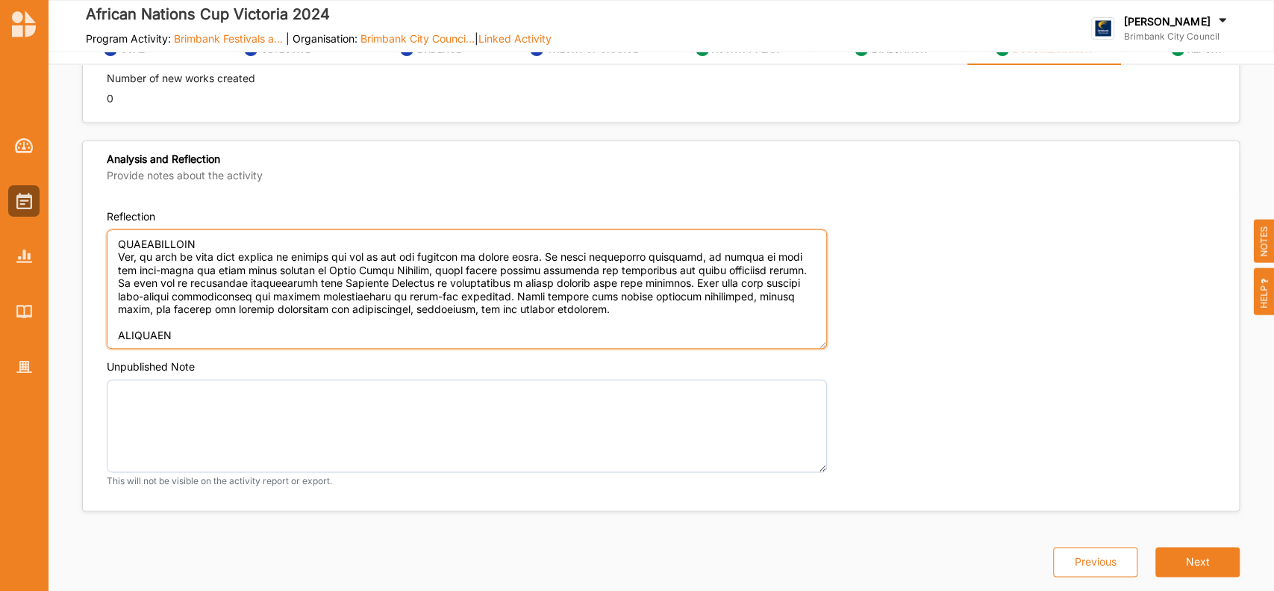
click at [221, 313] on textarea "Reflection" at bounding box center [467, 288] width 720 height 119
click at [179, 318] on textarea "Reflection" at bounding box center [467, 288] width 720 height 119
paste textarea "The Brimbank Festivals and Events Grant Program has been well-structured and su…"
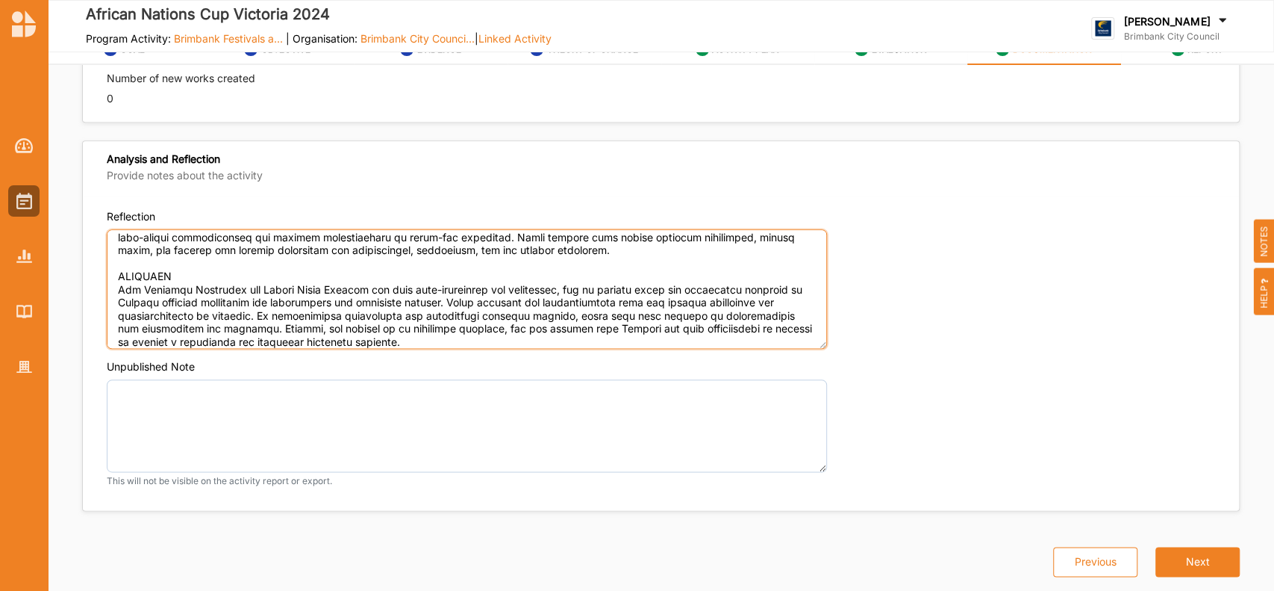
scroll to position [974, 0]
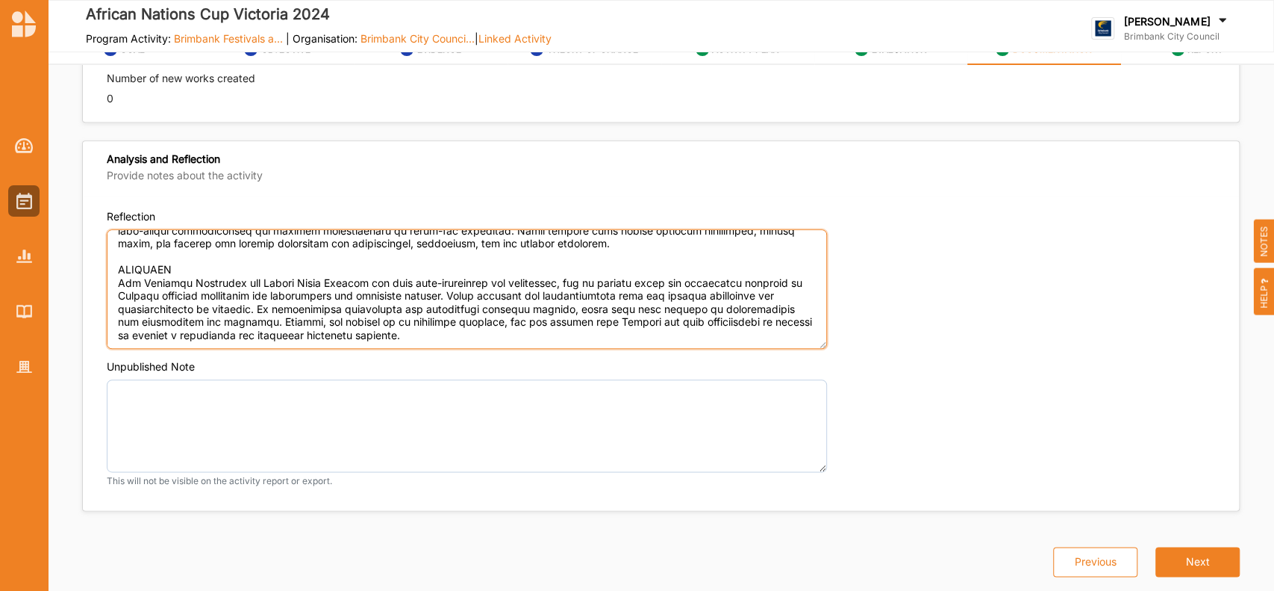
paste textarea "We are grateful for the opportunity to participate in Brimbank Council’s Festiv…"
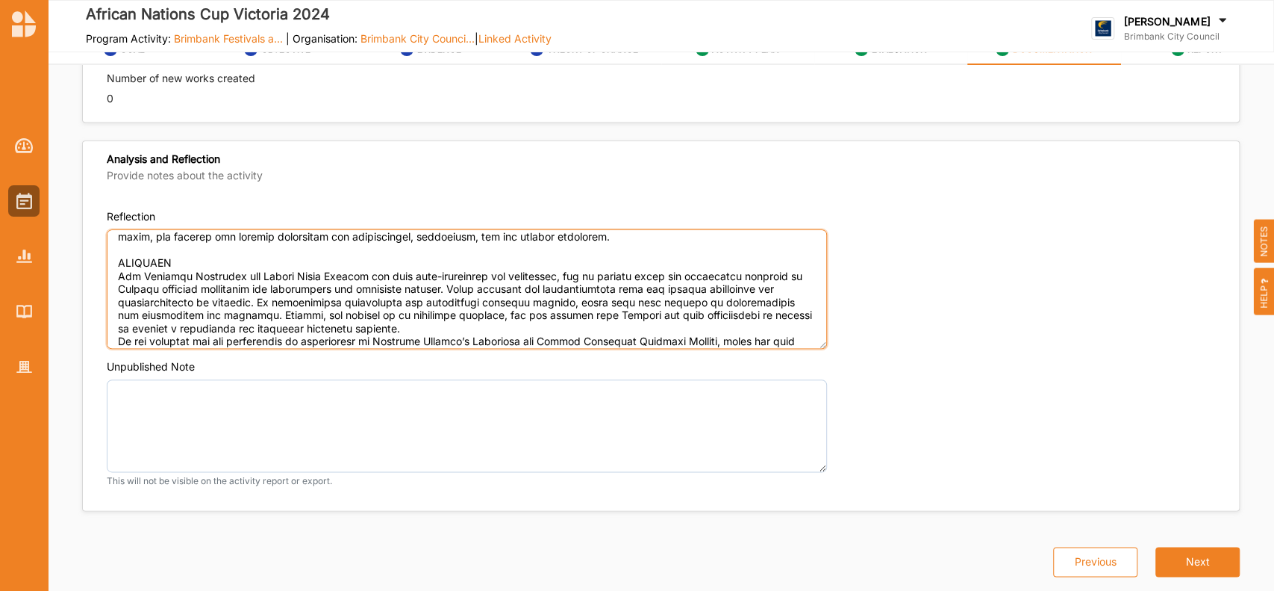
scroll to position [1039, 0]
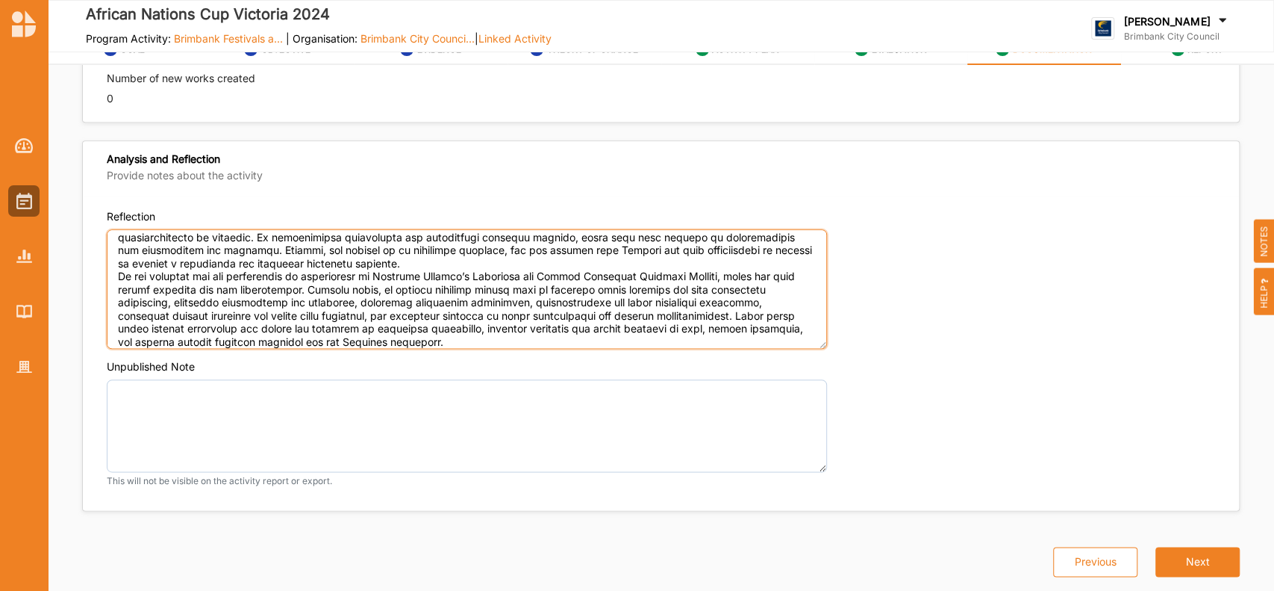
click at [396, 261] on textarea "Reflection" at bounding box center [467, 288] width 720 height 119
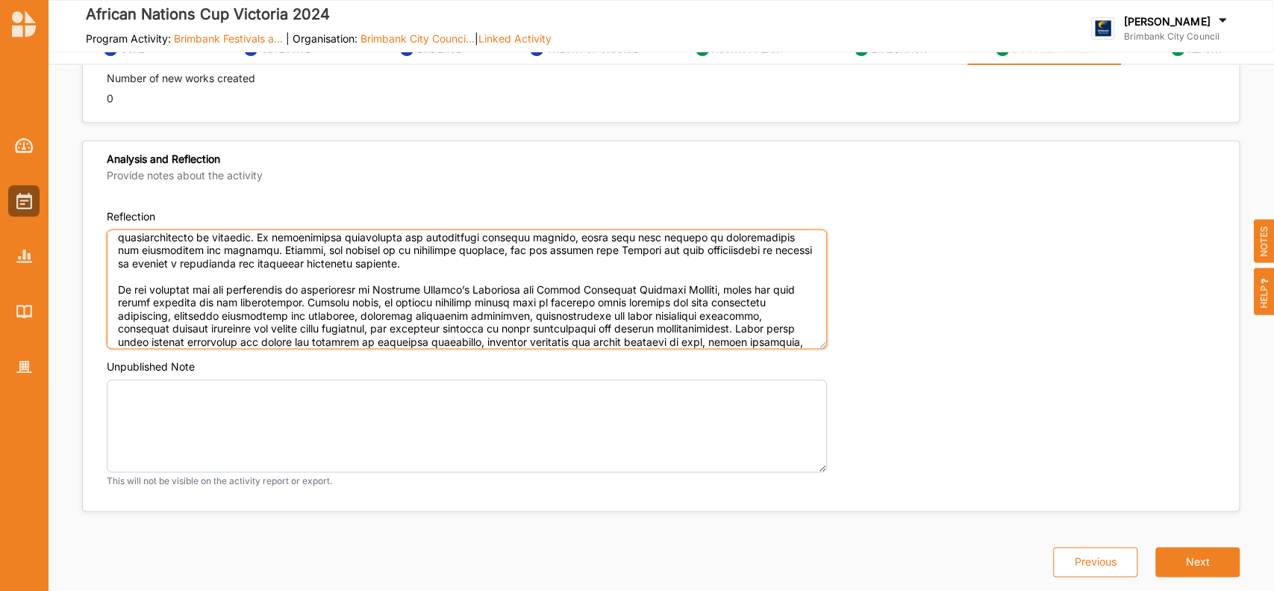
scroll to position [1051, 0]
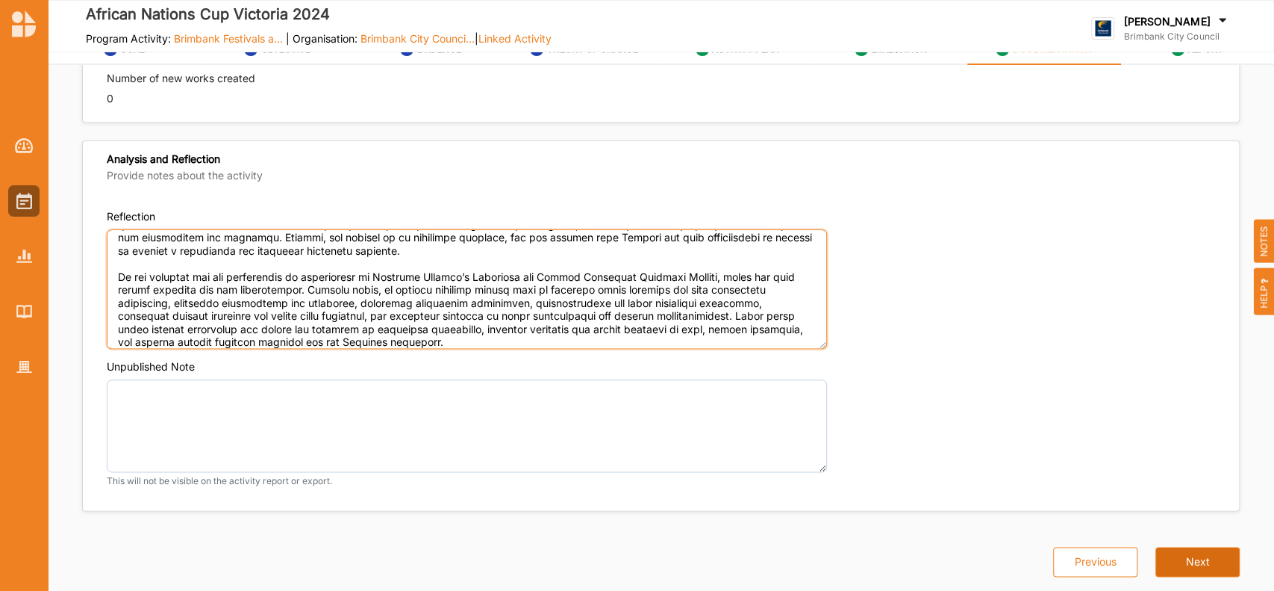
type textarea "OUTCOMES ACHIEVED The African Nations Cup Victoria 2024 was a vibrant and inclu…"
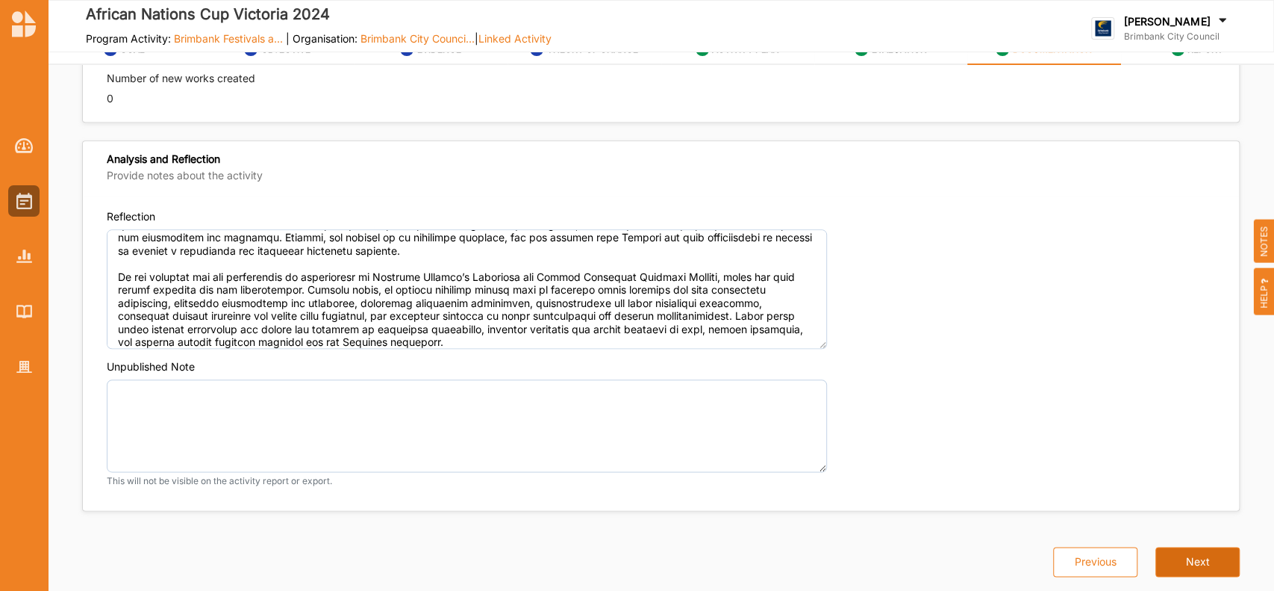
click at [1191, 561] on button "Next" at bounding box center [1198, 562] width 84 height 30
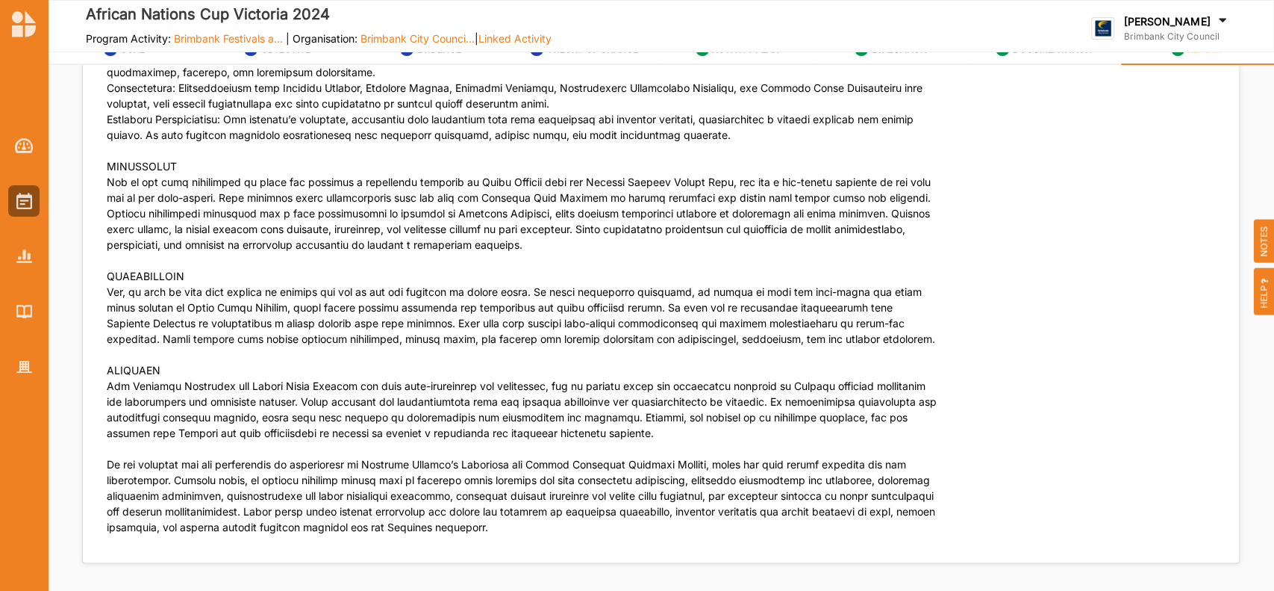
scroll to position [4689, 0]
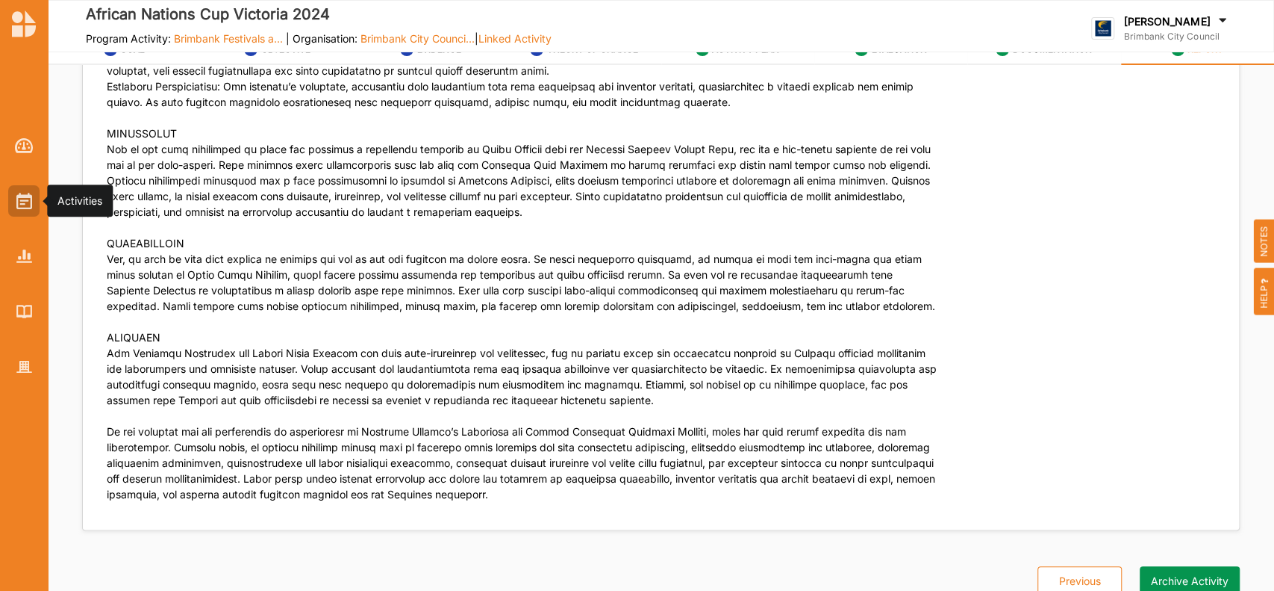
click at [14, 194] on div at bounding box center [23, 200] width 31 height 31
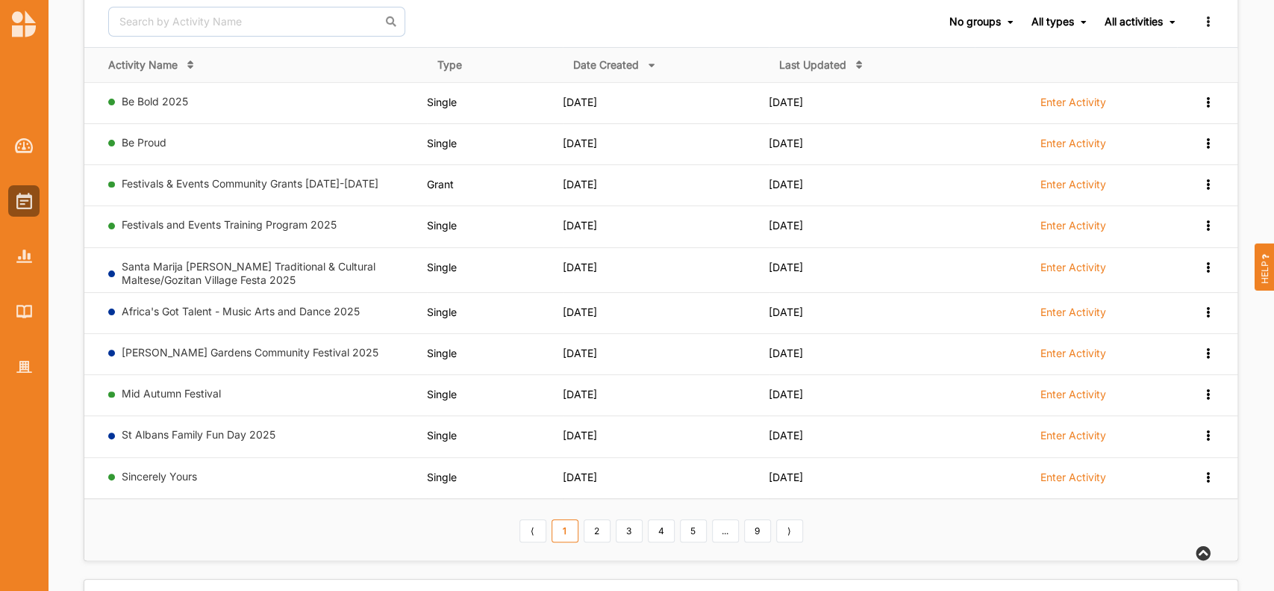
scroll to position [199, 0]
